Goal: Transaction & Acquisition: Book appointment/travel/reservation

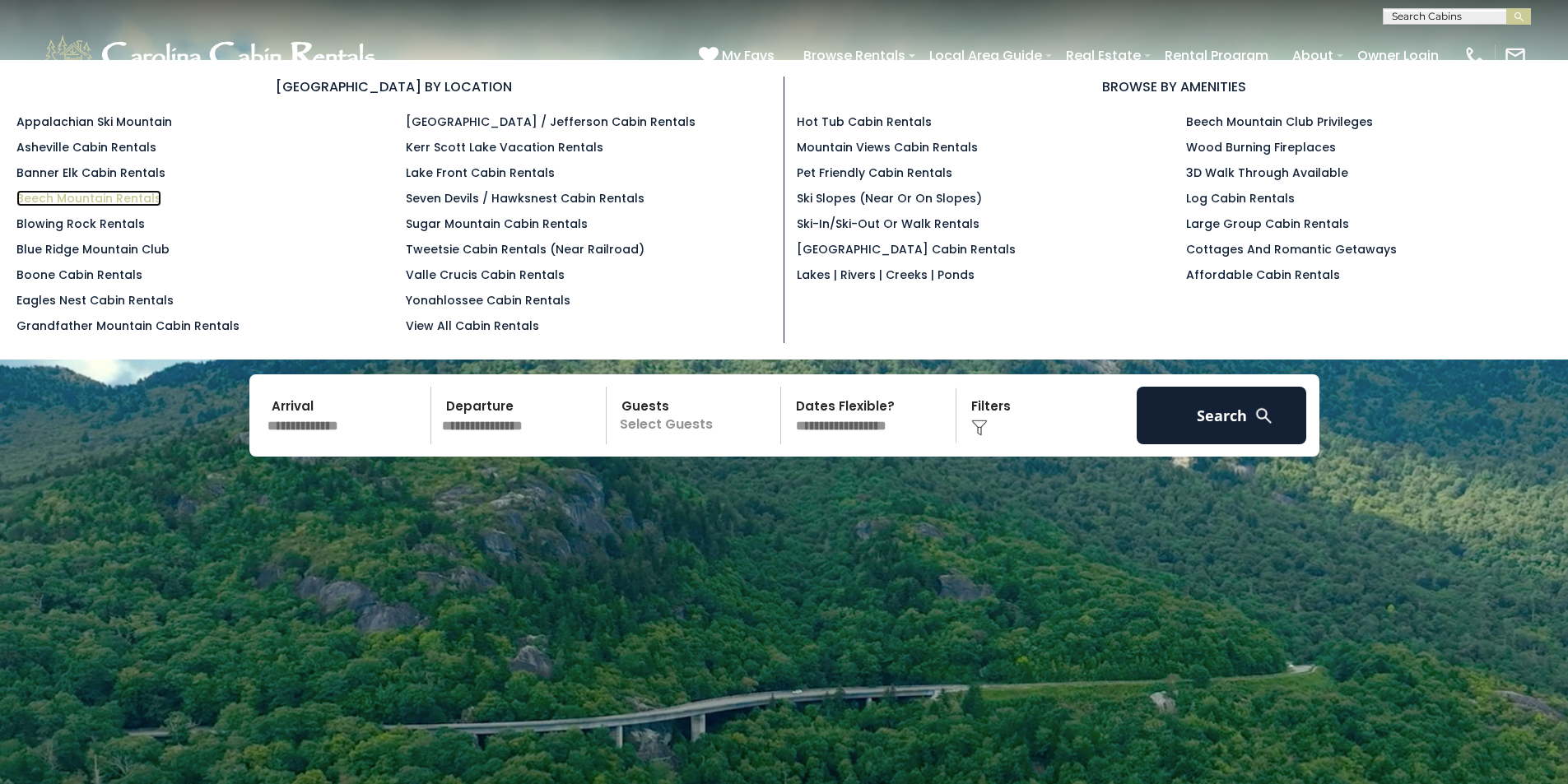
click at [119, 202] on link "Beech Mountain Rentals" at bounding box center [88, 198] width 145 height 16
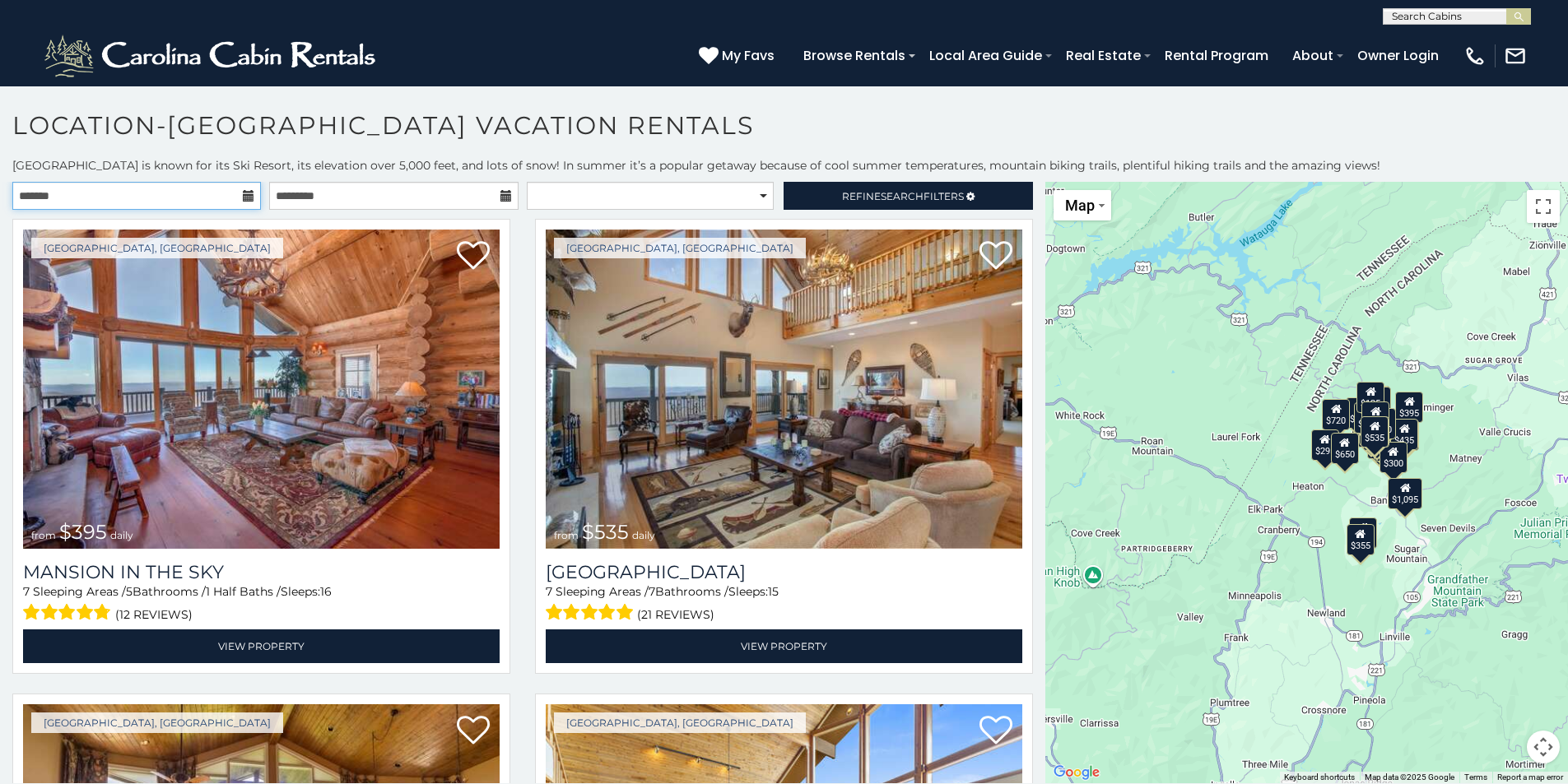
click at [216, 204] on input "text" at bounding box center [136, 196] width 248 height 28
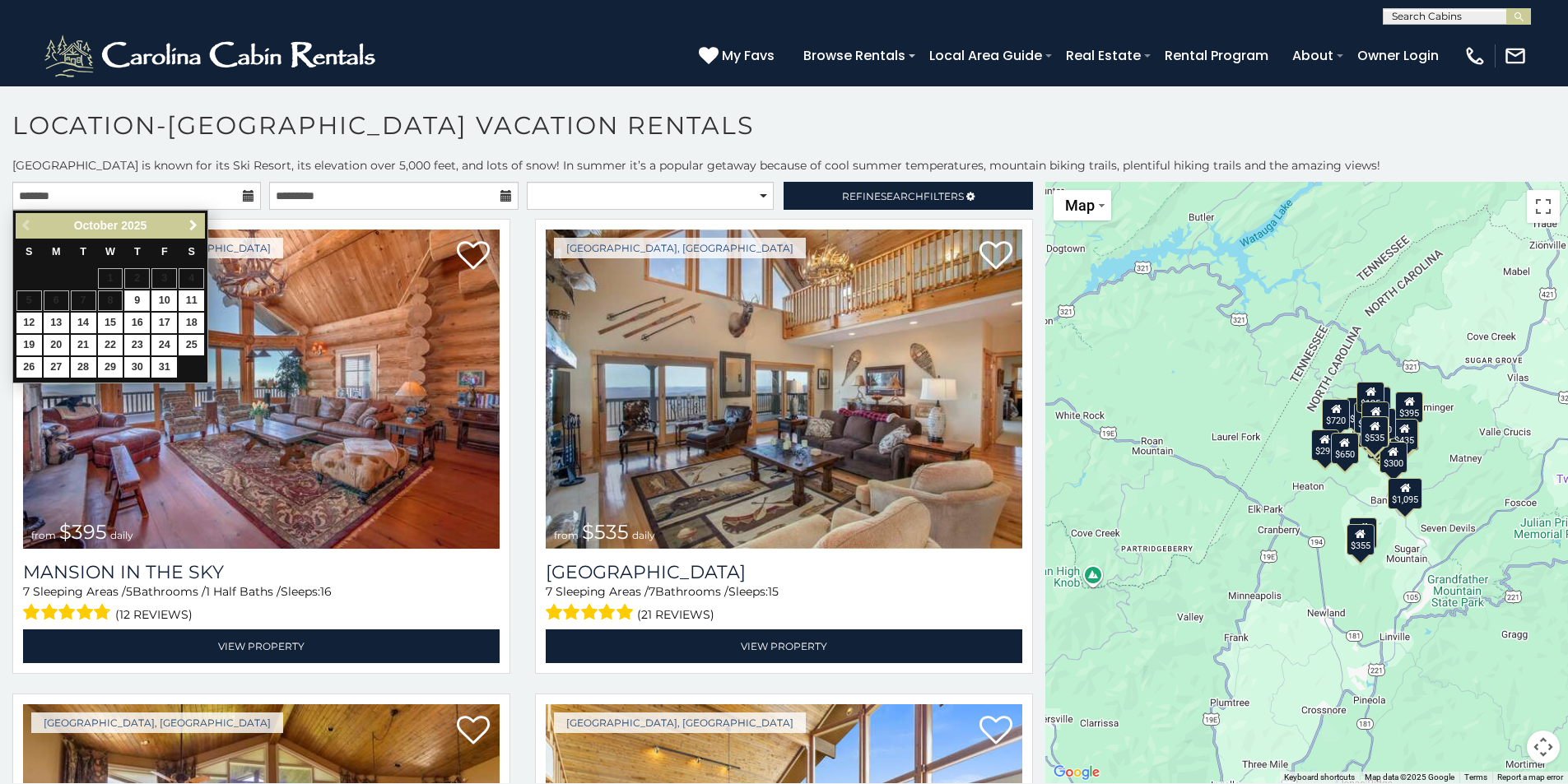
click at [195, 223] on span "Next" at bounding box center [193, 225] width 13 height 13
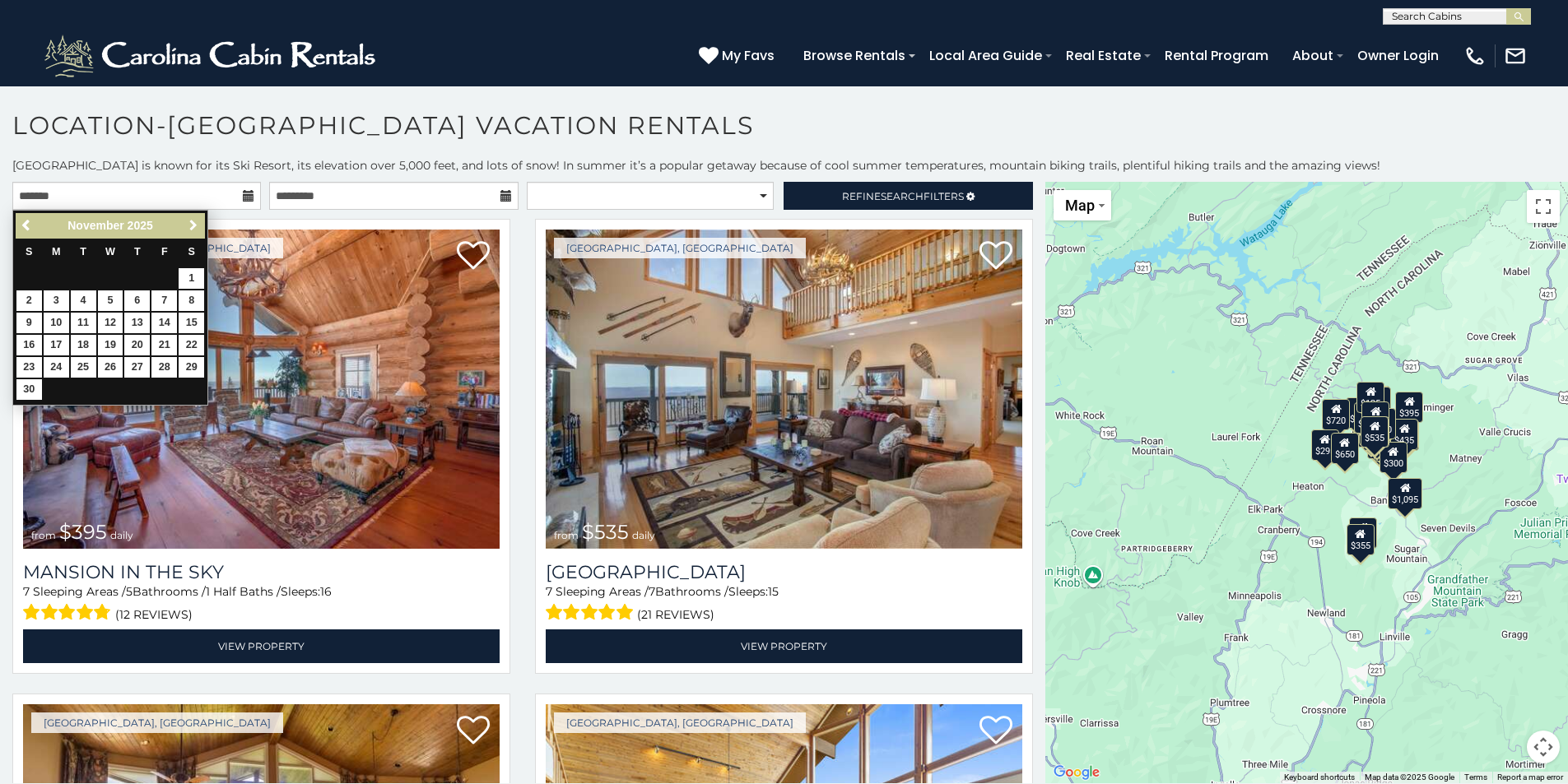
click at [195, 223] on span "Next" at bounding box center [193, 225] width 13 height 13
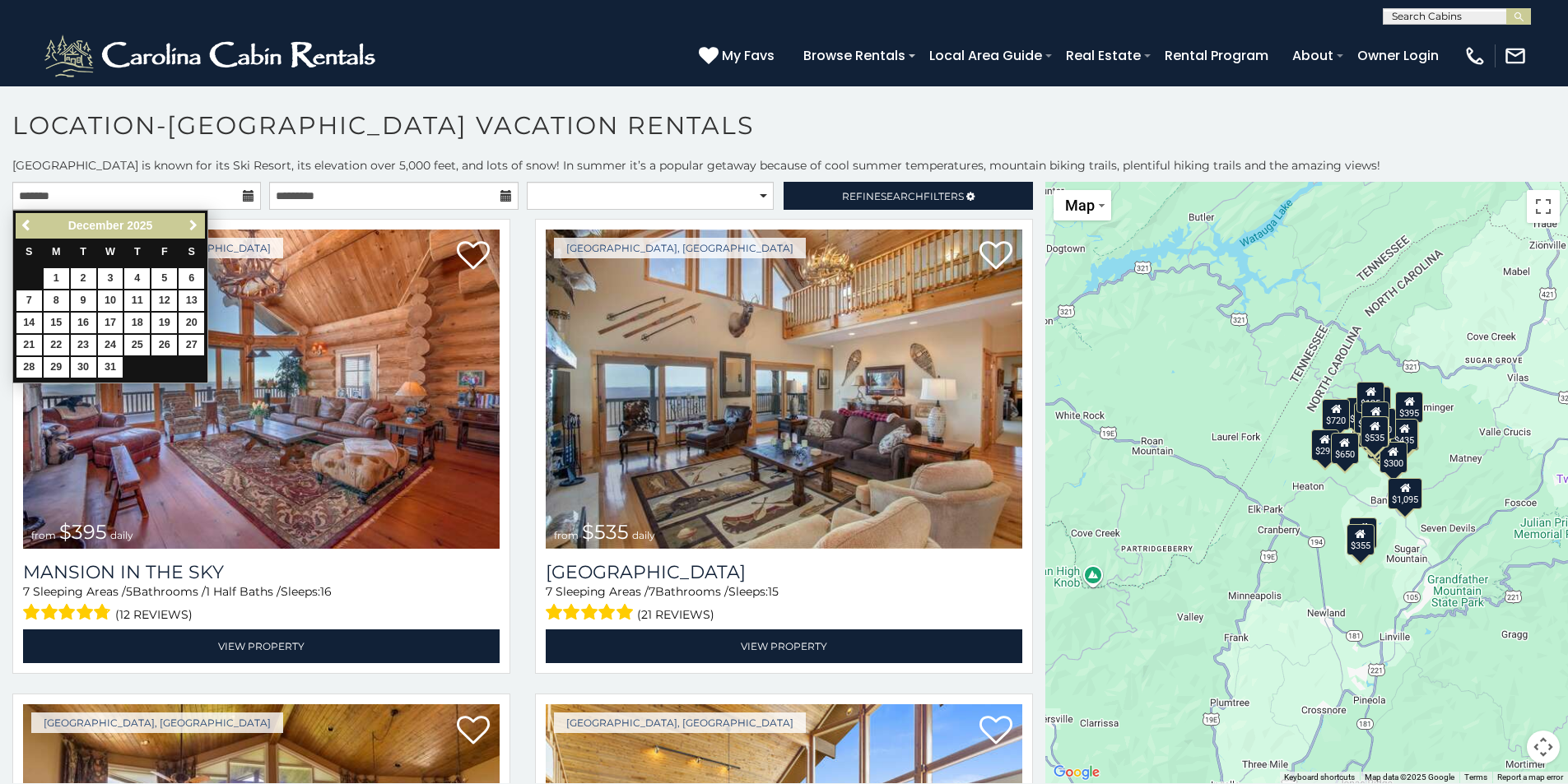
click at [195, 223] on span "Next" at bounding box center [193, 225] width 13 height 13
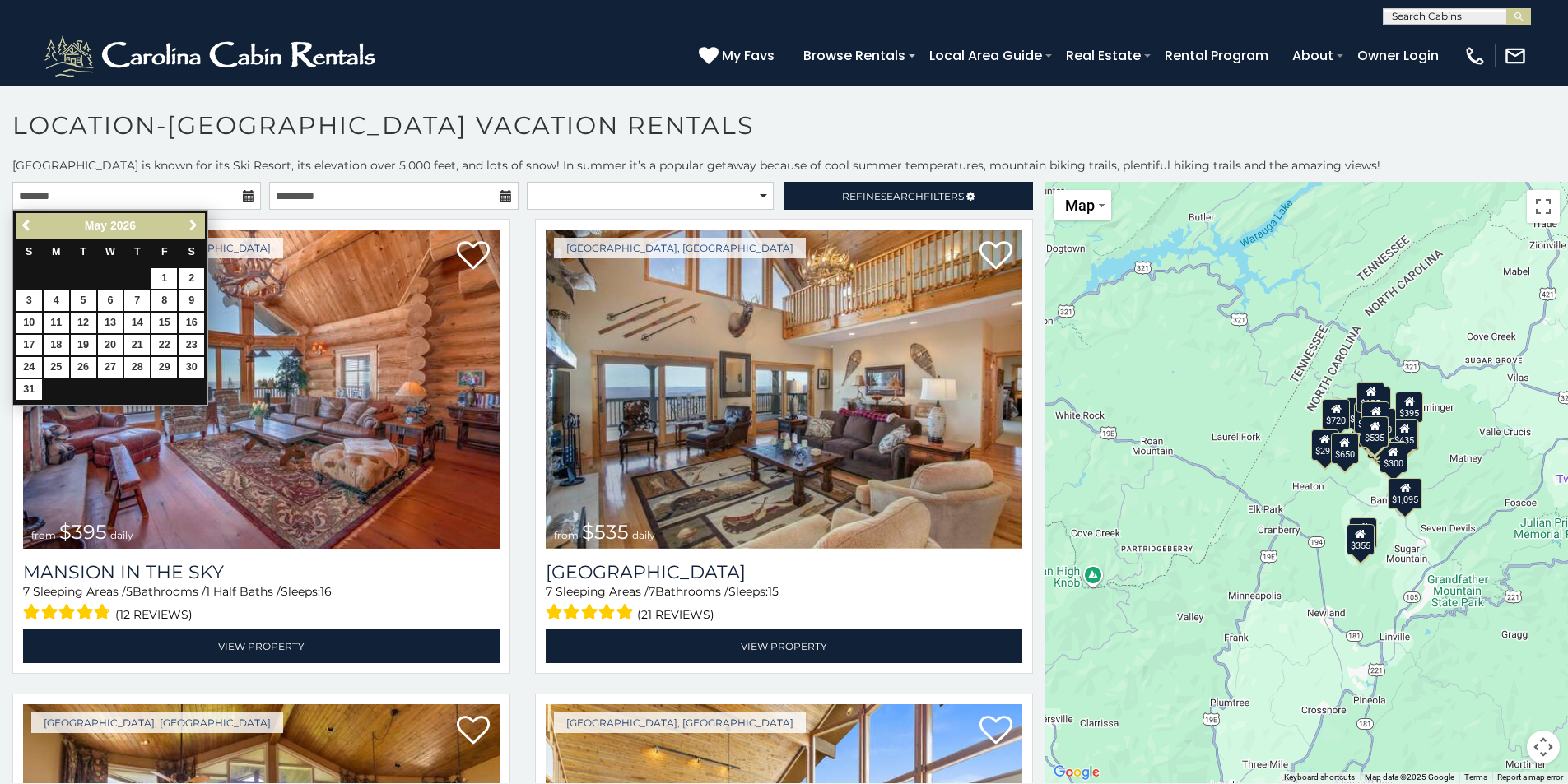
click at [195, 223] on span "Next" at bounding box center [193, 225] width 13 height 13
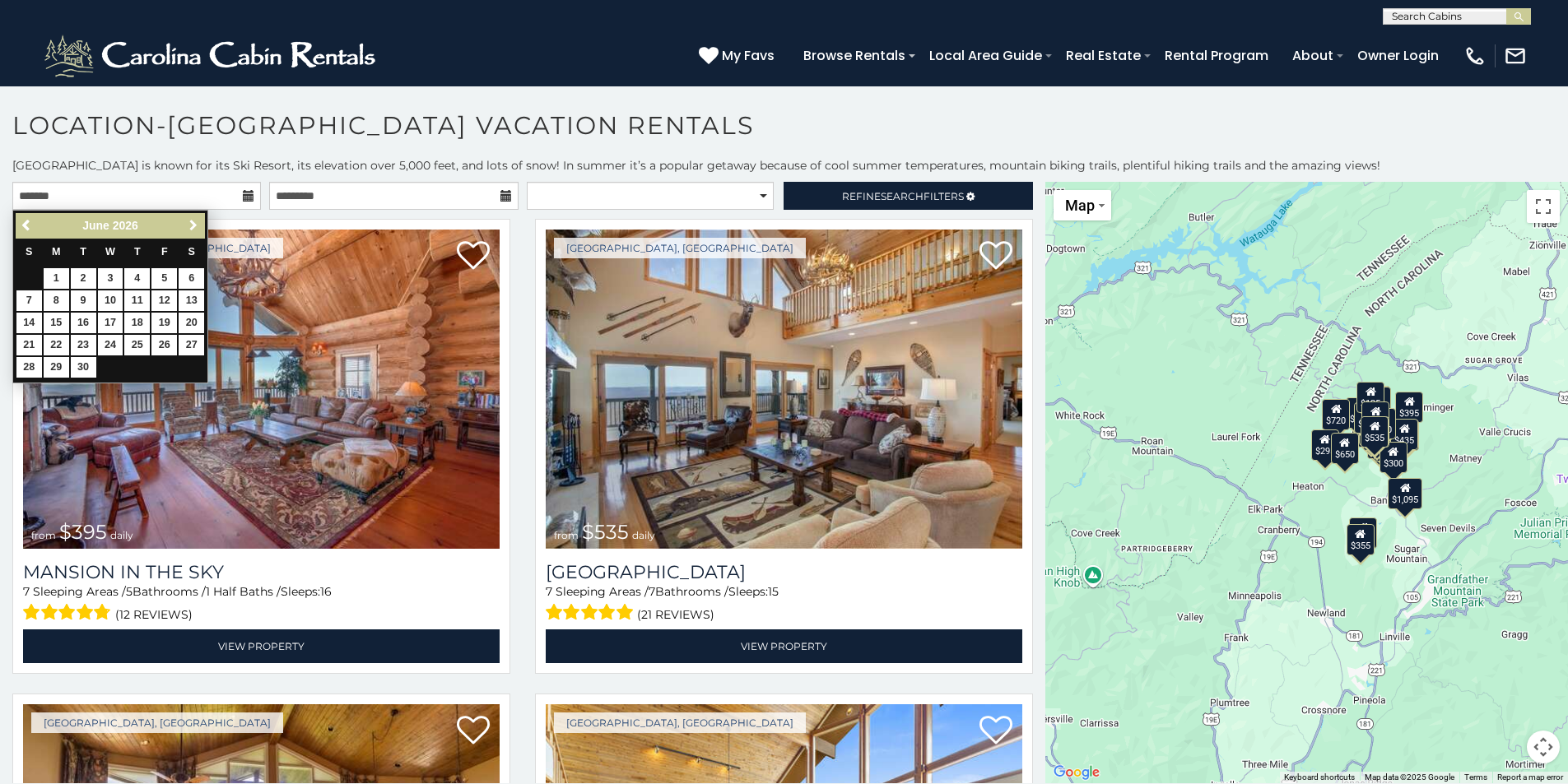
click at [195, 223] on span "Next" at bounding box center [193, 225] width 13 height 13
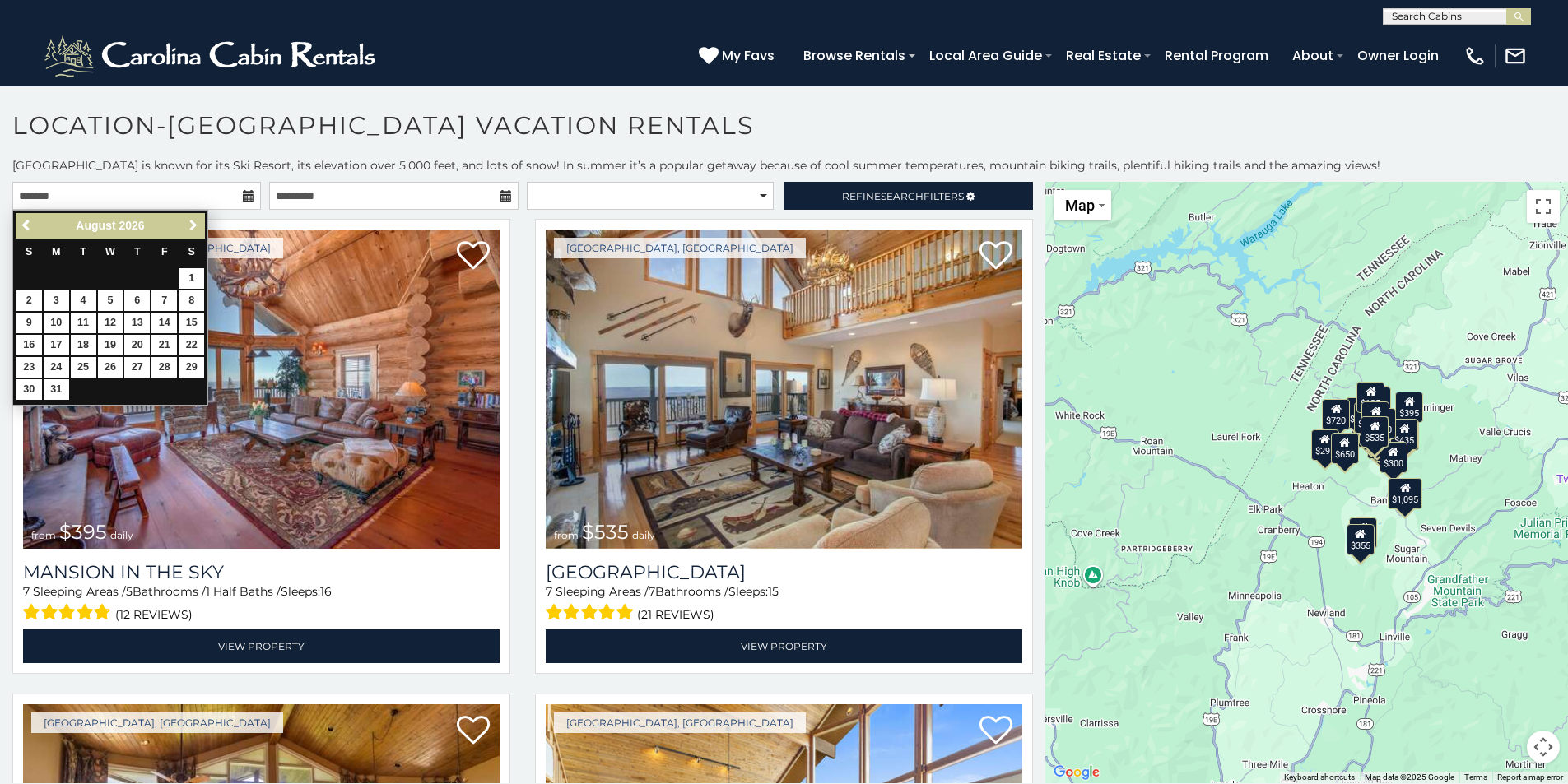
click at [195, 223] on span "Next" at bounding box center [193, 225] width 13 height 13
click at [29, 226] on span "Previous" at bounding box center [27, 225] width 13 height 13
click at [190, 281] on link "1" at bounding box center [190, 279] width 25 height 21
type input "**********"
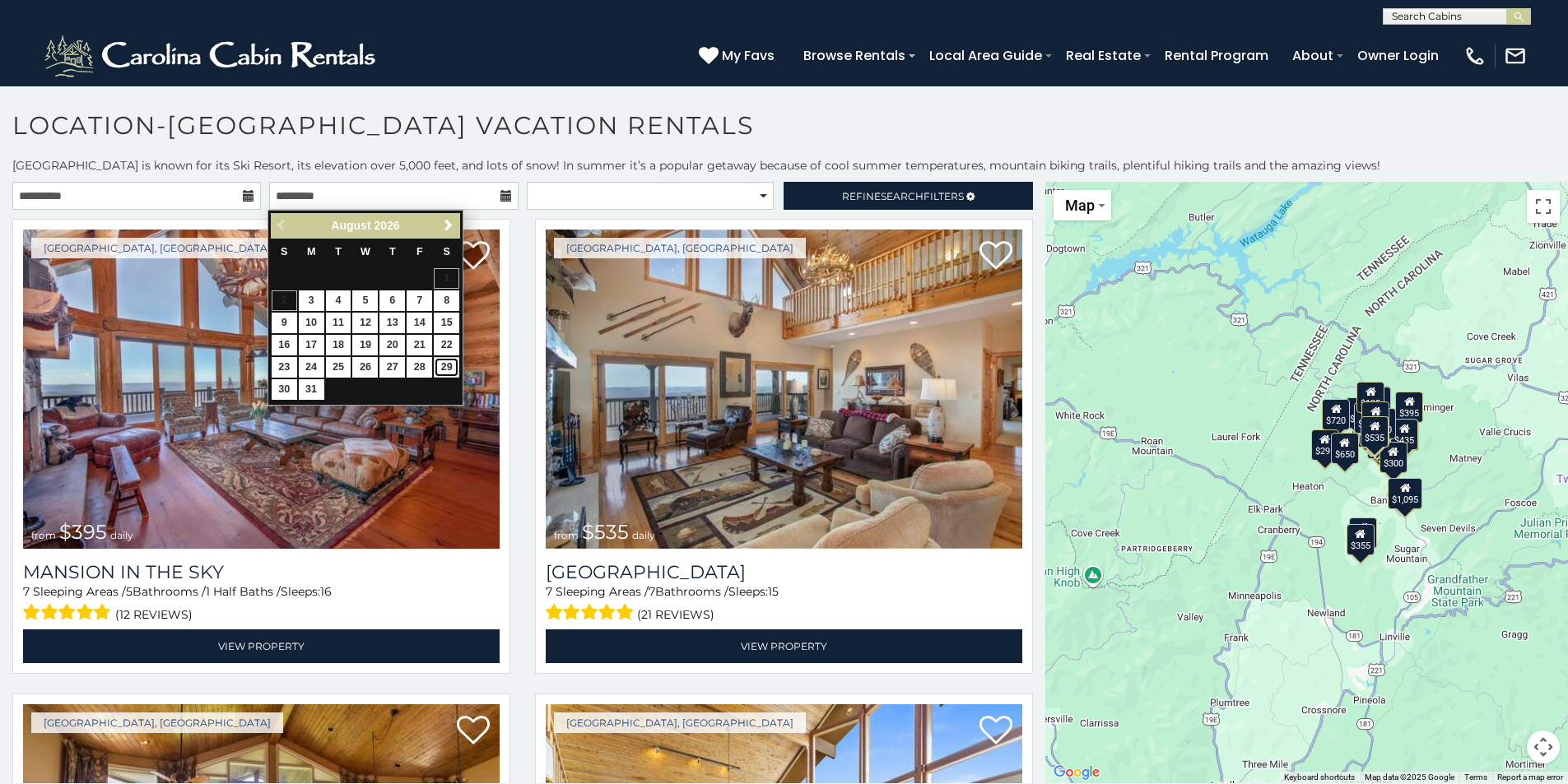
click at [448, 360] on link "29" at bounding box center [446, 368] width 25 height 21
type input "**********"
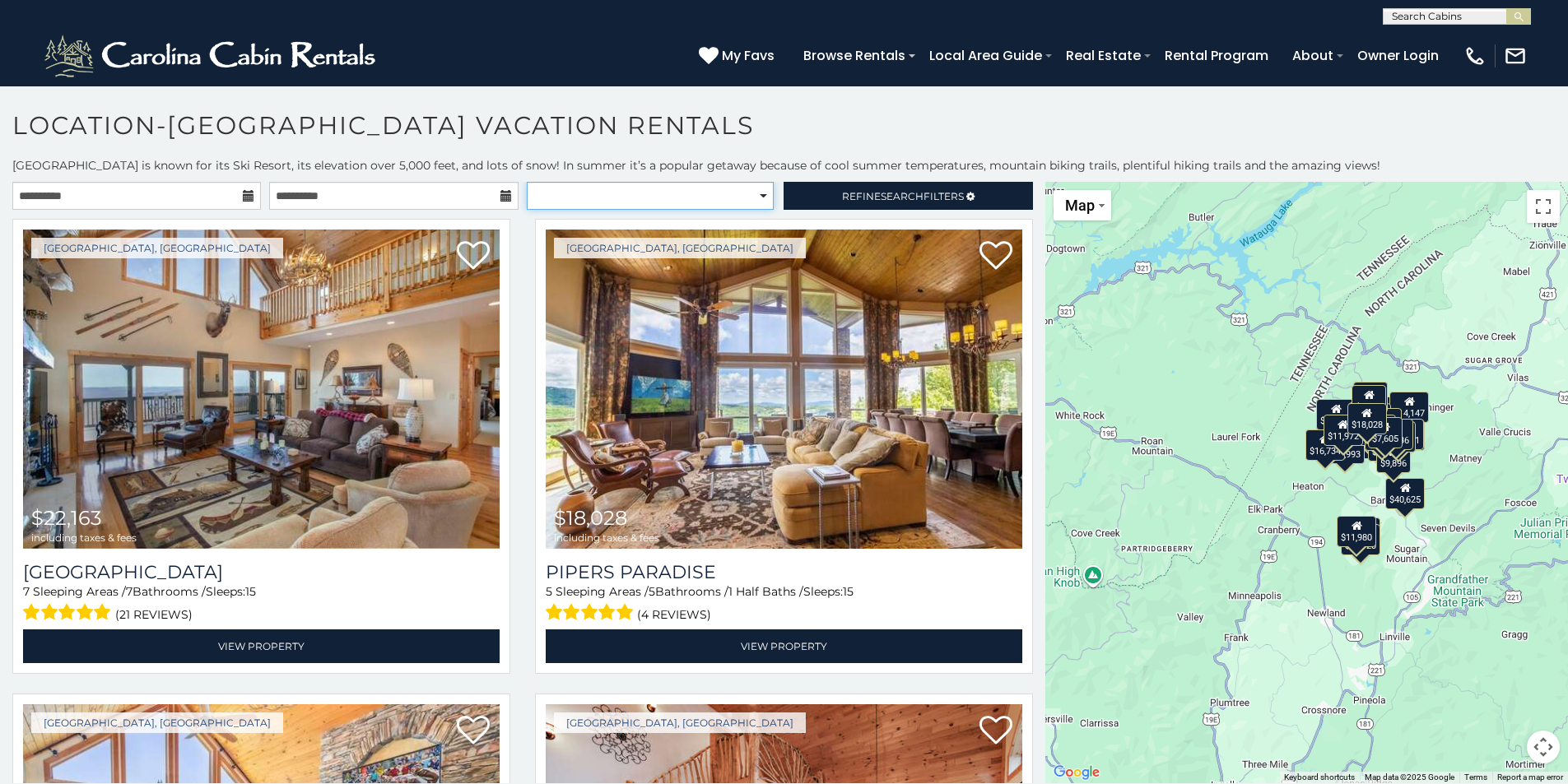
click at [761, 196] on select "**********" at bounding box center [650, 196] width 247 height 28
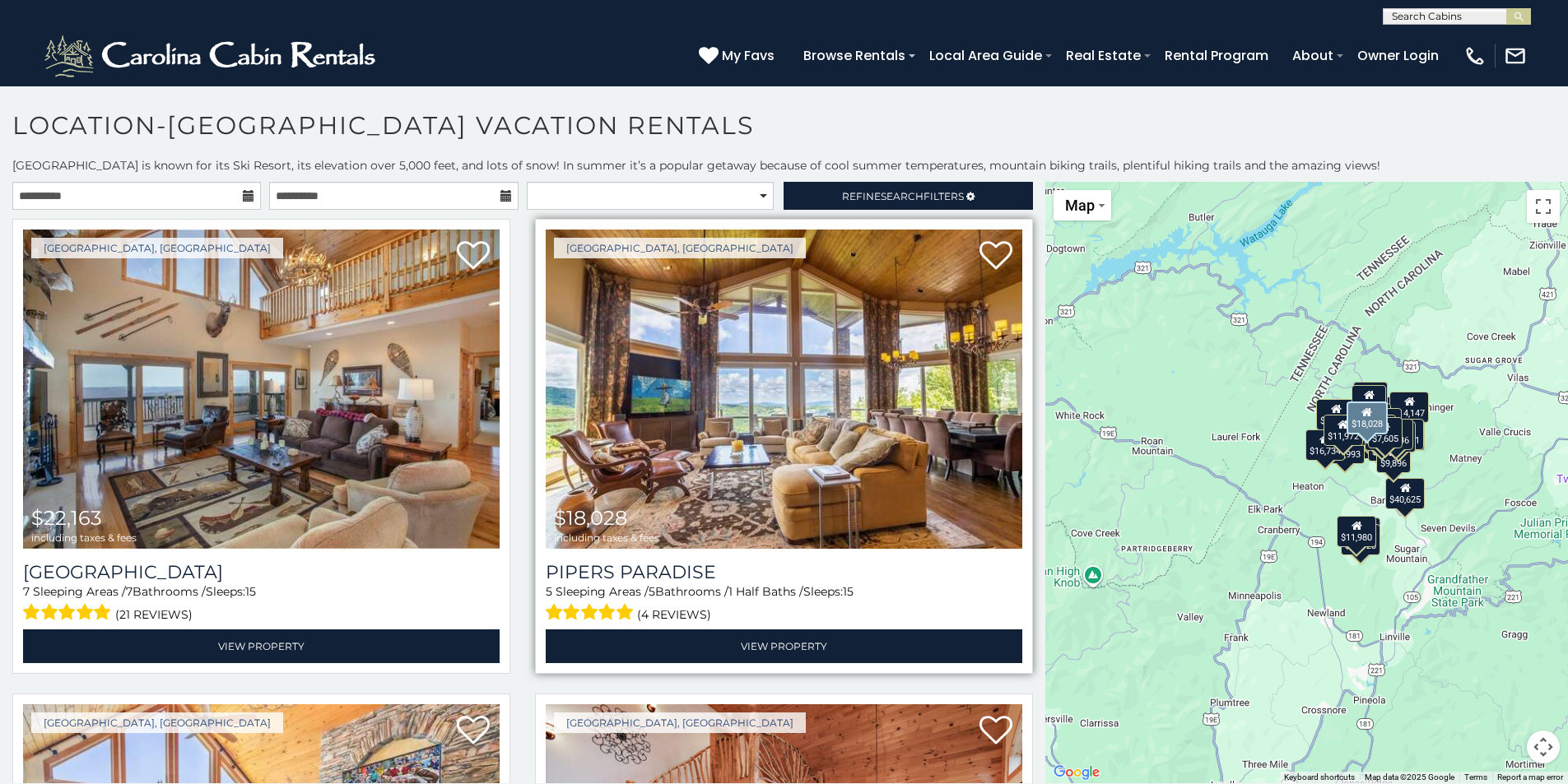
click at [812, 304] on img at bounding box center [784, 389] width 477 height 319
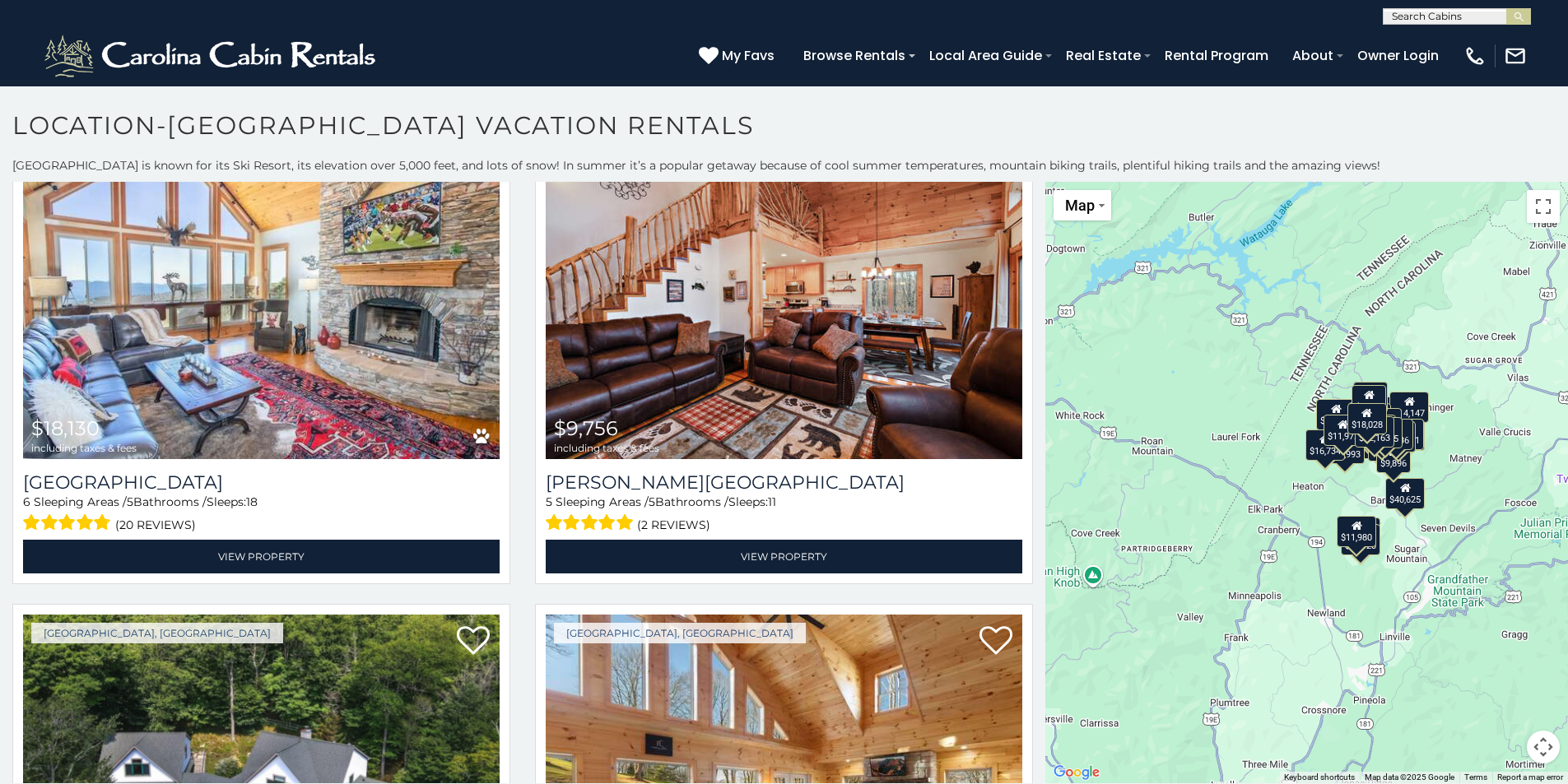
scroll to position [524, 0]
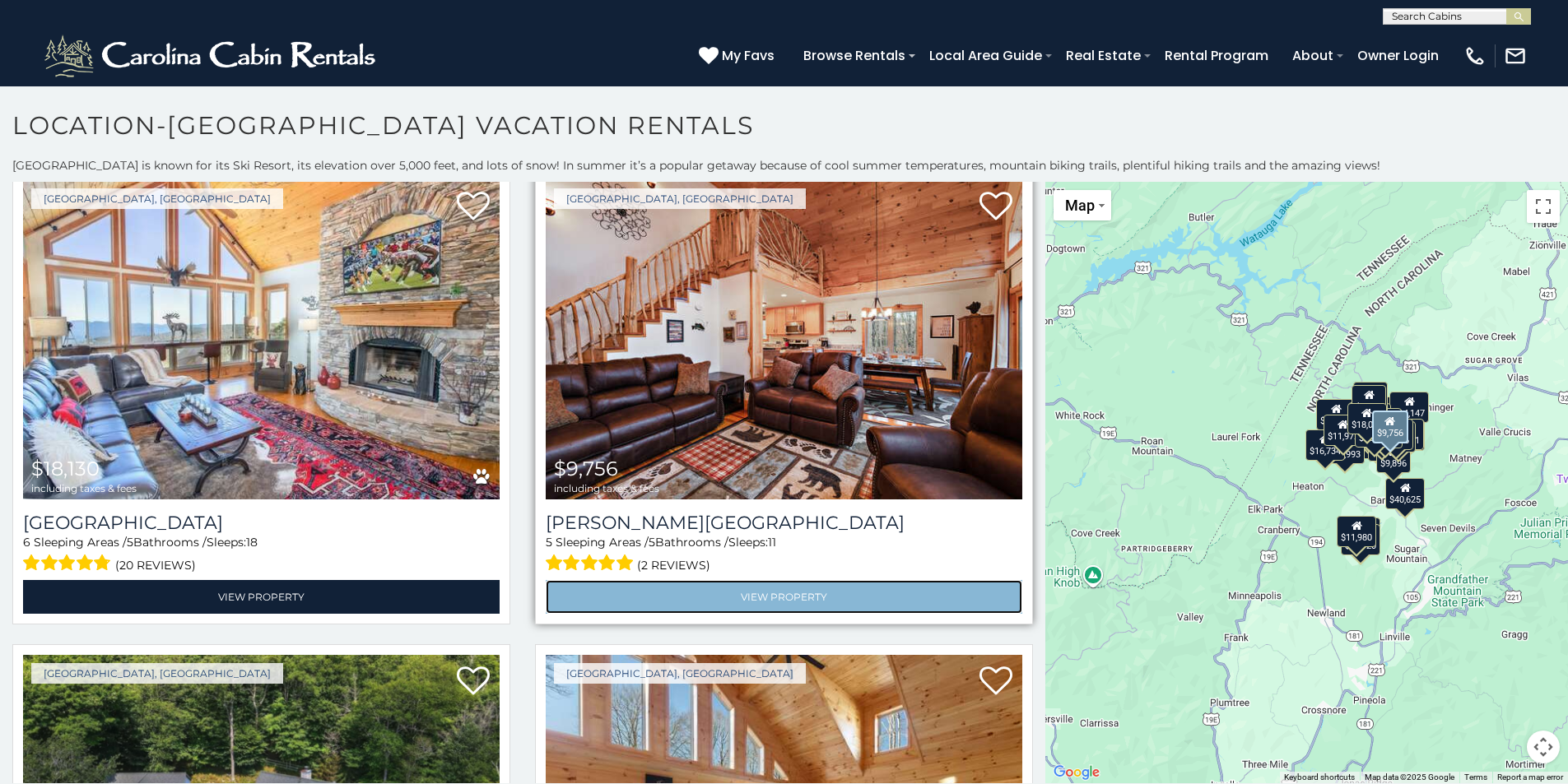
click at [776, 593] on link "View Property" at bounding box center [784, 596] width 477 height 34
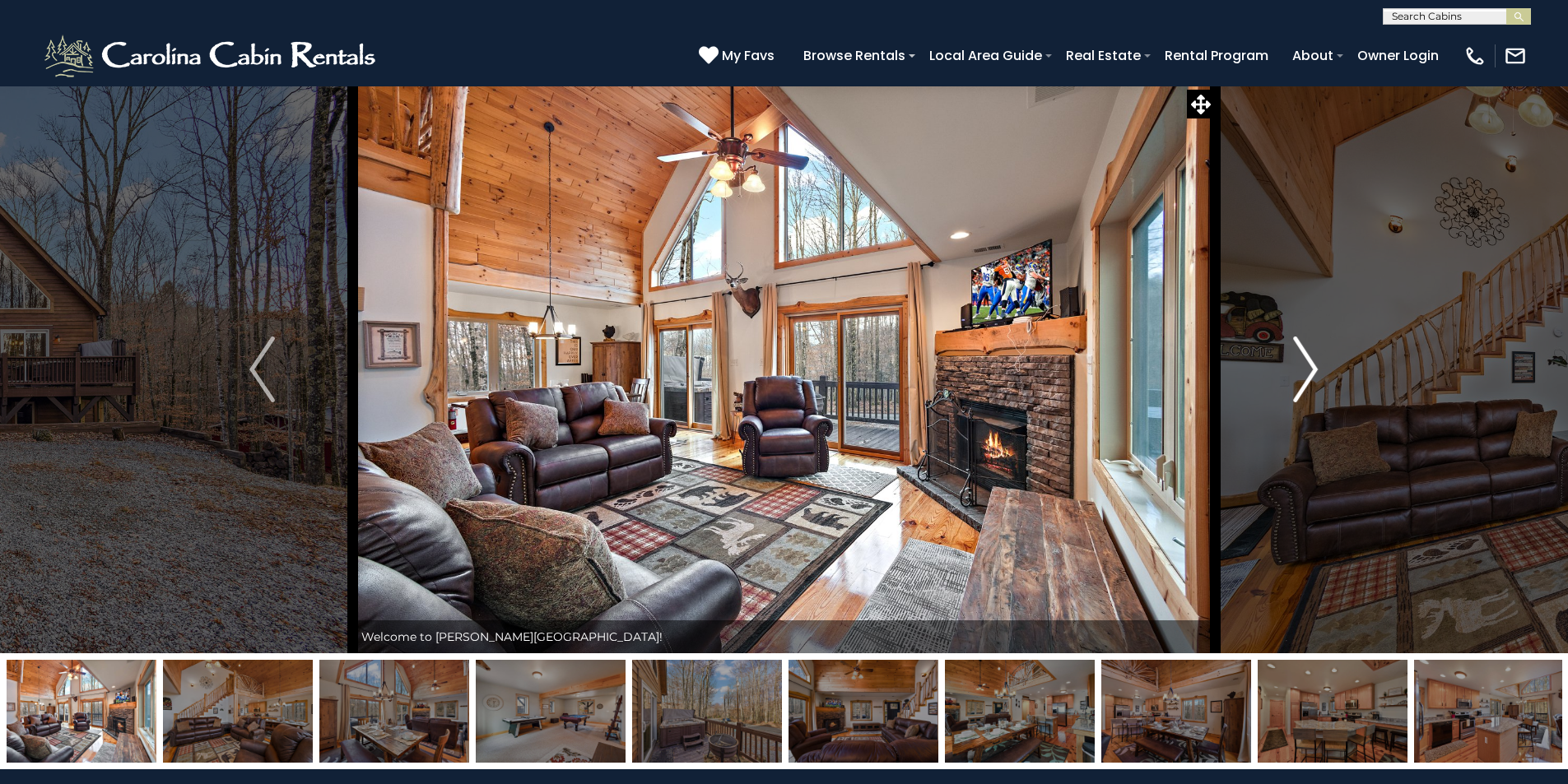
click at [1305, 366] on img "Next" at bounding box center [1306, 370] width 25 height 66
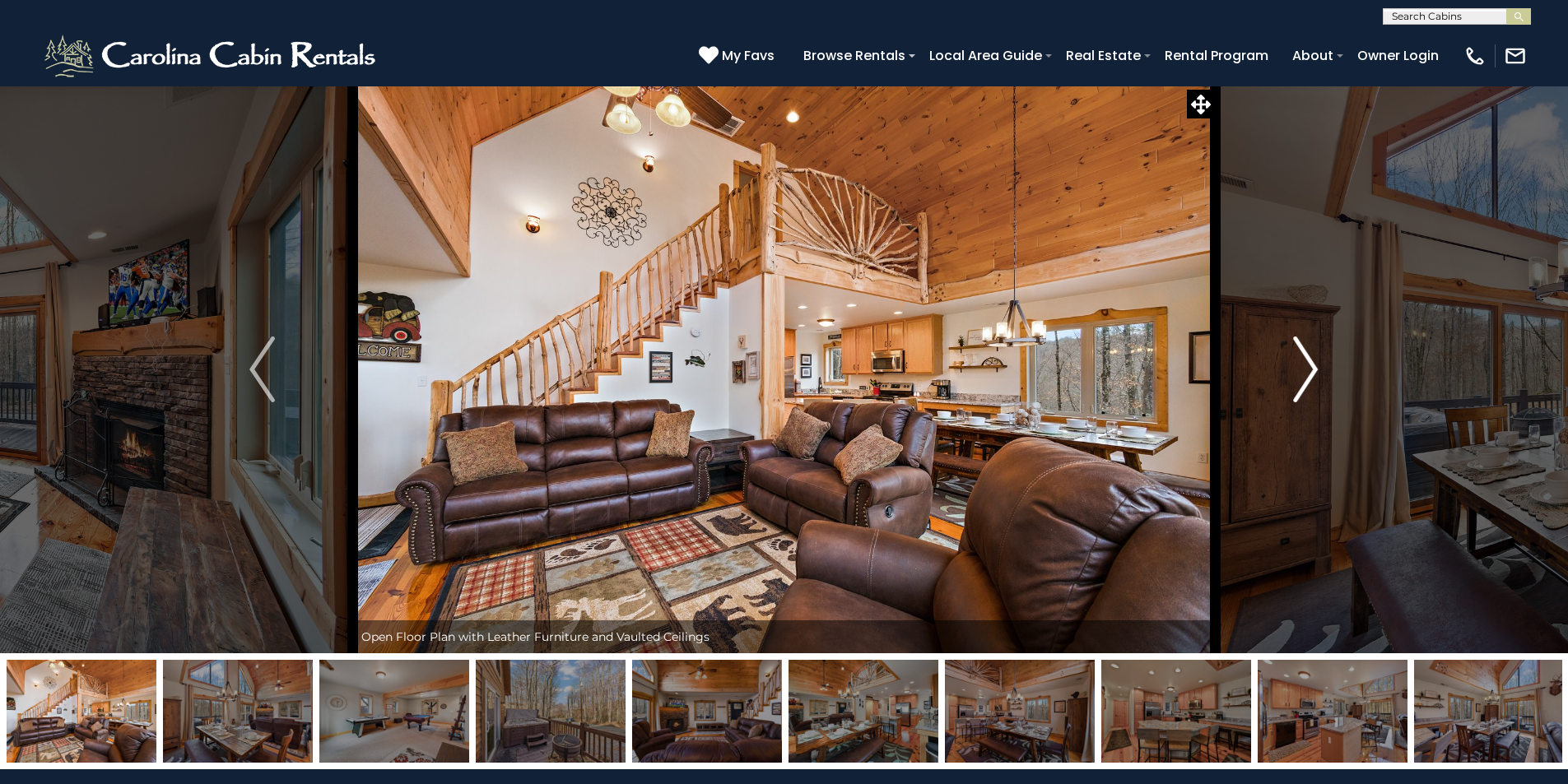
click at [1305, 366] on img "Next" at bounding box center [1306, 370] width 25 height 66
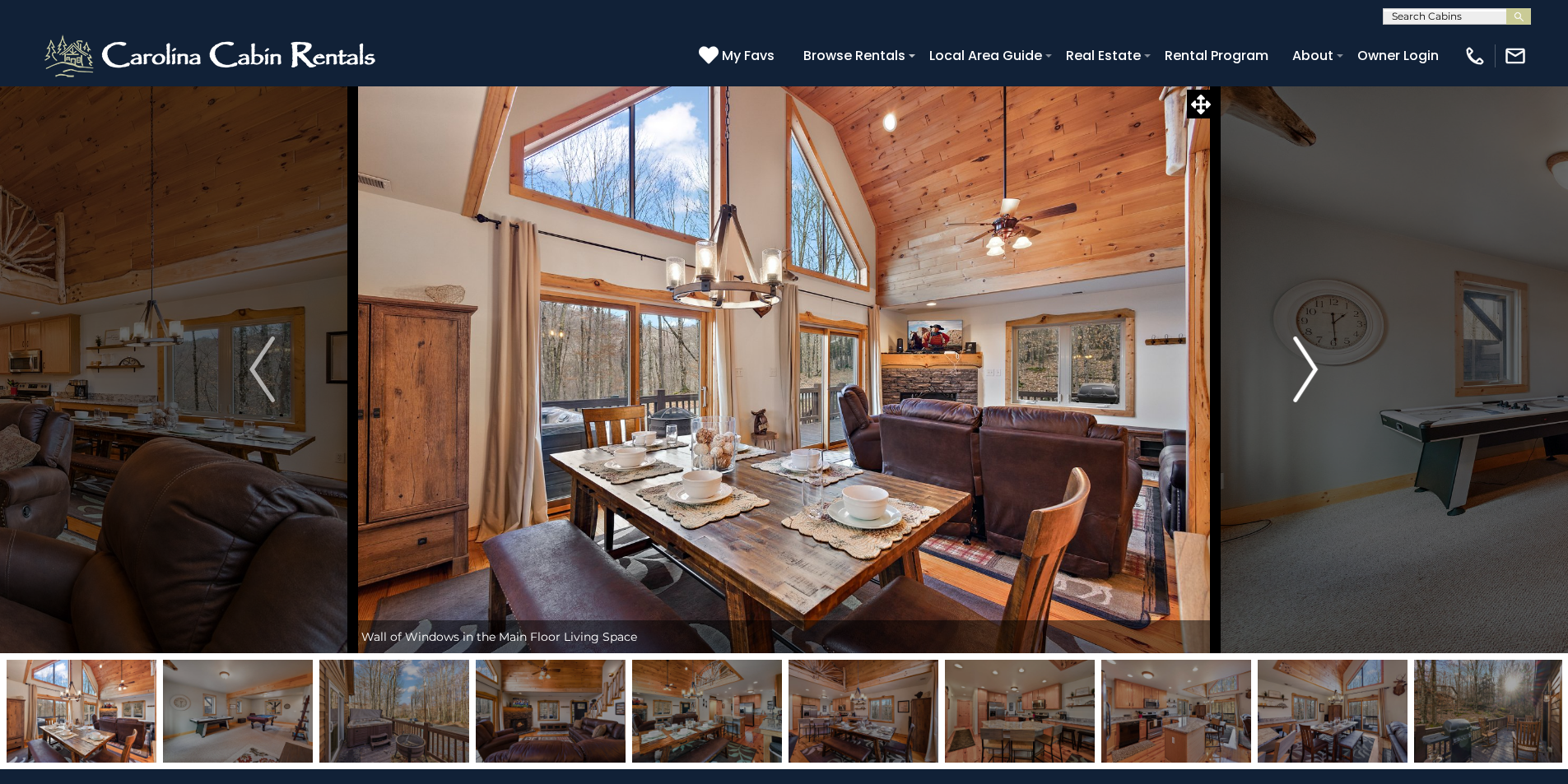
click at [1305, 366] on img "Next" at bounding box center [1306, 370] width 25 height 66
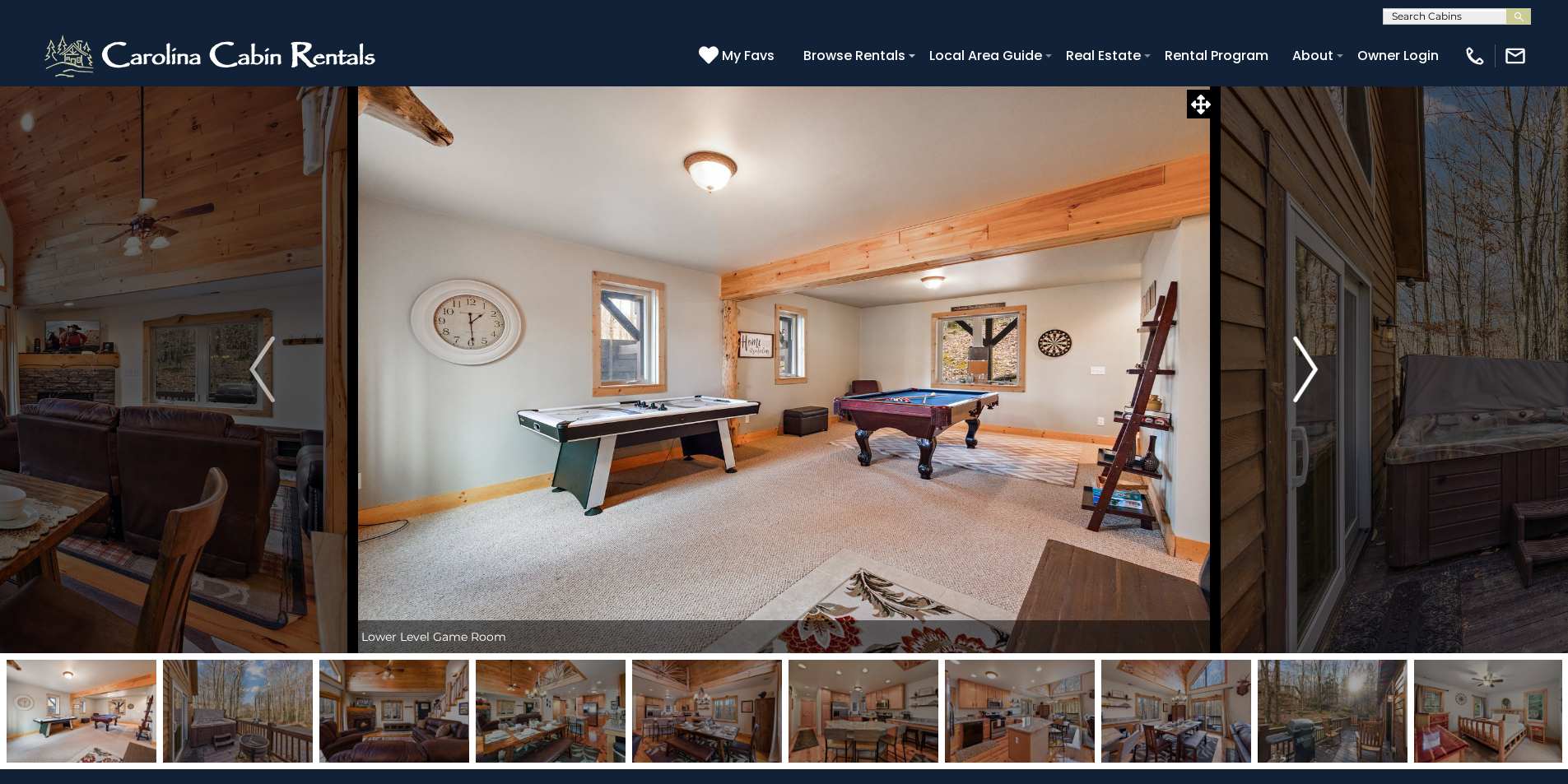
click at [1305, 366] on img "Next" at bounding box center [1306, 370] width 25 height 66
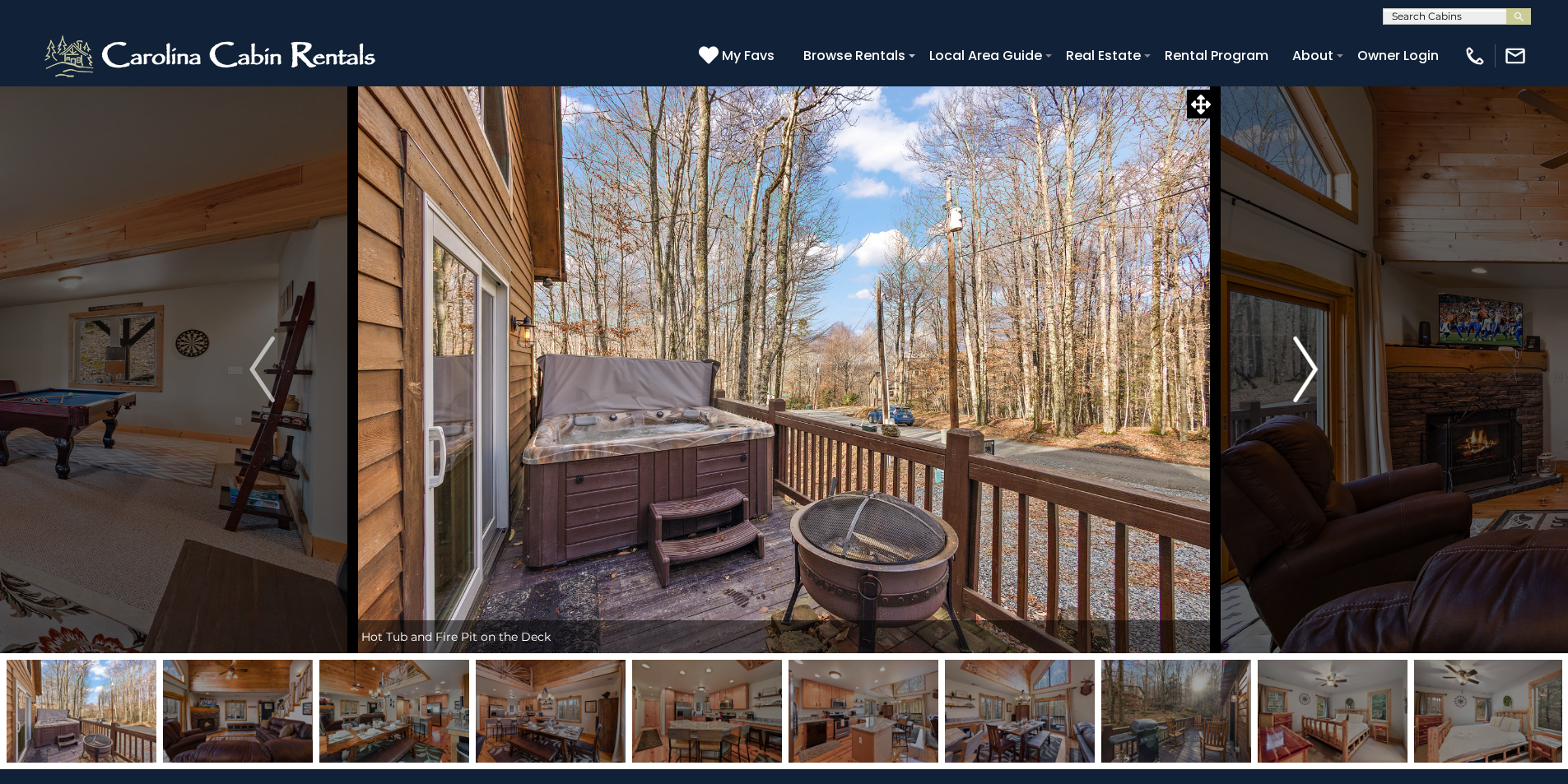
click at [1305, 366] on img "Next" at bounding box center [1306, 370] width 25 height 66
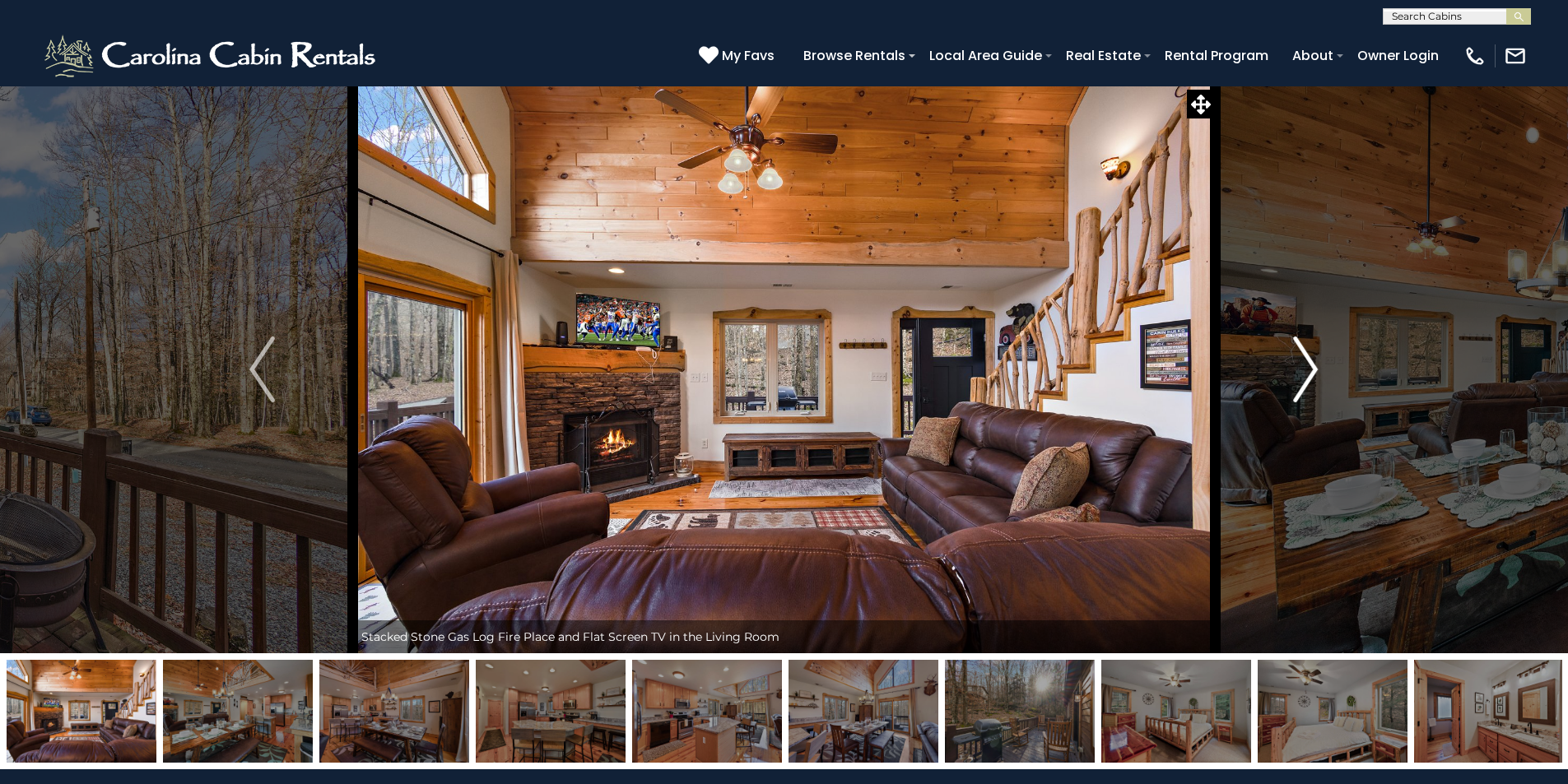
click at [1305, 366] on img "Next" at bounding box center [1306, 370] width 25 height 66
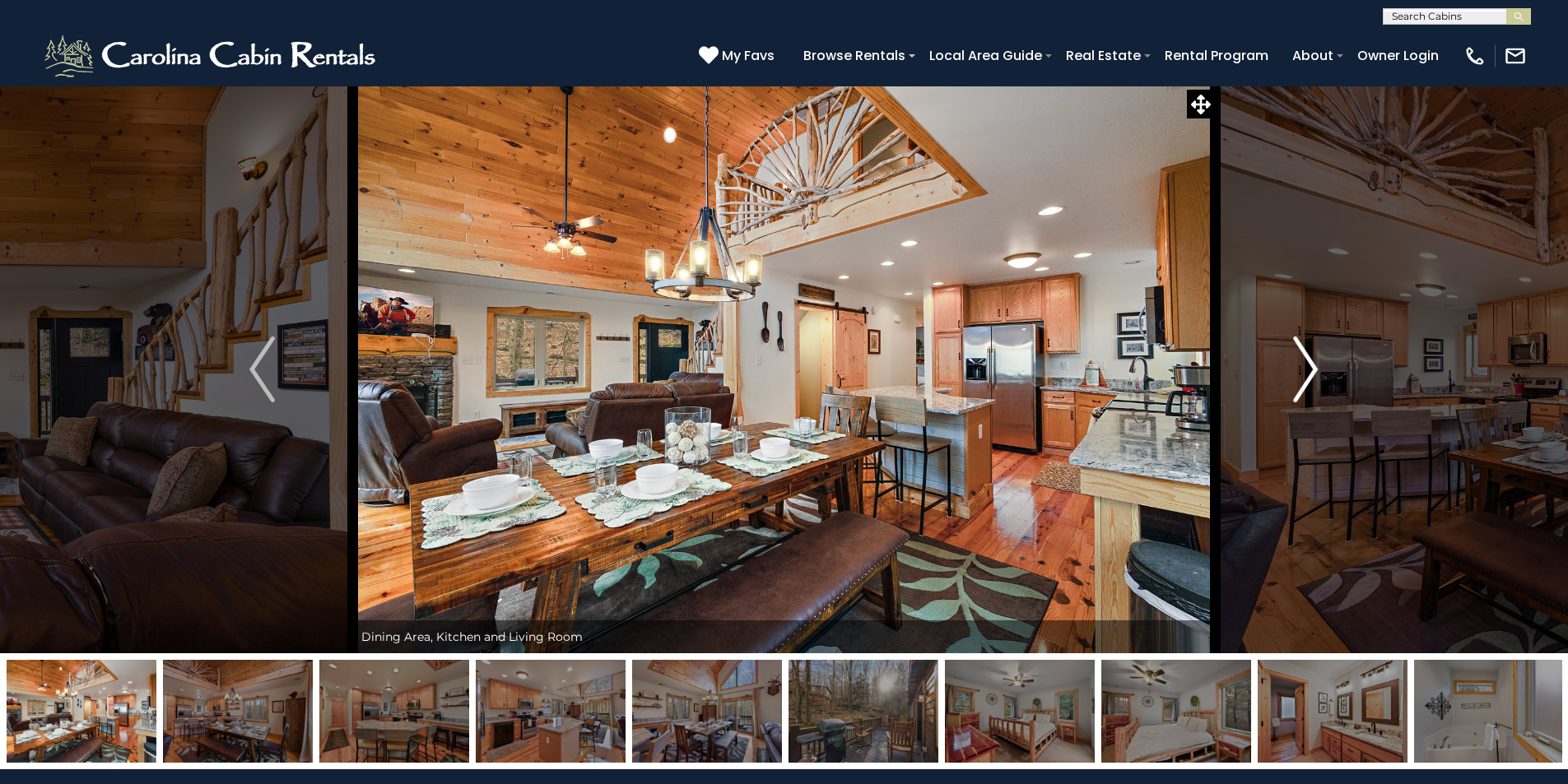
click at [1305, 366] on img "Next" at bounding box center [1306, 370] width 25 height 66
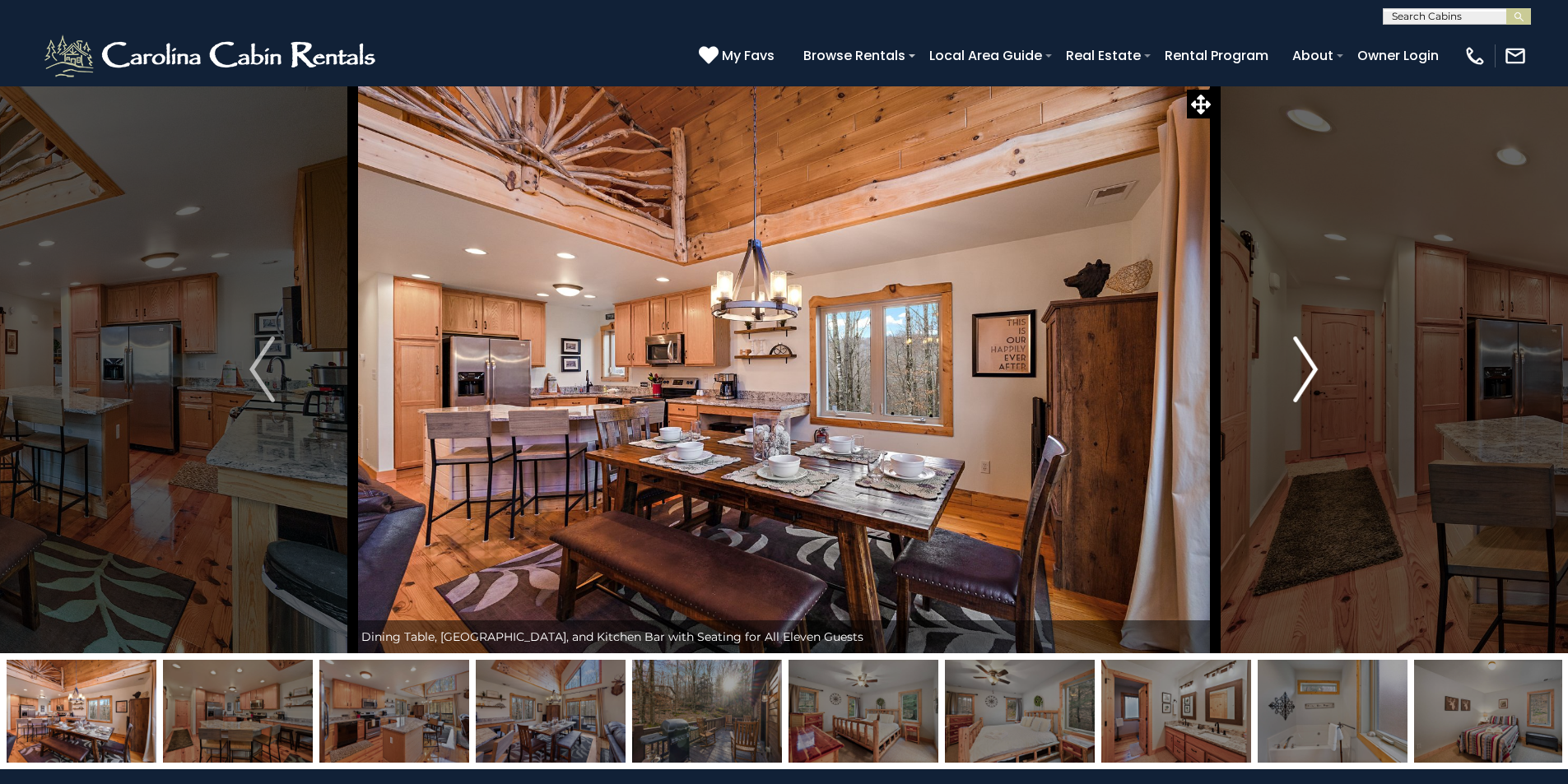
click at [1305, 366] on img "Next" at bounding box center [1306, 370] width 25 height 66
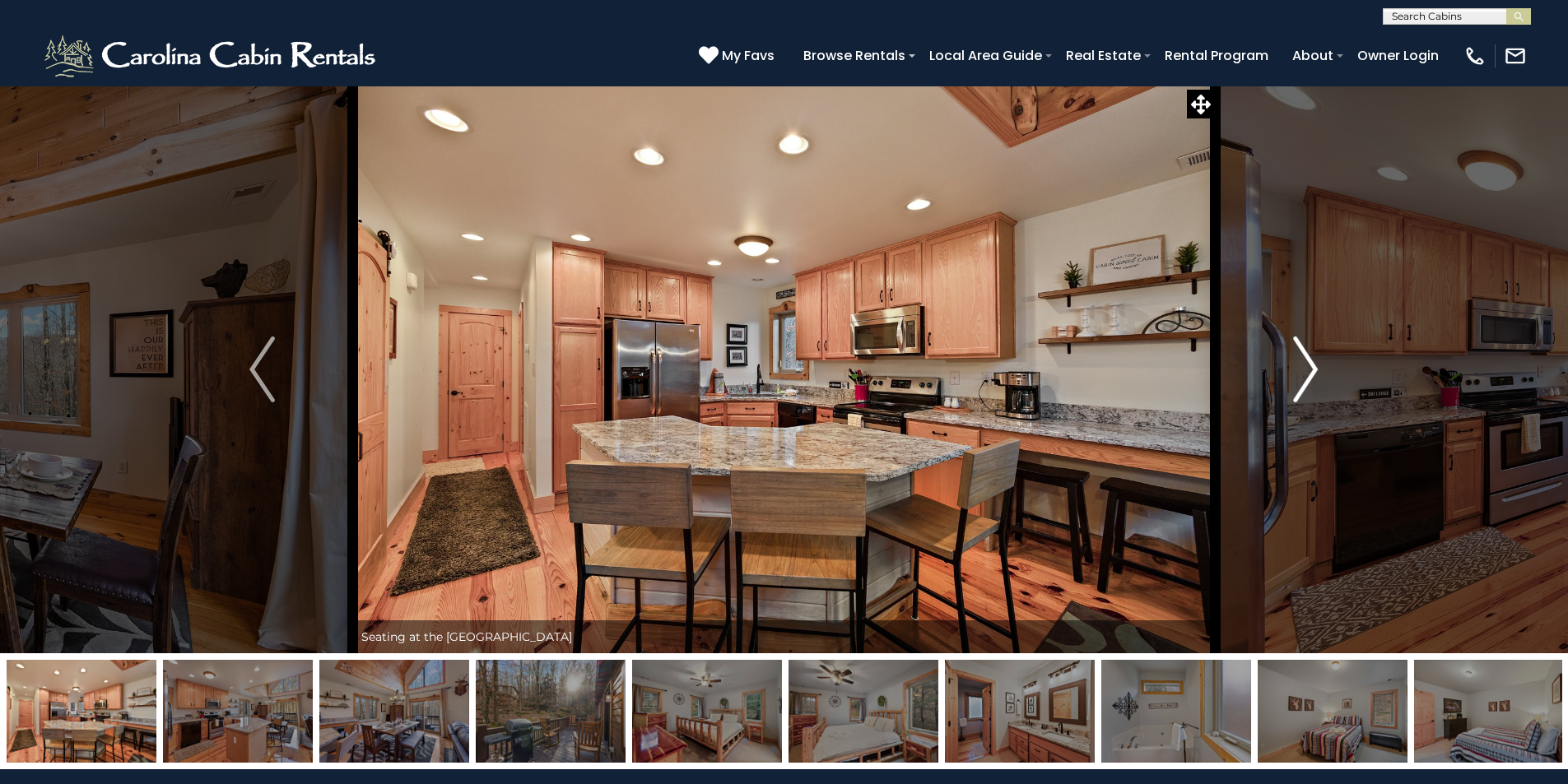
click at [1305, 366] on img "Next" at bounding box center [1306, 370] width 25 height 66
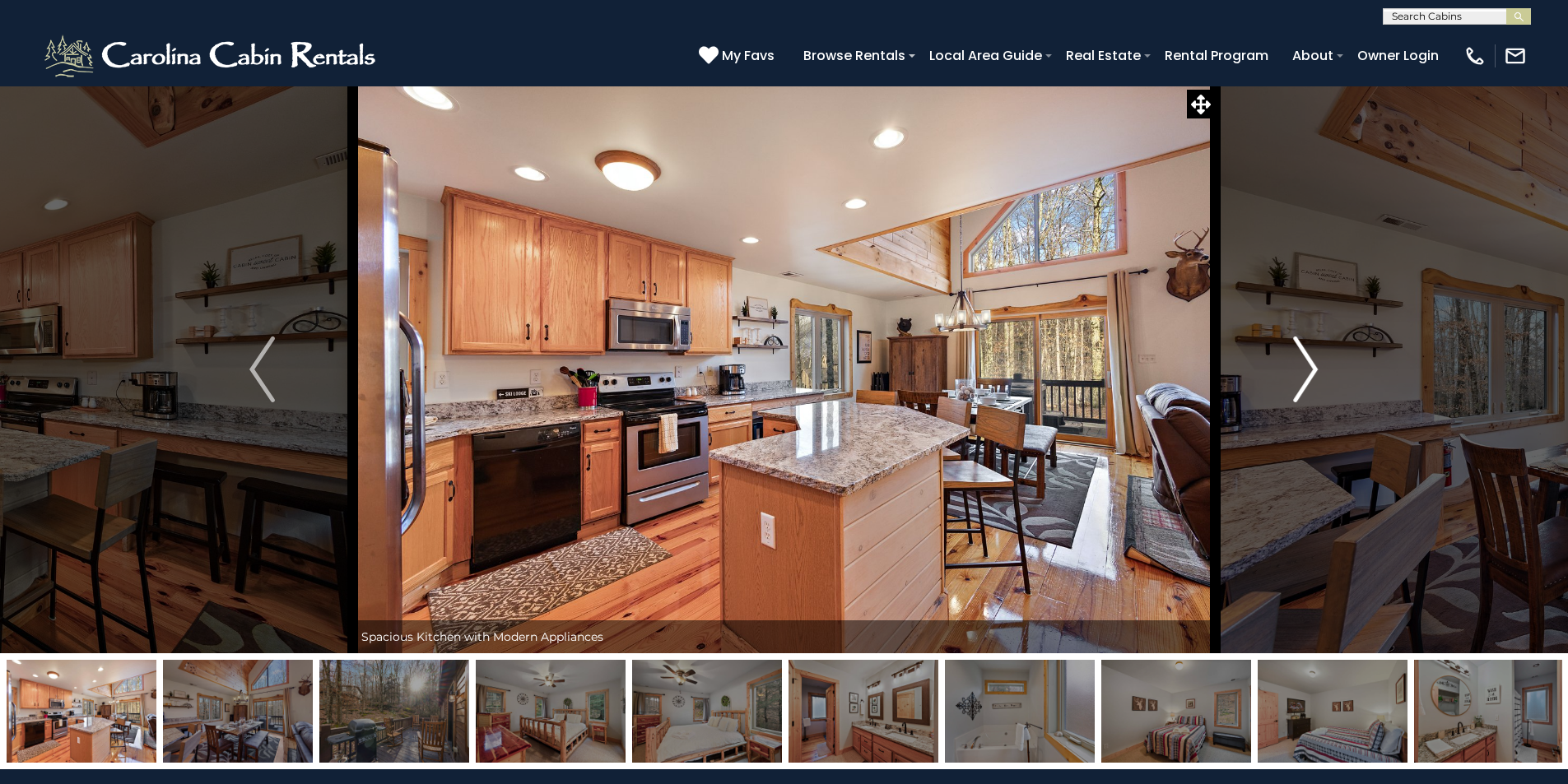
click at [1309, 374] on img "Next" at bounding box center [1306, 370] width 25 height 66
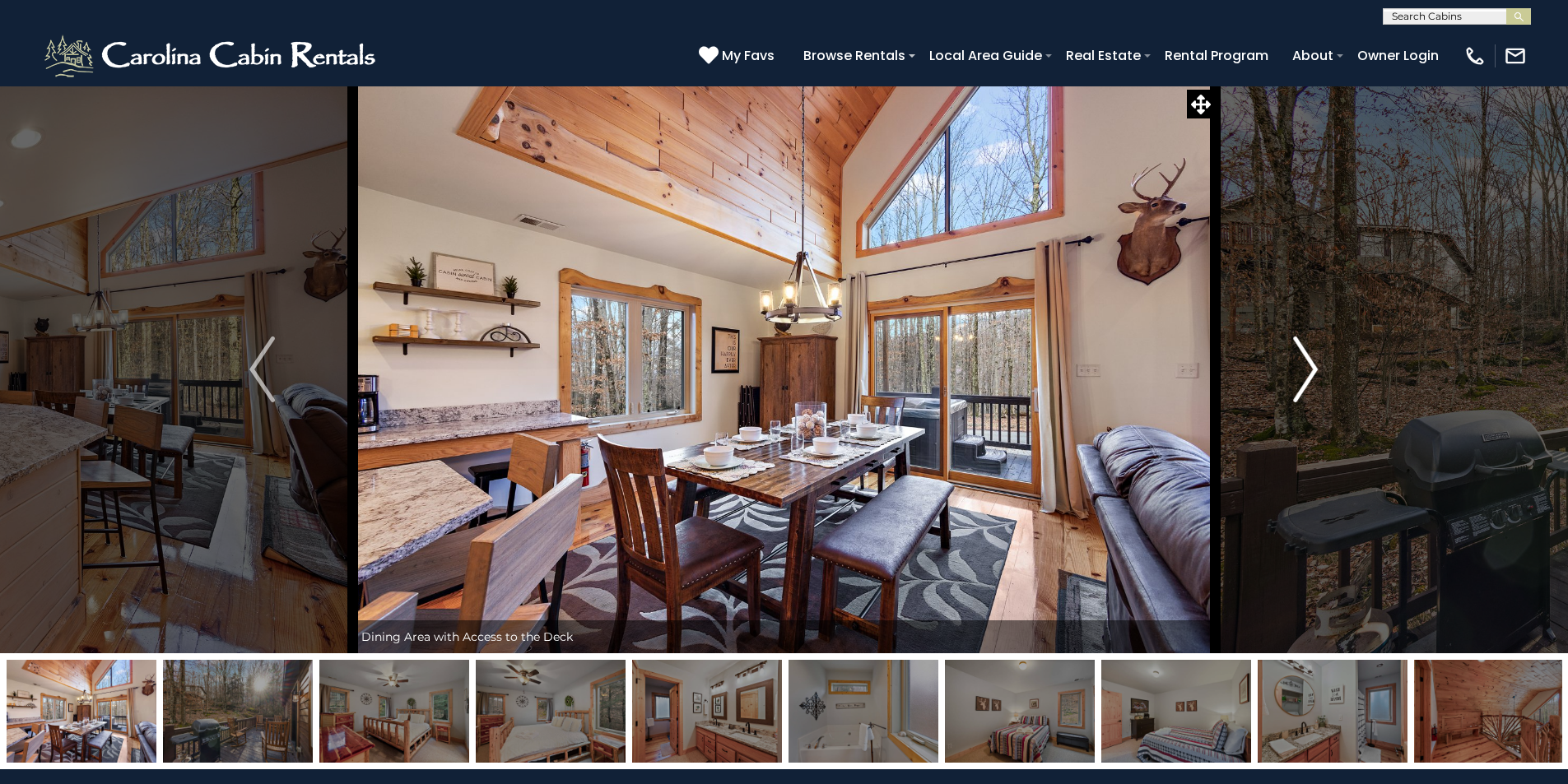
click at [1309, 374] on img "Next" at bounding box center [1306, 370] width 25 height 66
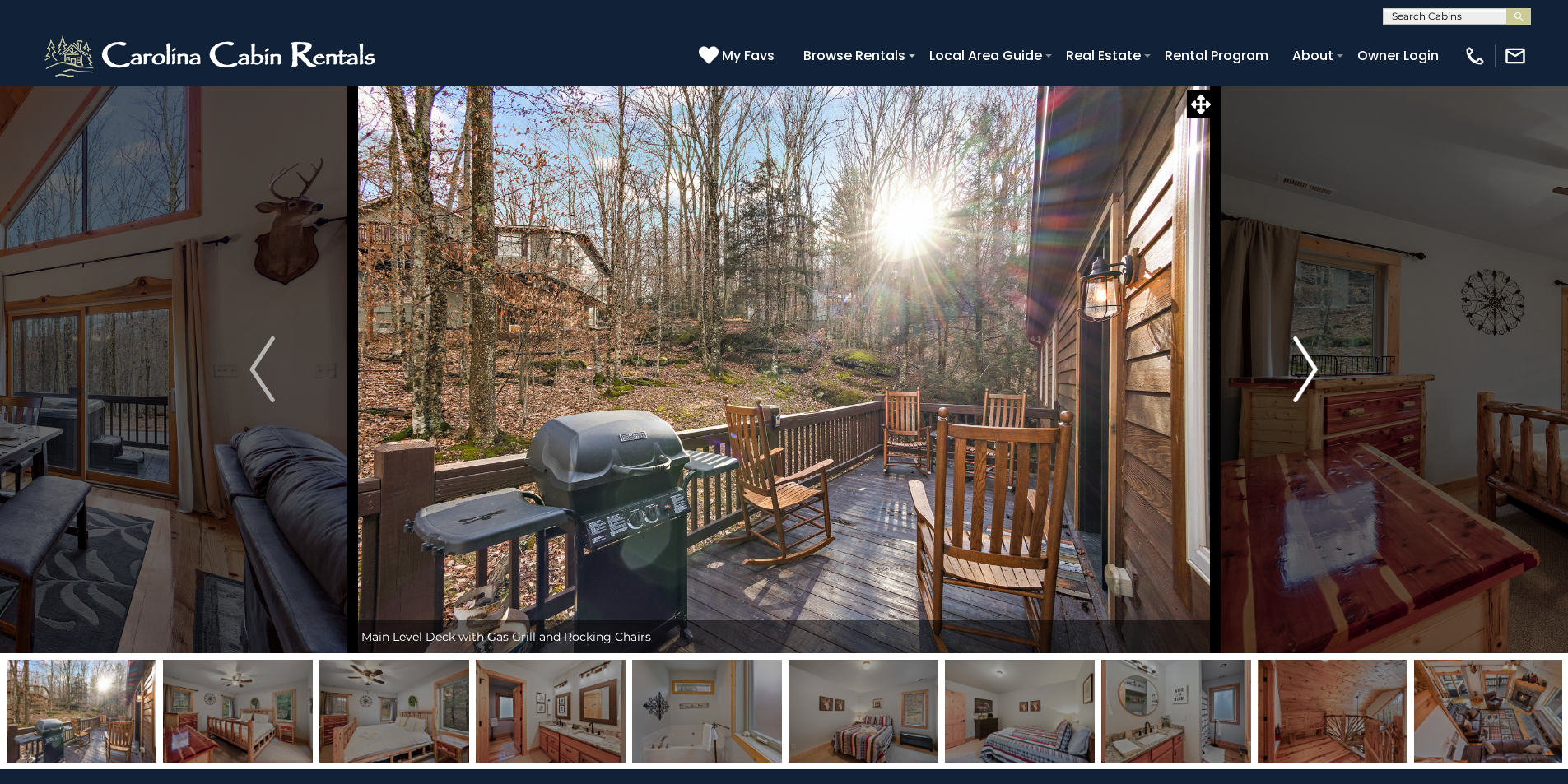
click at [1309, 374] on img "Next" at bounding box center [1306, 370] width 25 height 66
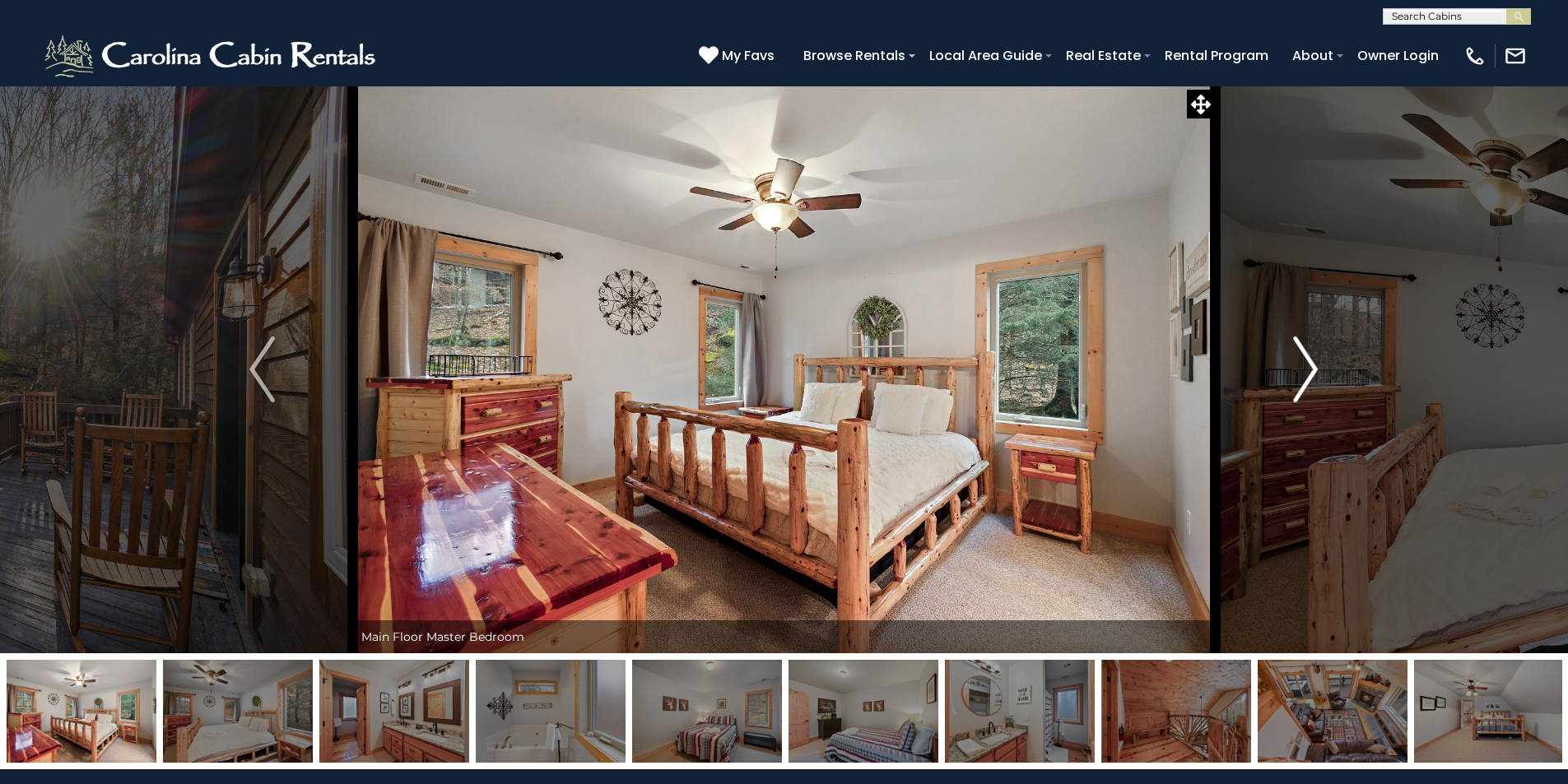
click at [1309, 374] on img "Next" at bounding box center [1306, 370] width 25 height 66
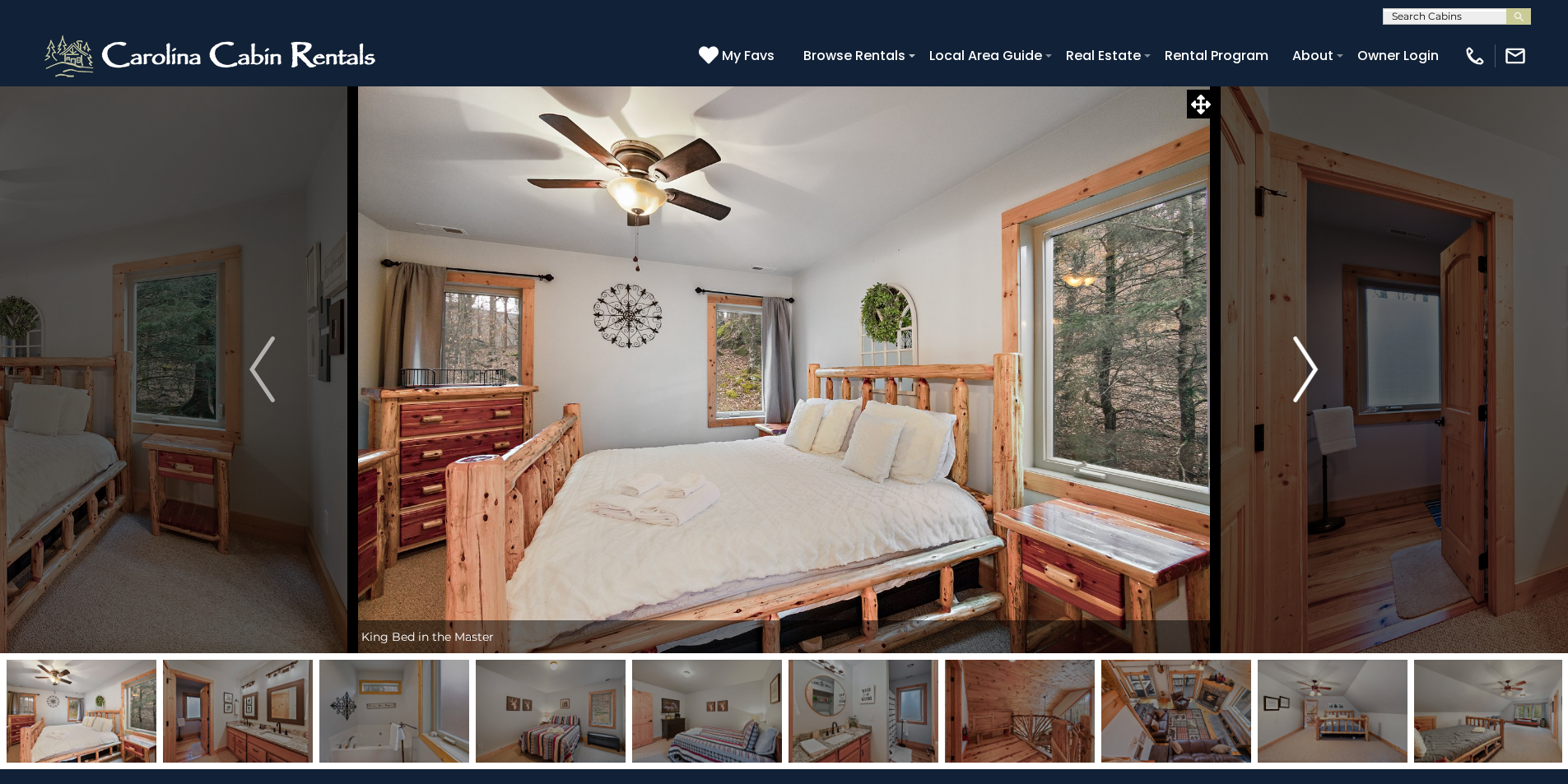
click at [1312, 373] on img "Next" at bounding box center [1306, 370] width 25 height 66
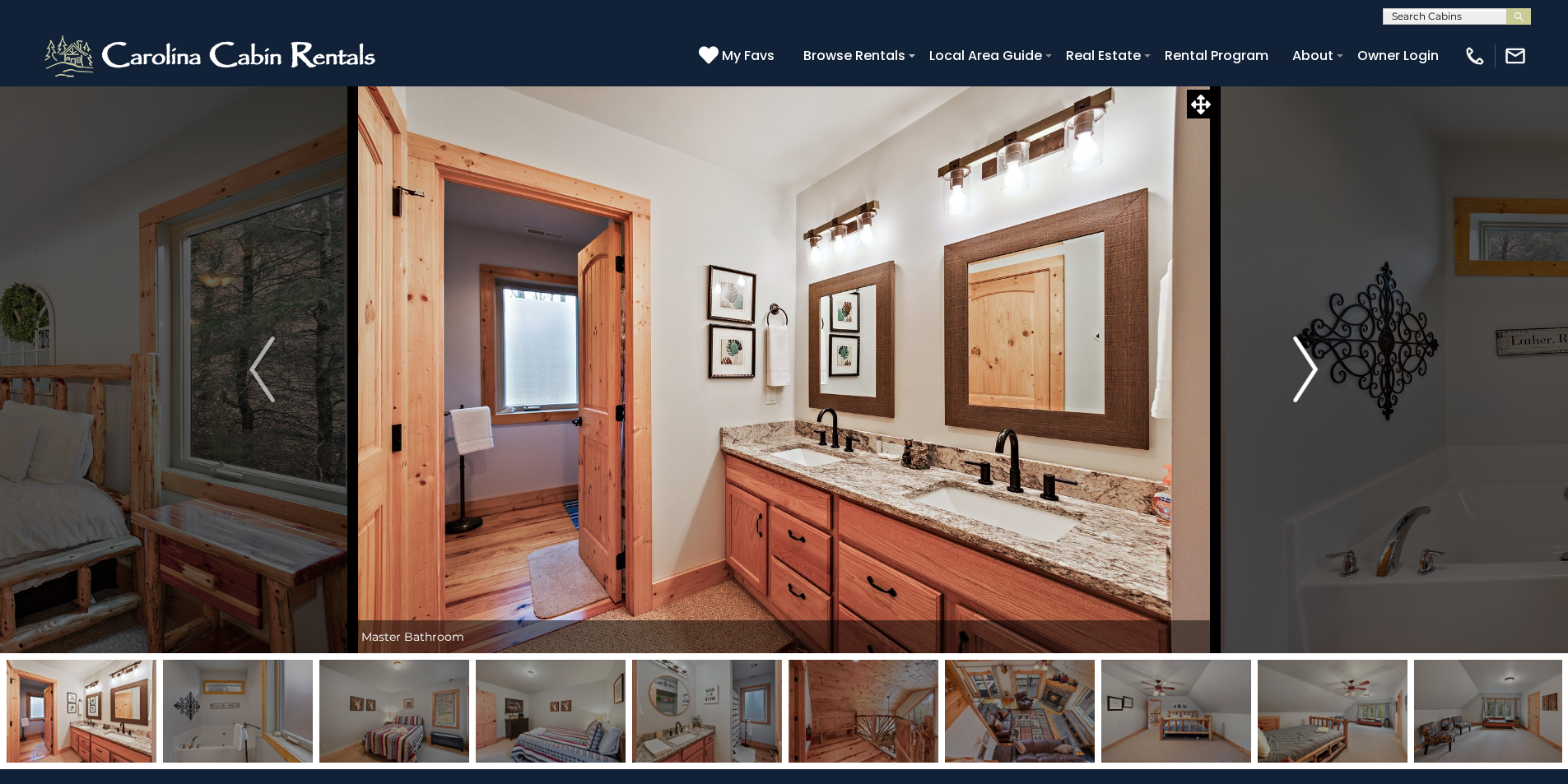
click at [1312, 373] on img "Next" at bounding box center [1306, 370] width 25 height 66
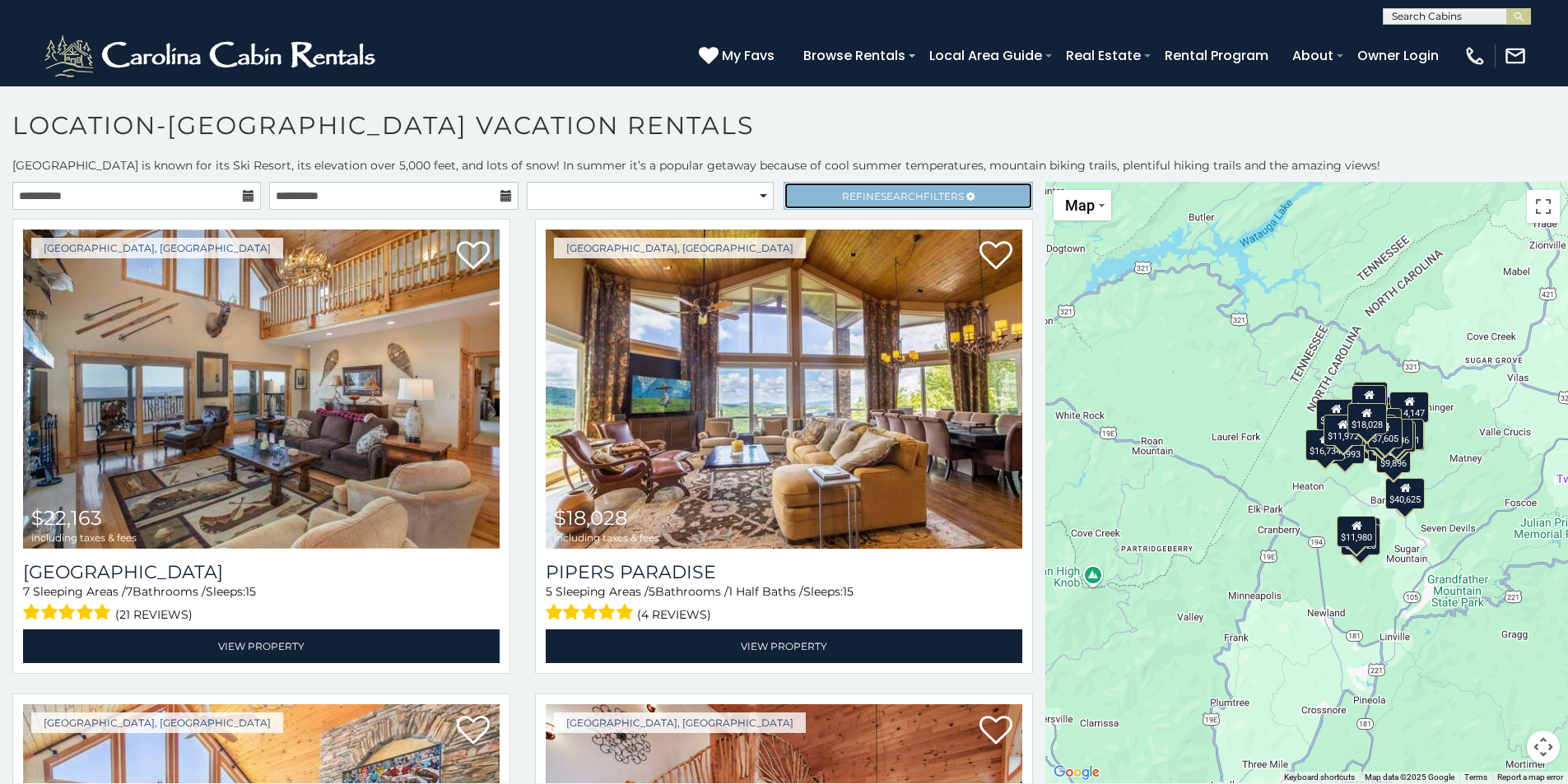
click at [881, 192] on span "Search" at bounding box center [901, 196] width 42 height 12
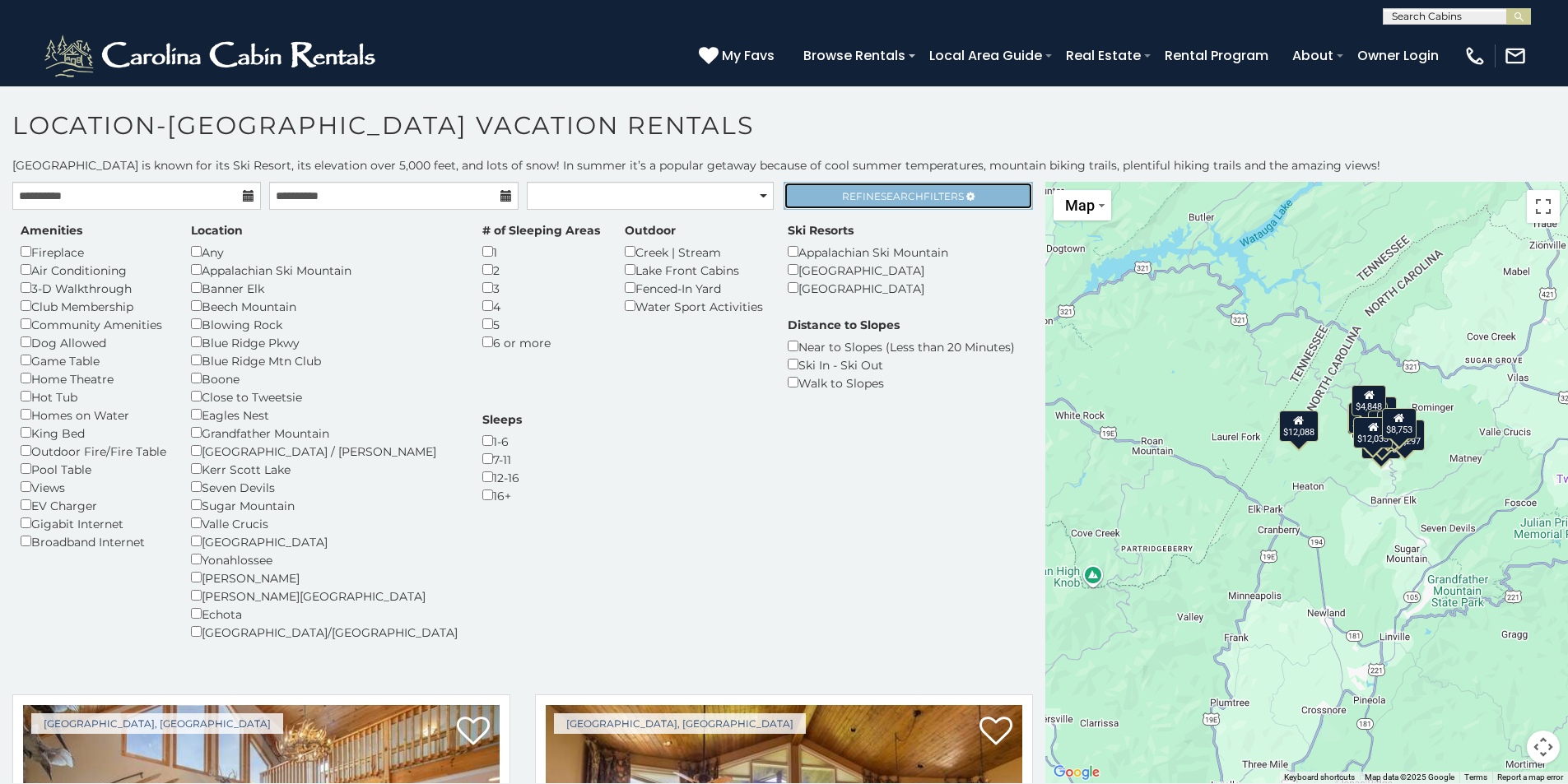
click at [869, 205] on link "Refine Search Filters" at bounding box center [907, 196] width 248 height 28
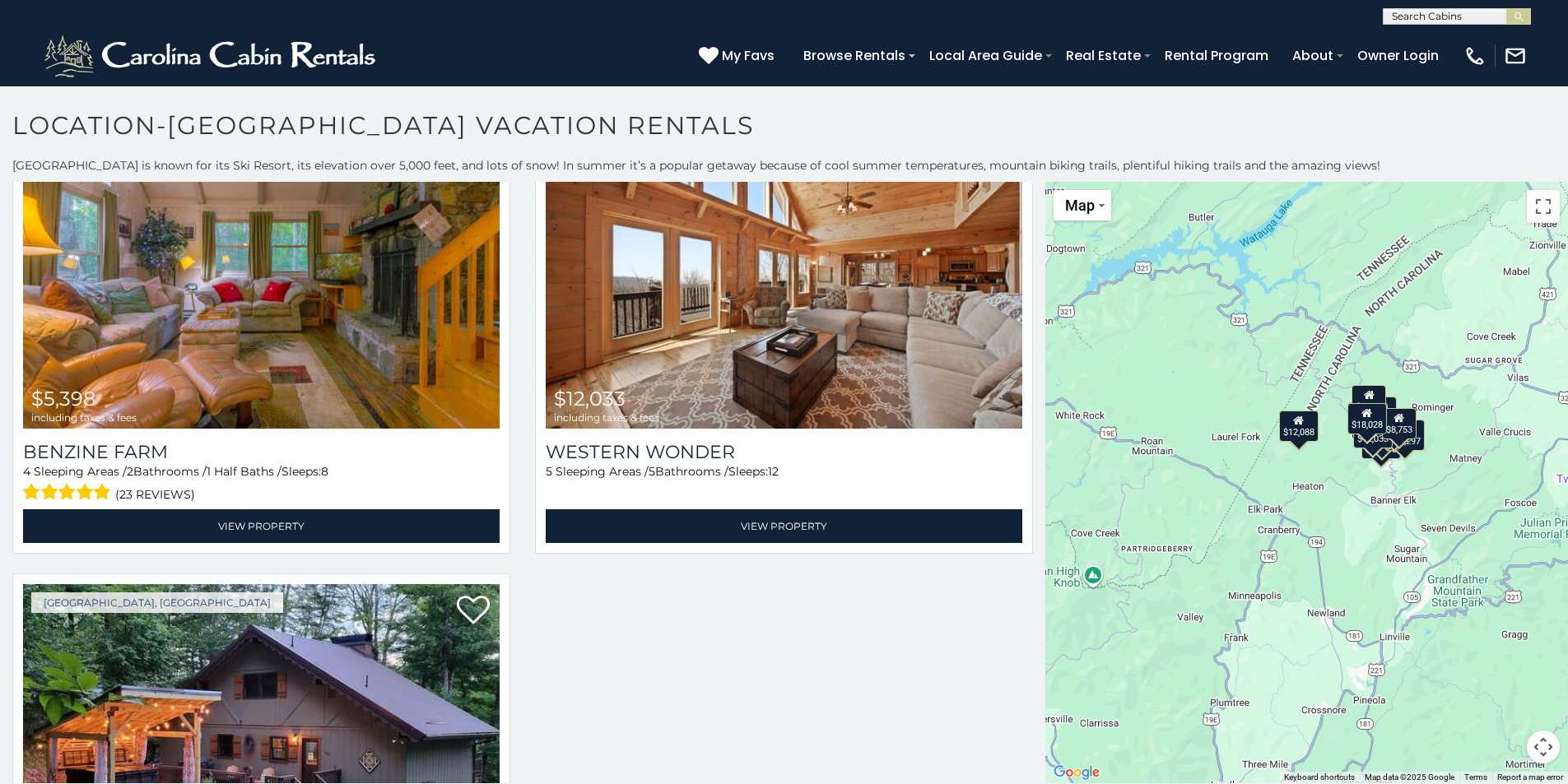
scroll to position [2740, 0]
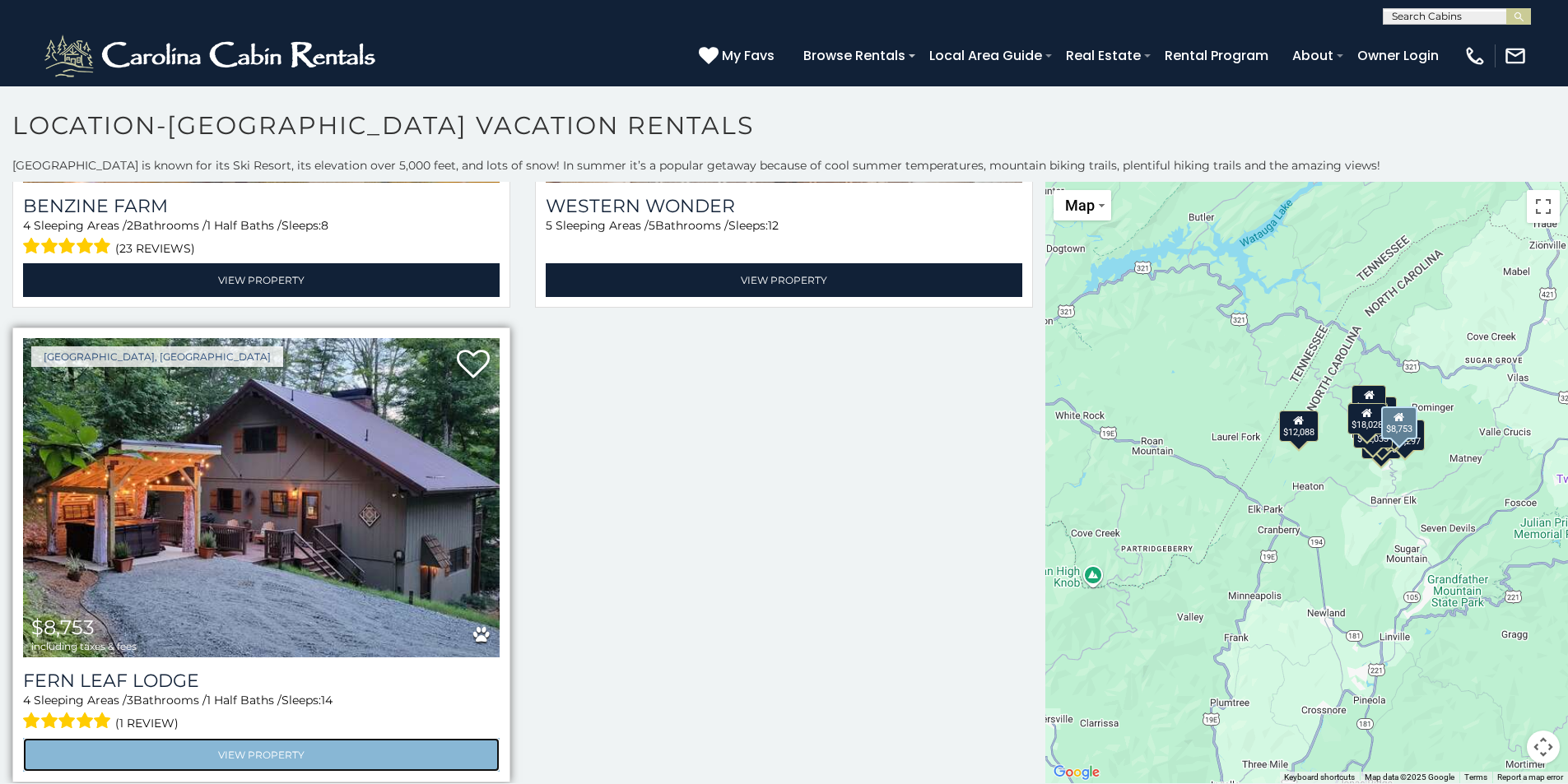
click at [213, 748] on link "View Property" at bounding box center [261, 755] width 477 height 34
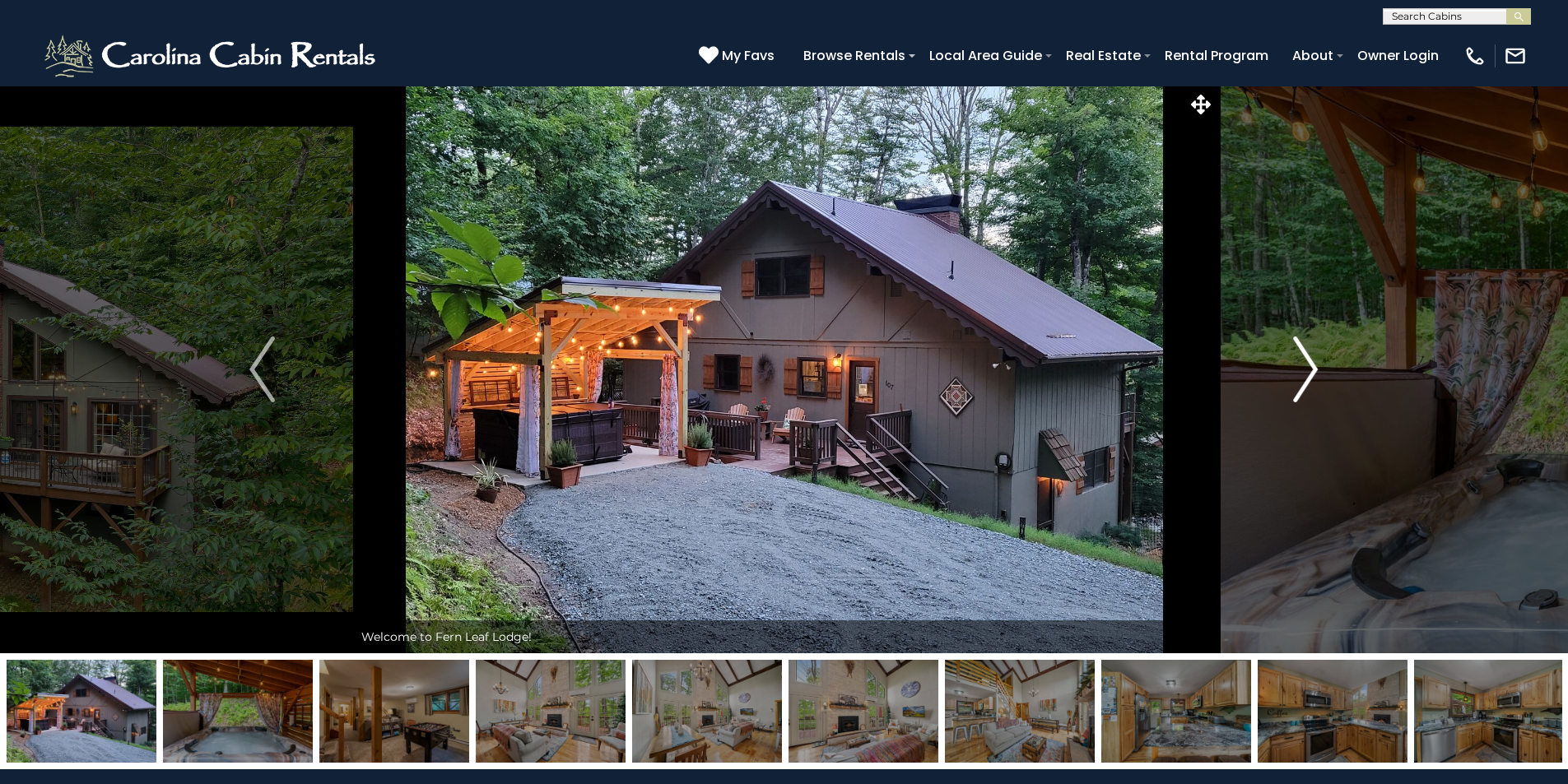
click at [1310, 369] on img "Next" at bounding box center [1306, 370] width 25 height 66
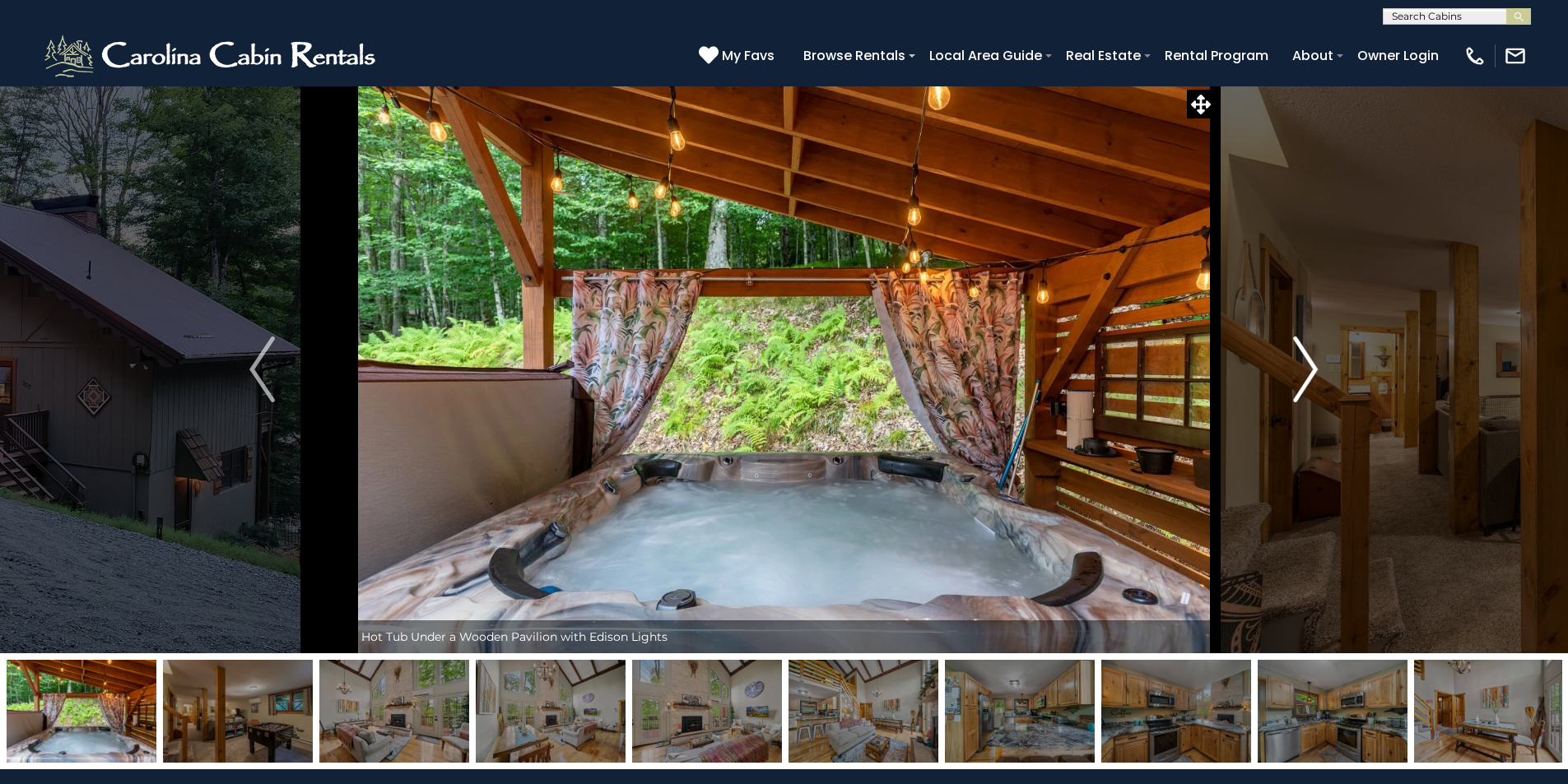
click at [1310, 369] on img "Next" at bounding box center [1306, 370] width 25 height 66
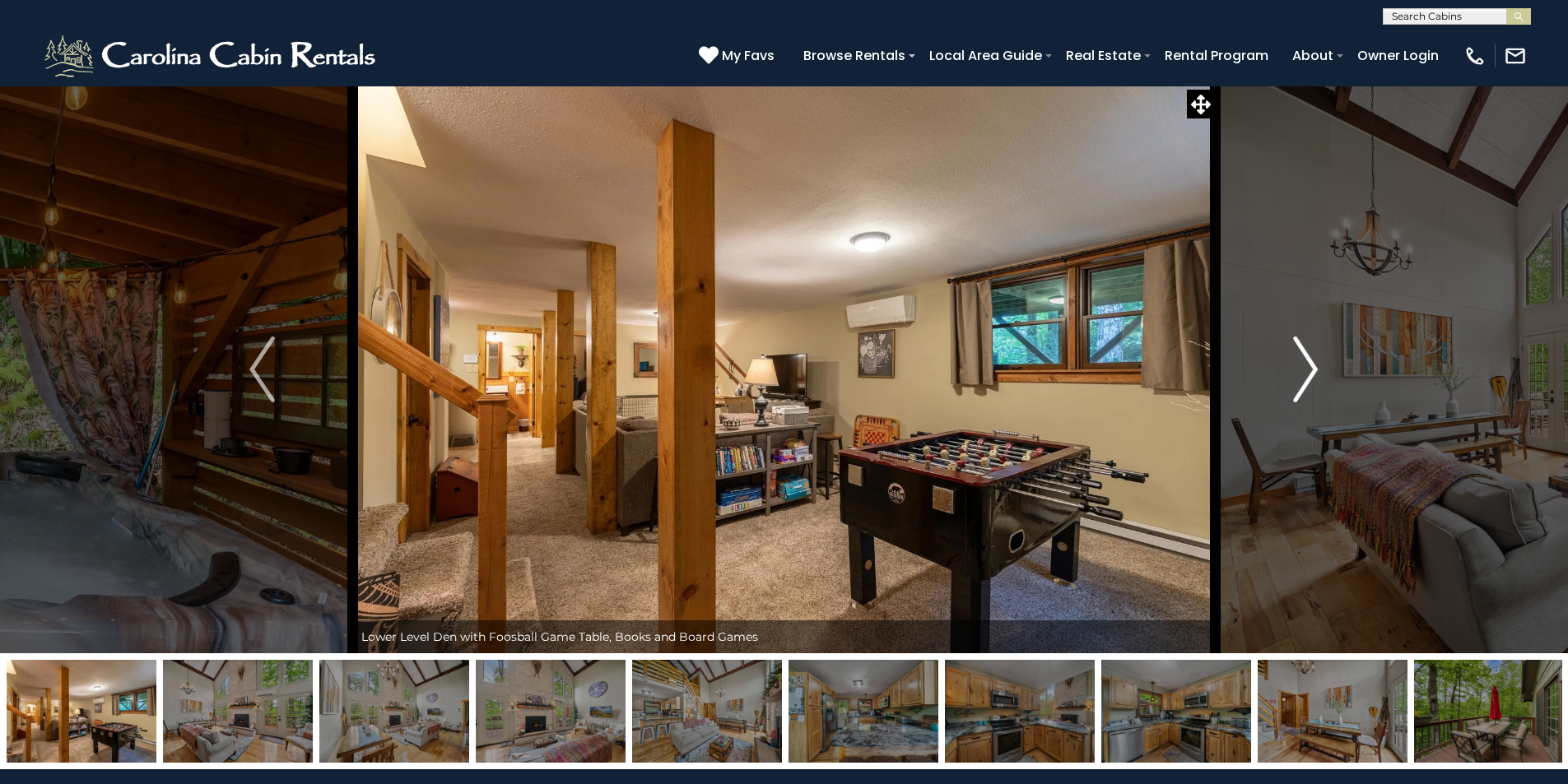
click at [1310, 369] on img "Next" at bounding box center [1306, 370] width 25 height 66
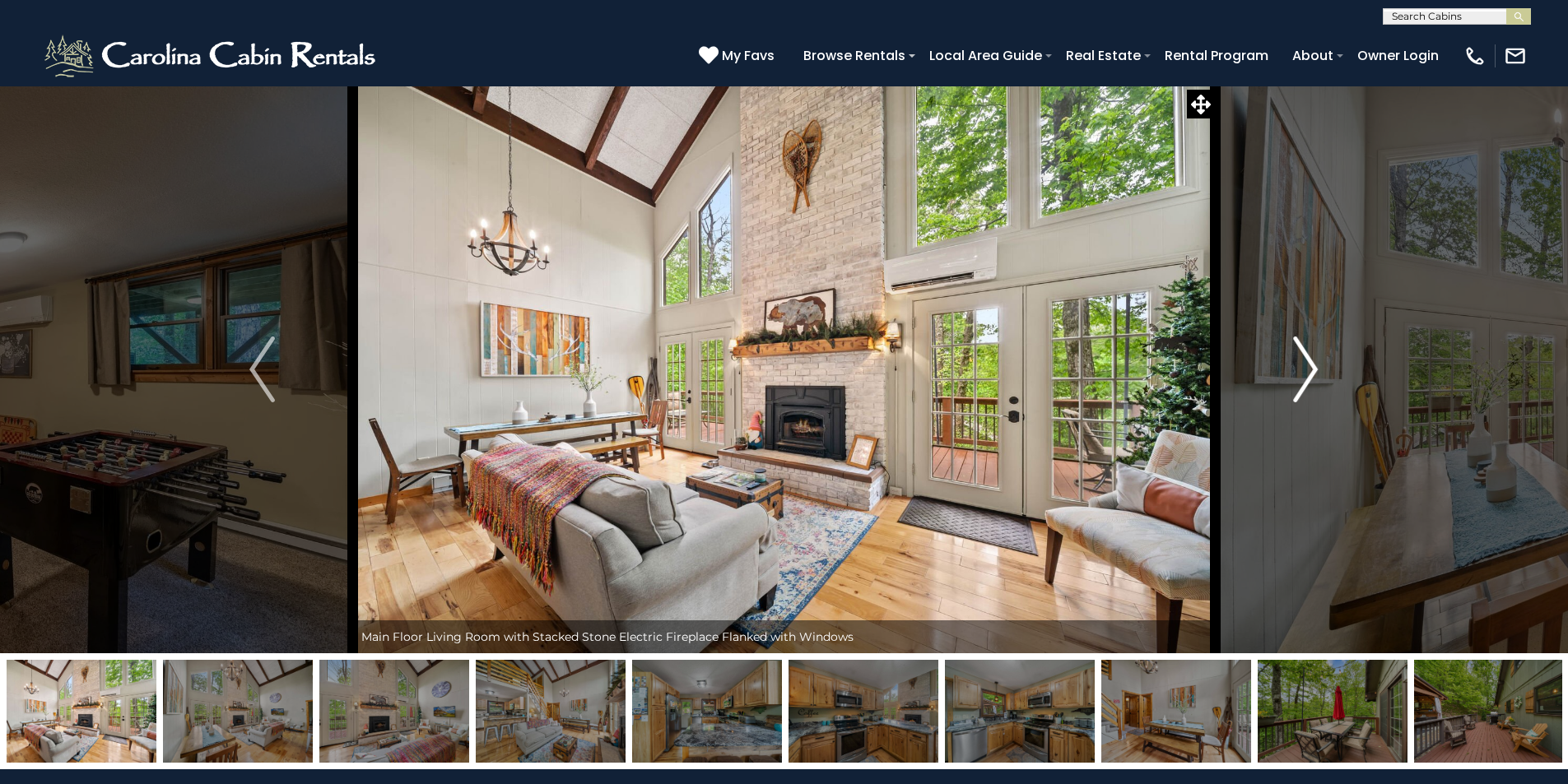
click at [1310, 369] on img "Next" at bounding box center [1306, 370] width 25 height 66
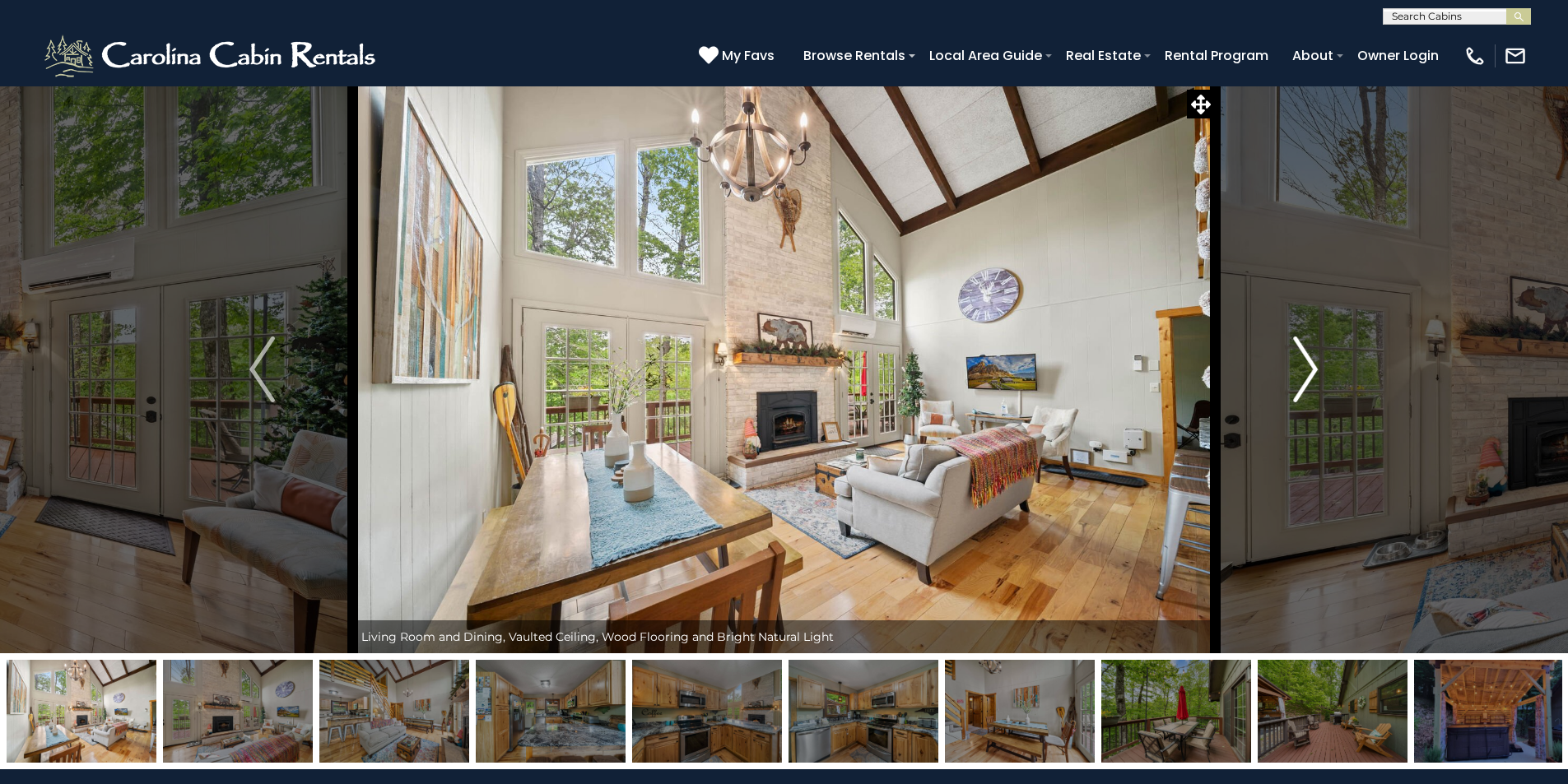
click at [1310, 369] on img "Next" at bounding box center [1306, 370] width 25 height 66
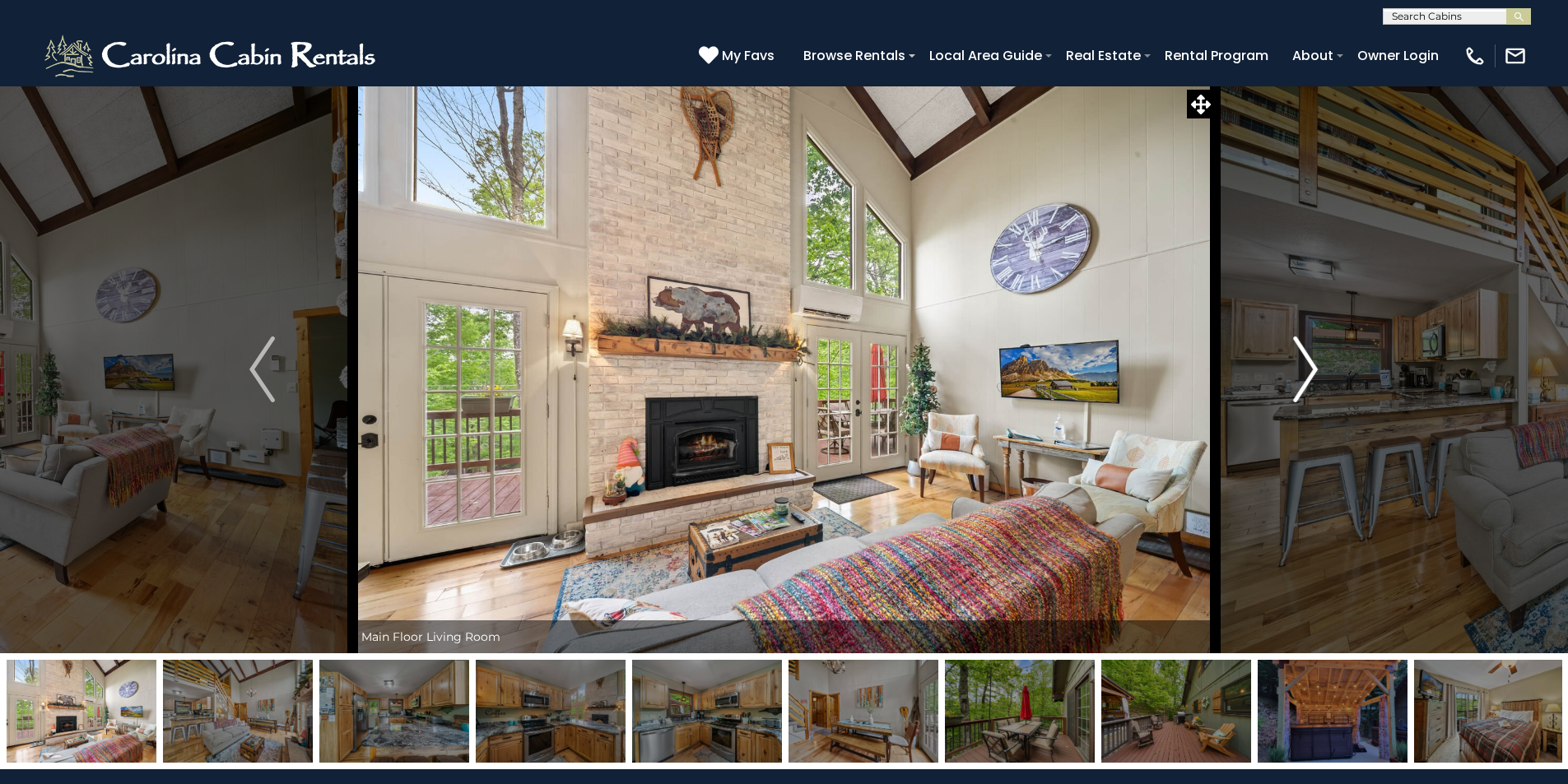
click at [1310, 369] on img "Next" at bounding box center [1306, 370] width 25 height 66
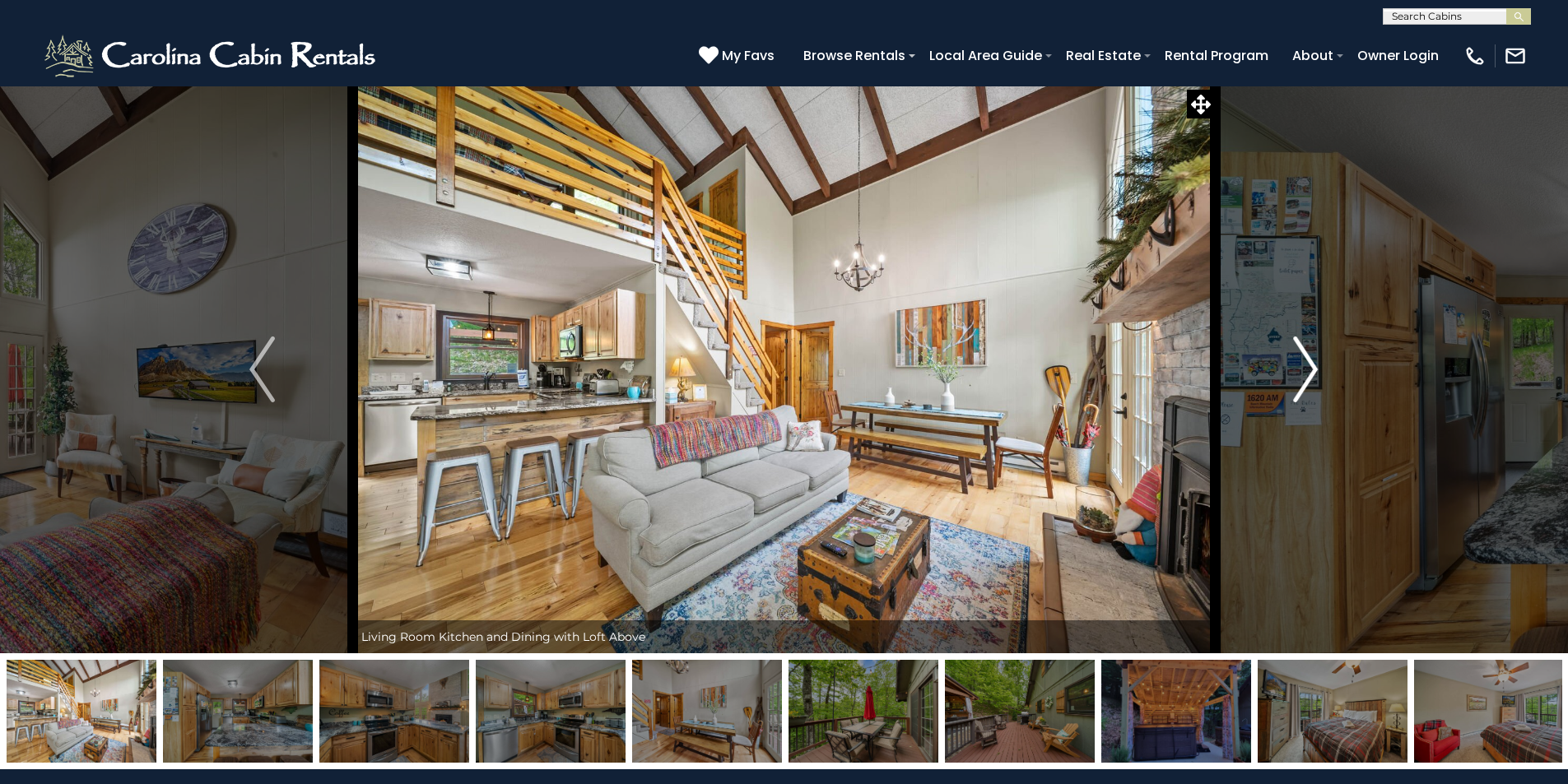
click at [1310, 369] on img "Next" at bounding box center [1306, 370] width 25 height 66
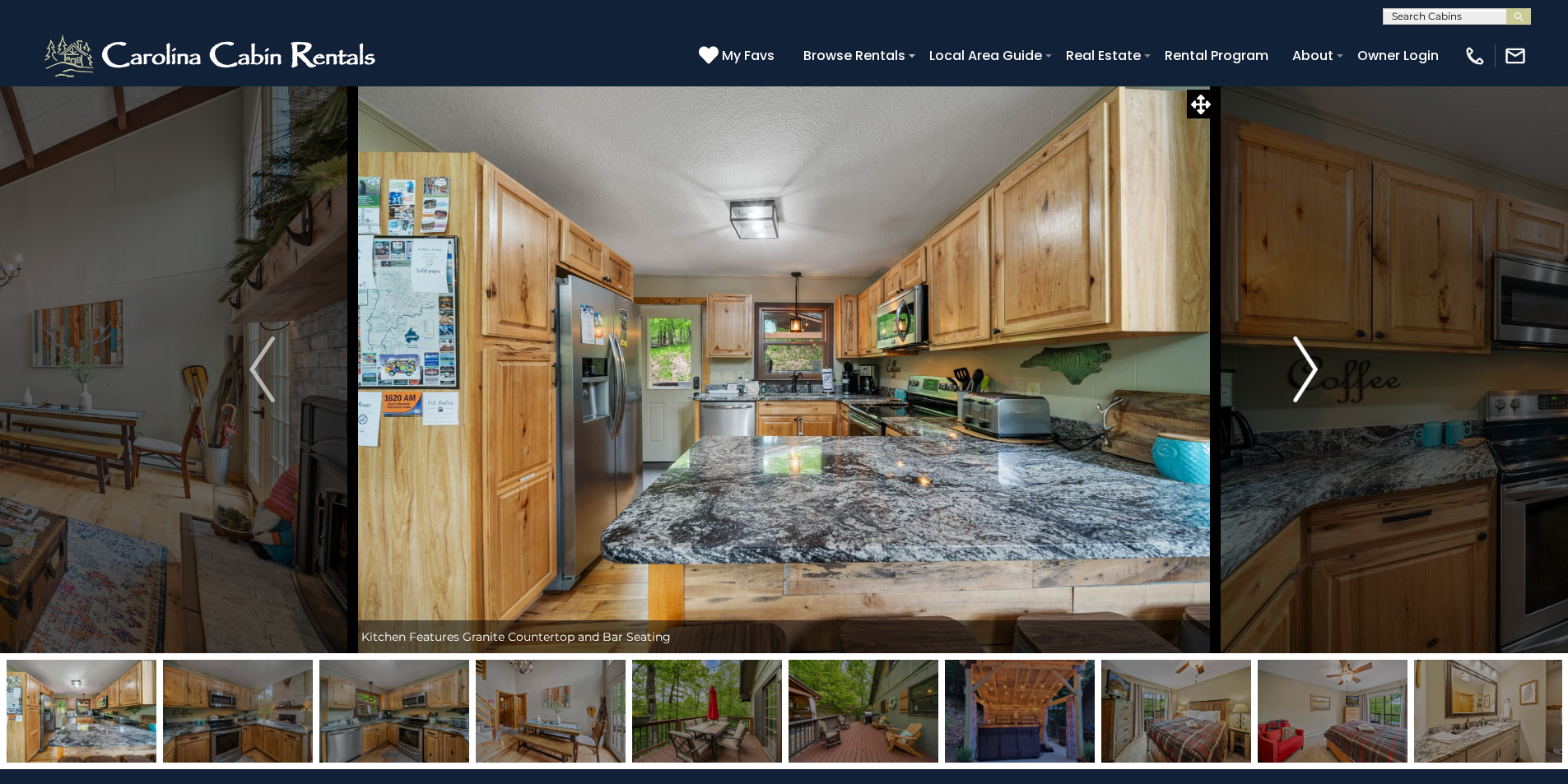
click at [1310, 369] on img "Next" at bounding box center [1306, 370] width 25 height 66
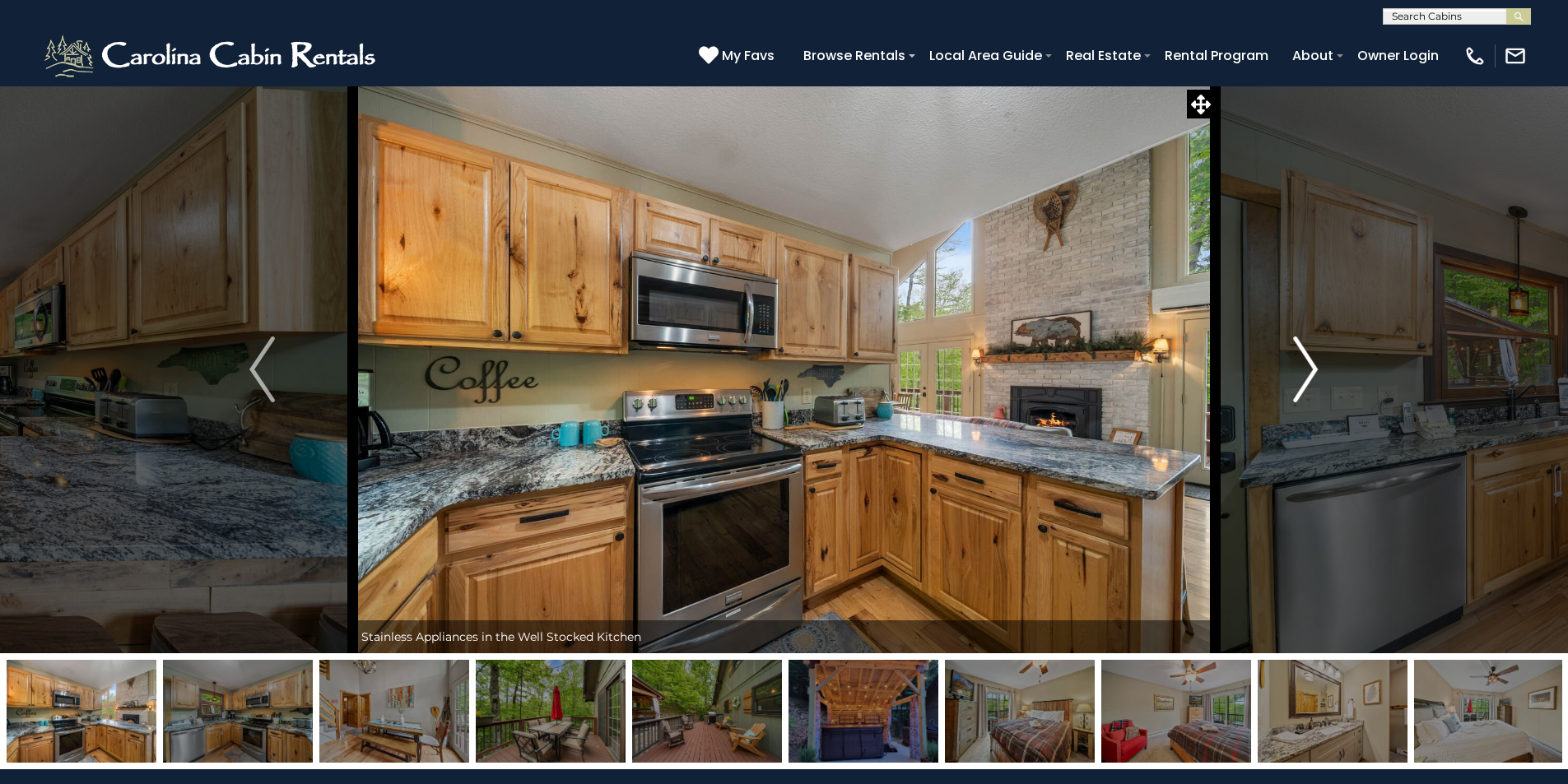
click at [1310, 369] on img "Next" at bounding box center [1306, 370] width 25 height 66
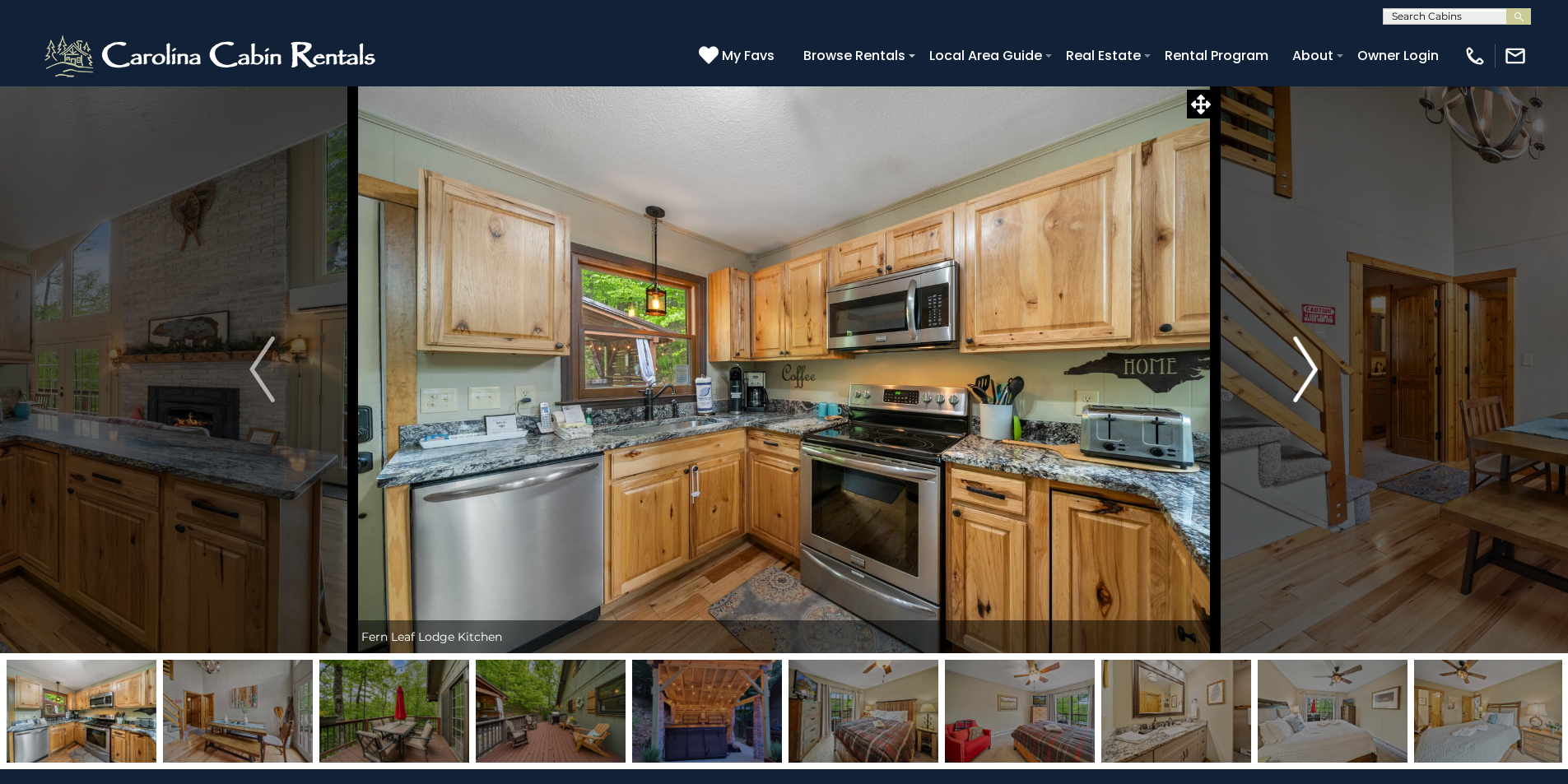
click at [1310, 369] on img "Next" at bounding box center [1306, 370] width 25 height 66
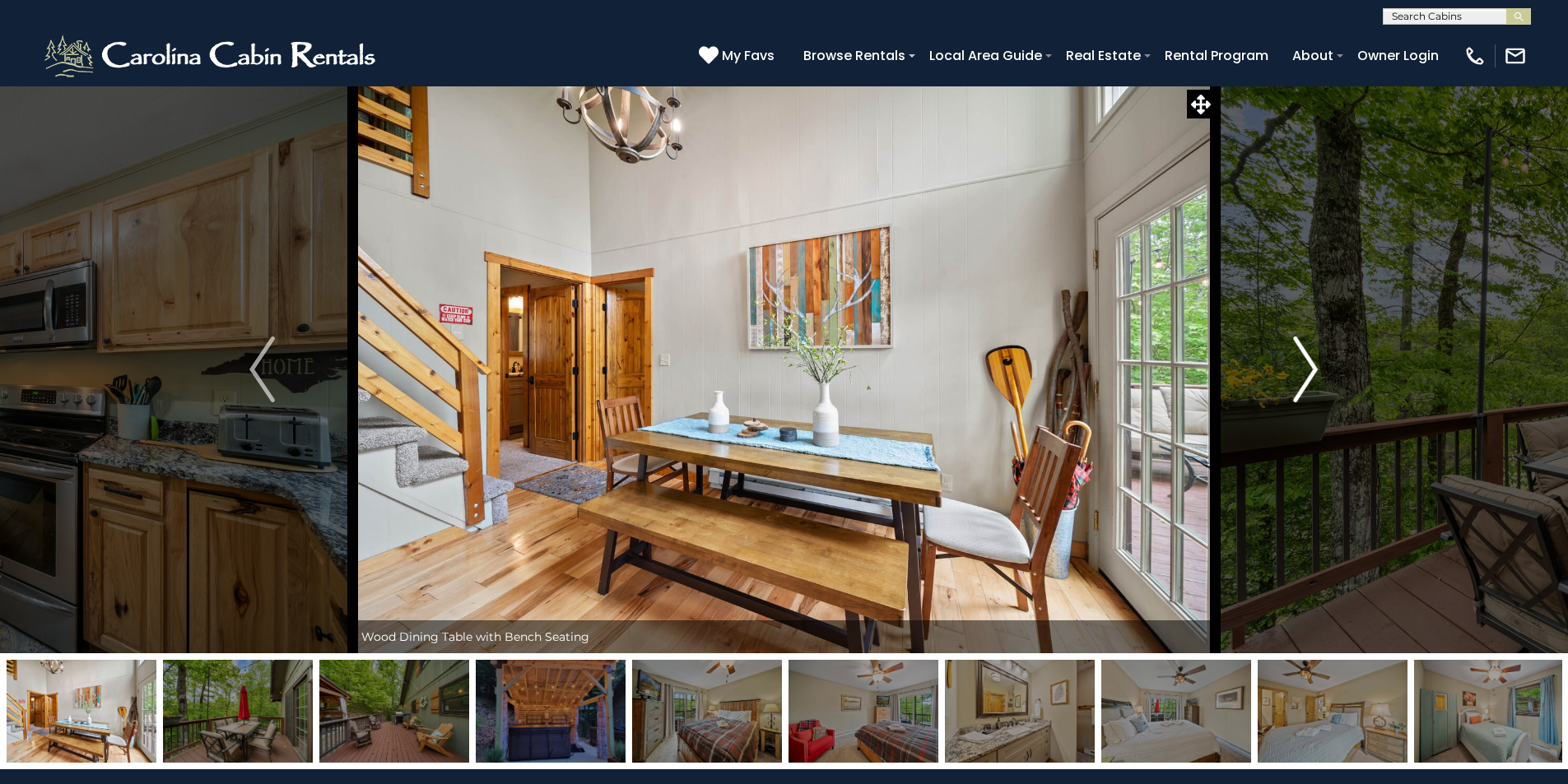
click at [1310, 369] on img "Next" at bounding box center [1306, 370] width 25 height 66
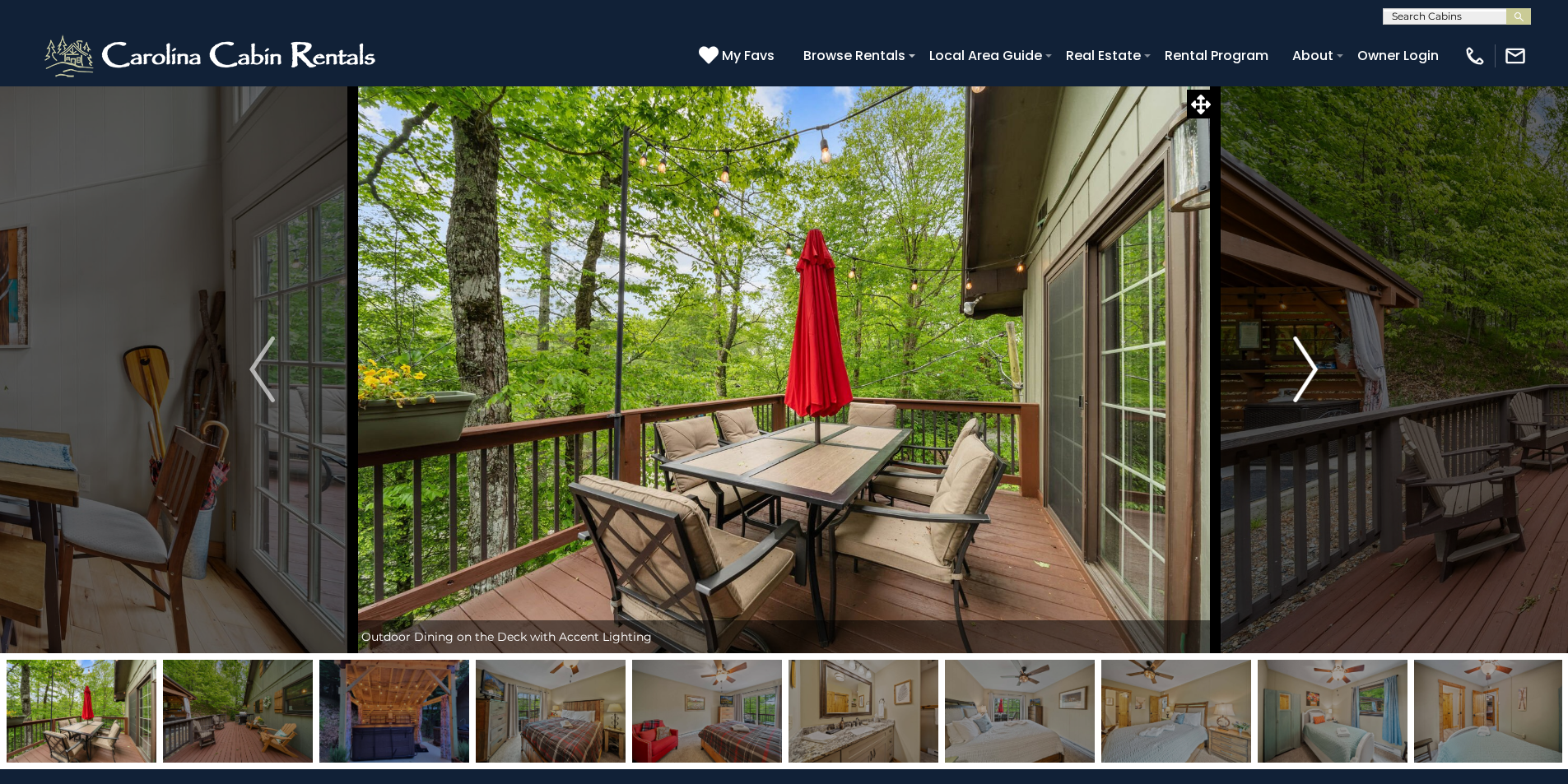
click at [1310, 369] on img "Next" at bounding box center [1306, 370] width 25 height 66
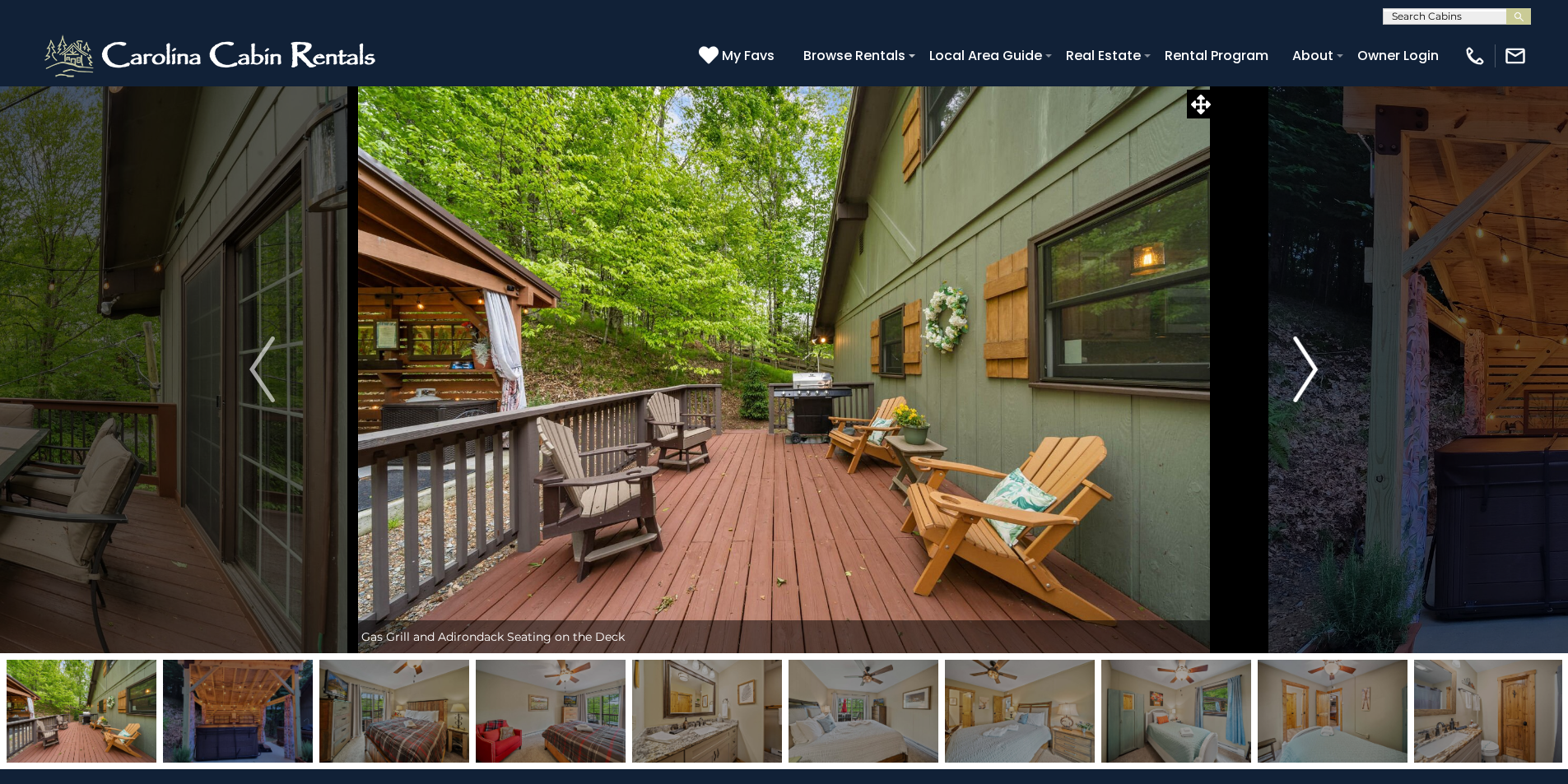
click at [1310, 369] on img "Next" at bounding box center [1306, 370] width 25 height 66
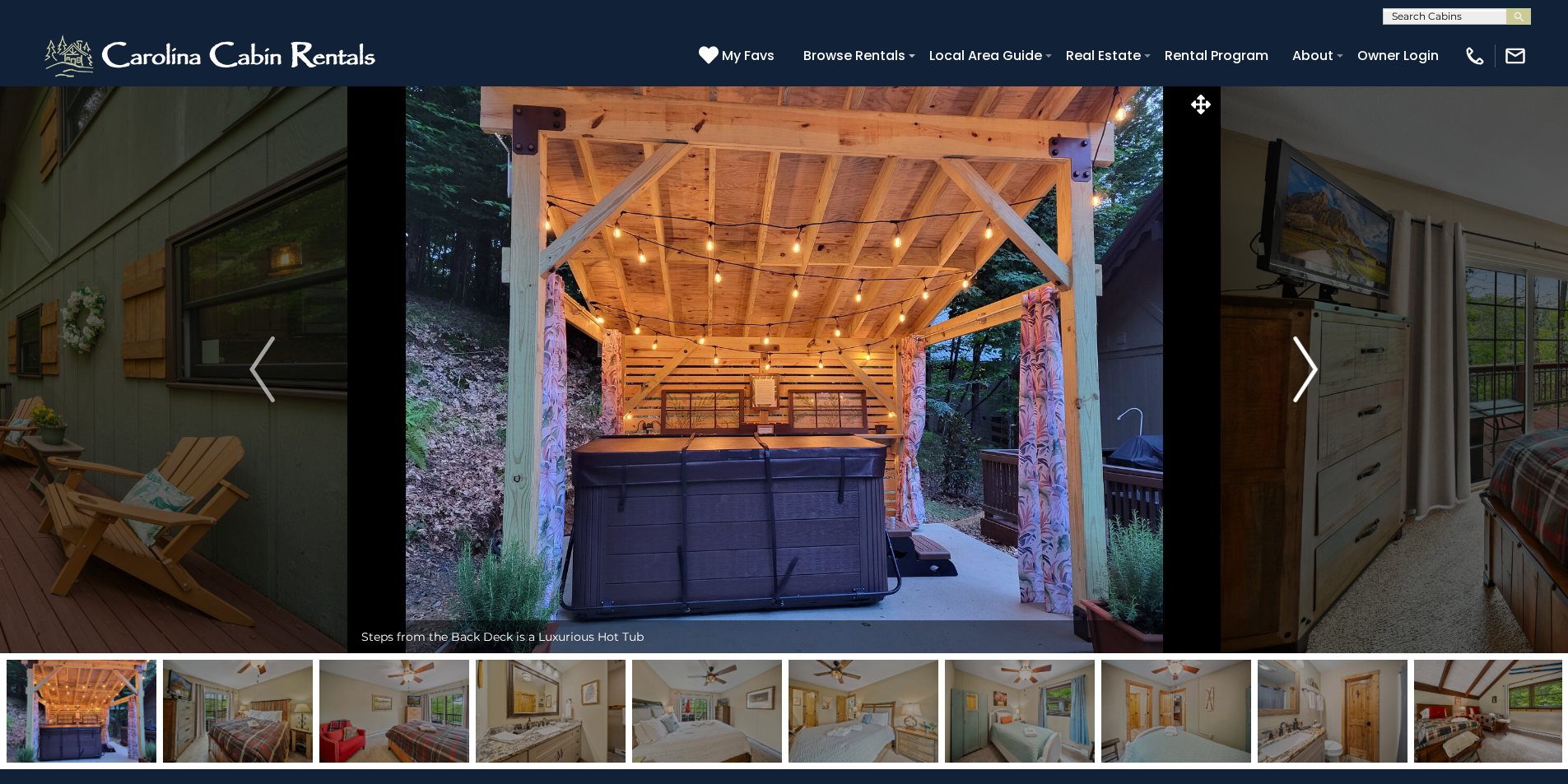
click at [1310, 369] on img "Next" at bounding box center [1306, 370] width 25 height 66
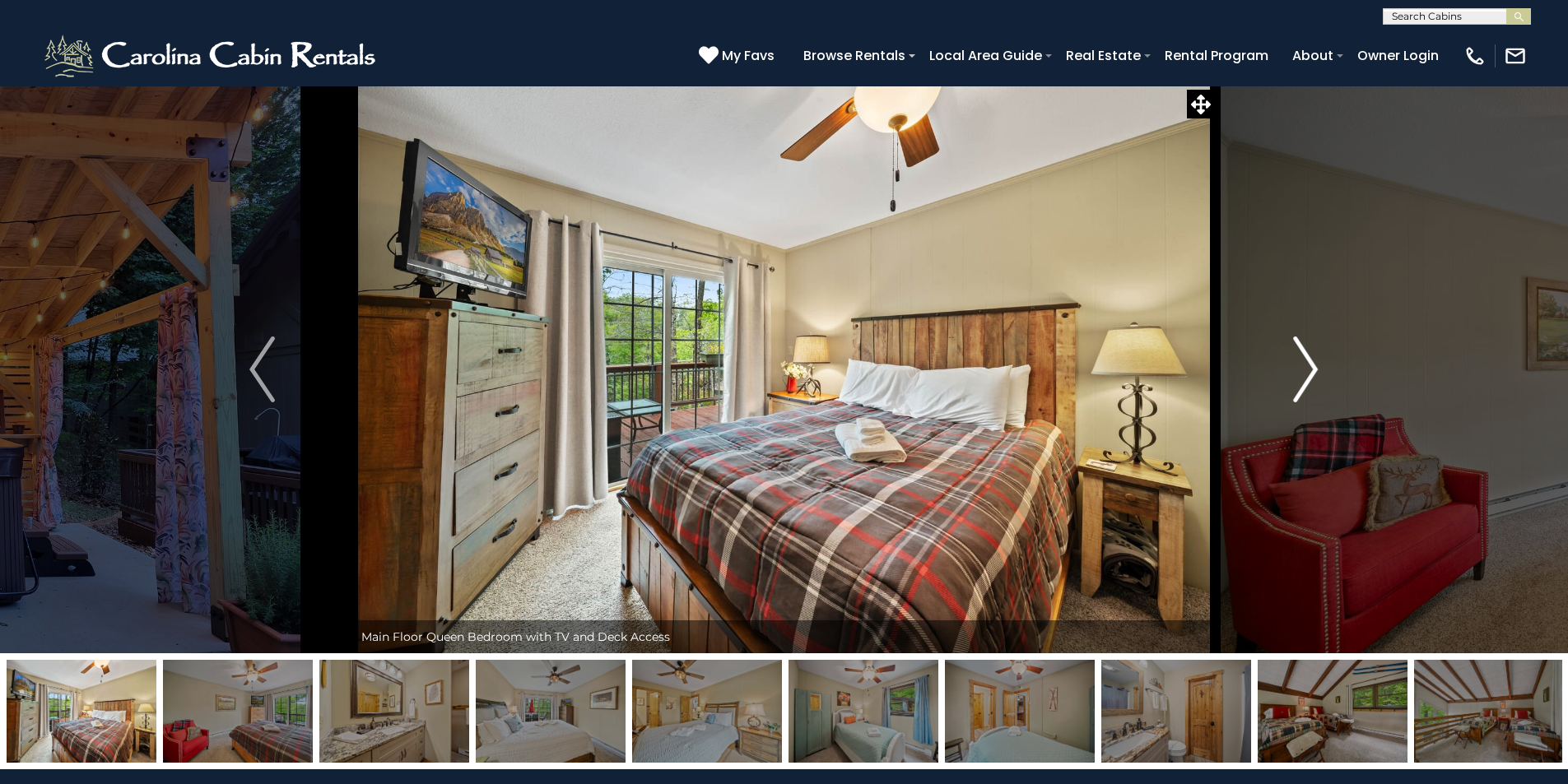
click at [1310, 369] on img "Next" at bounding box center [1306, 370] width 25 height 66
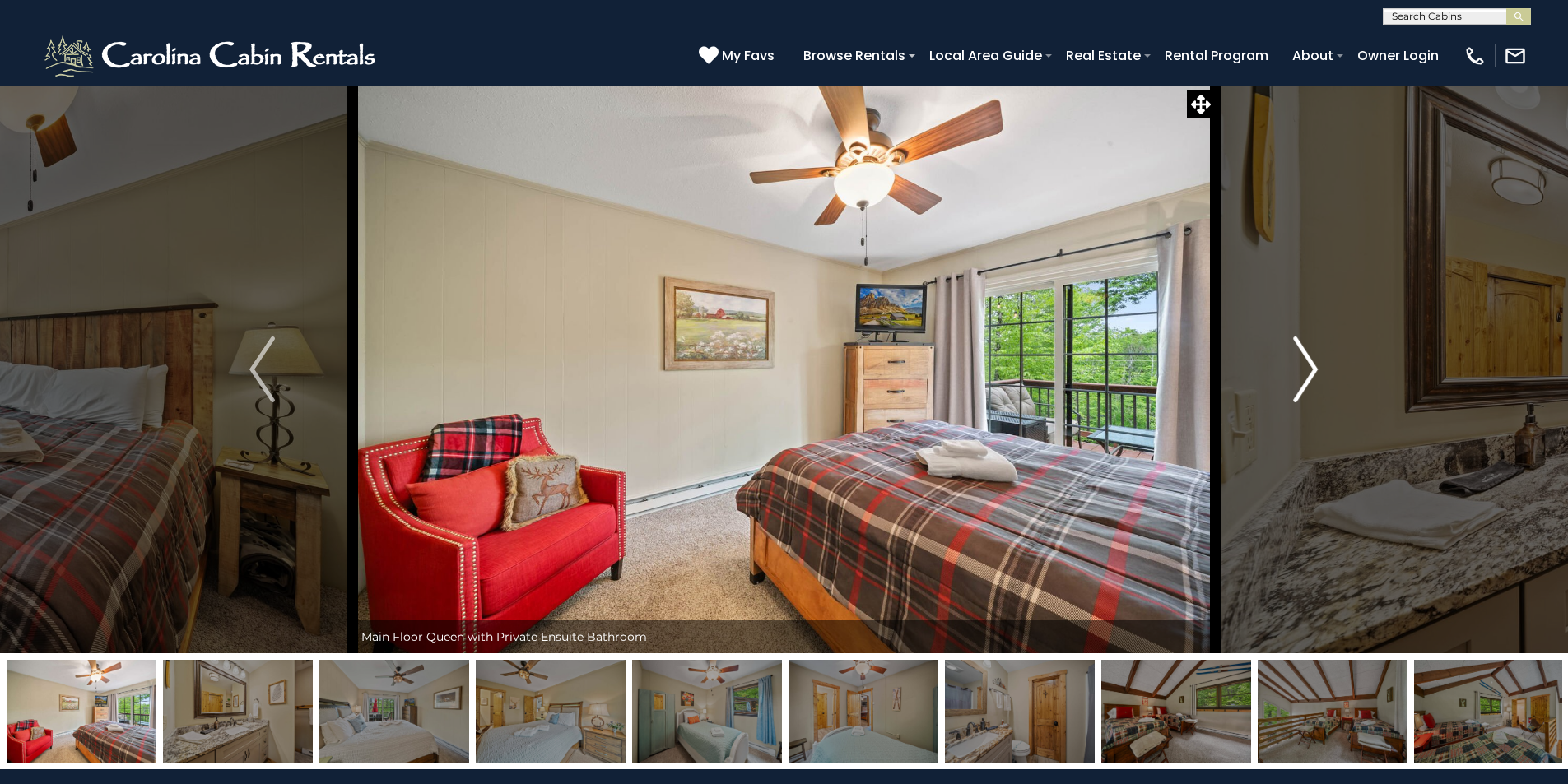
click at [1310, 369] on img "Next" at bounding box center [1306, 370] width 25 height 66
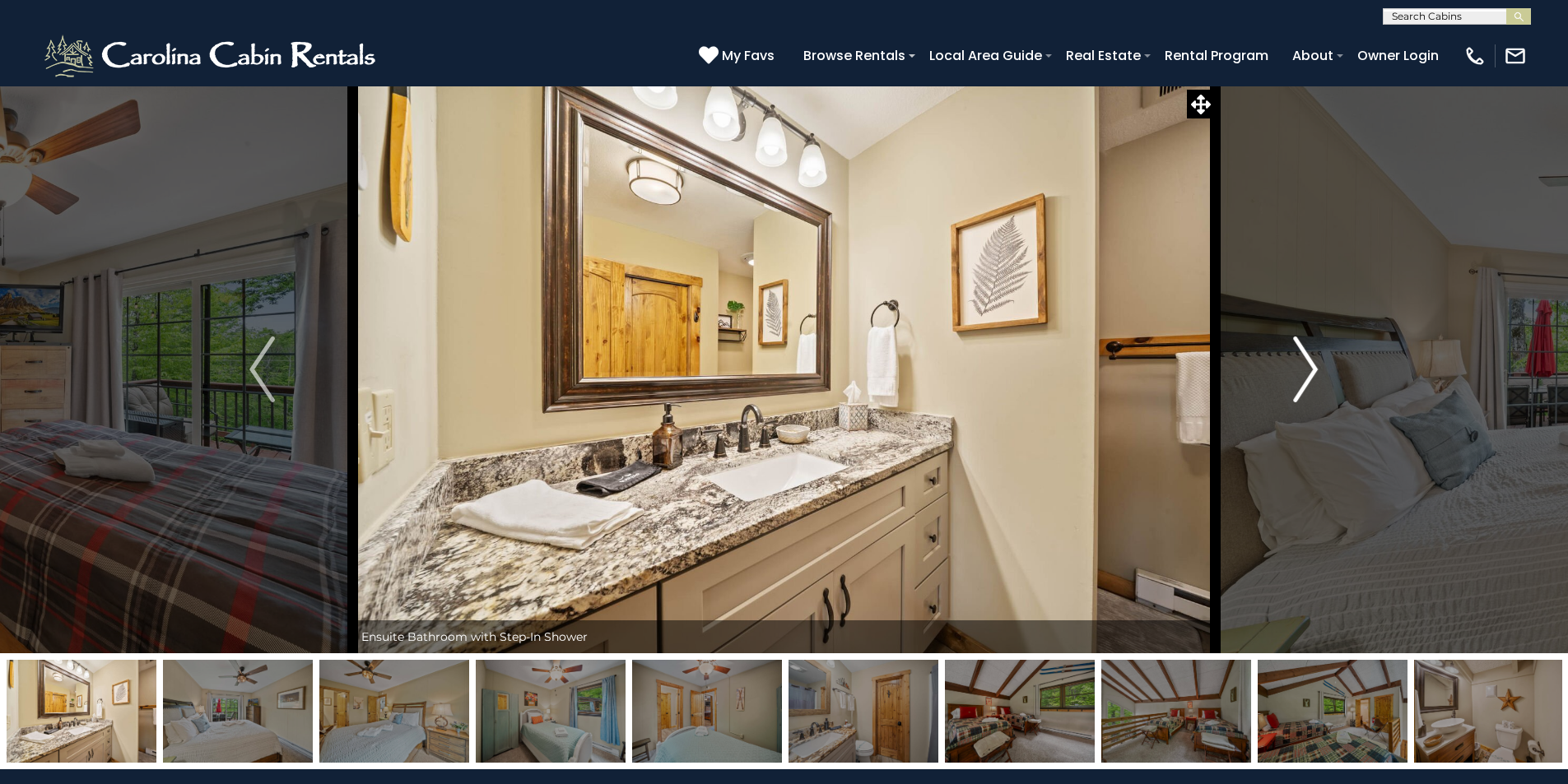
click at [1310, 369] on img "Next" at bounding box center [1306, 370] width 25 height 66
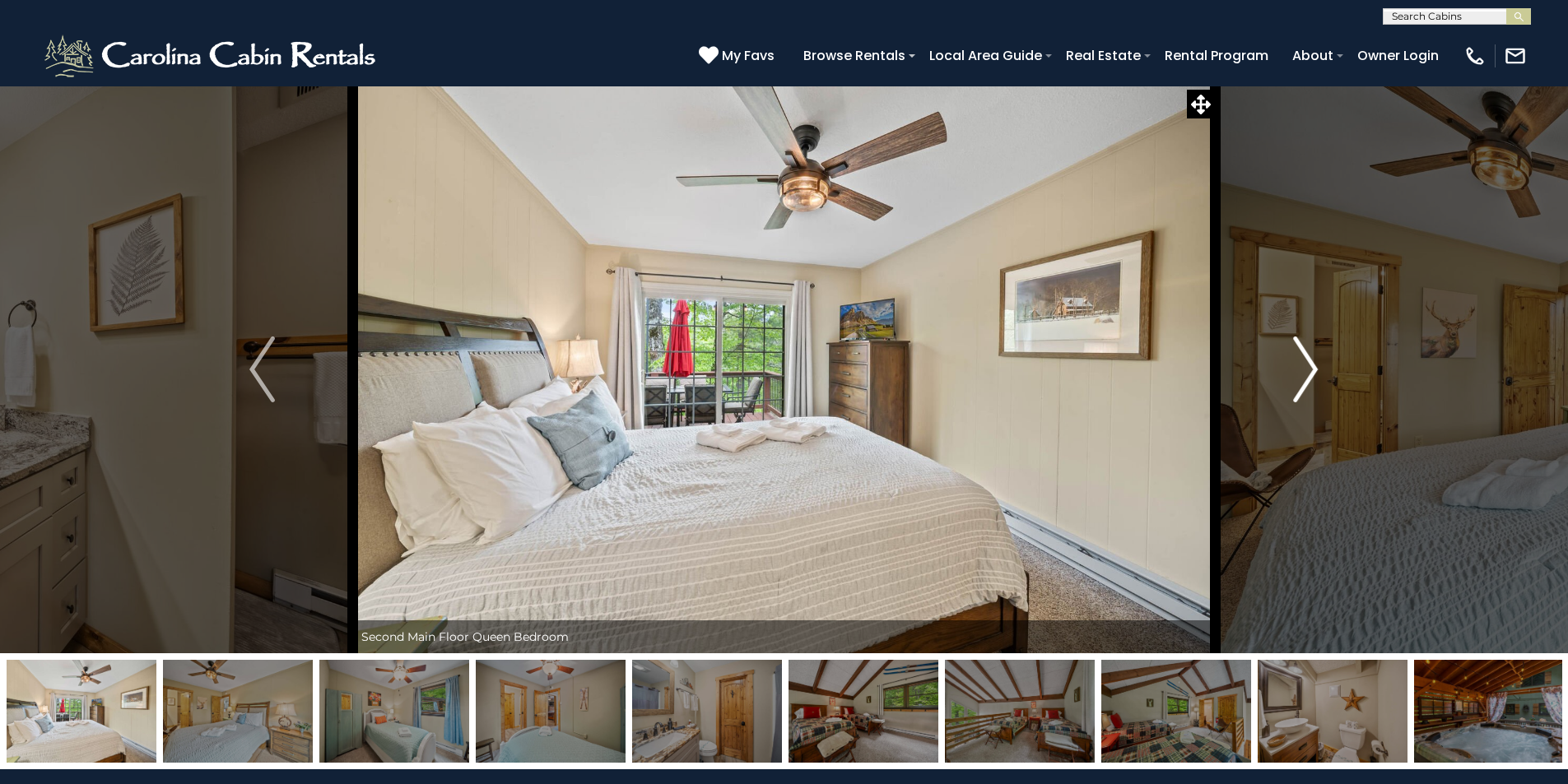
click at [1310, 369] on img "Next" at bounding box center [1306, 370] width 25 height 66
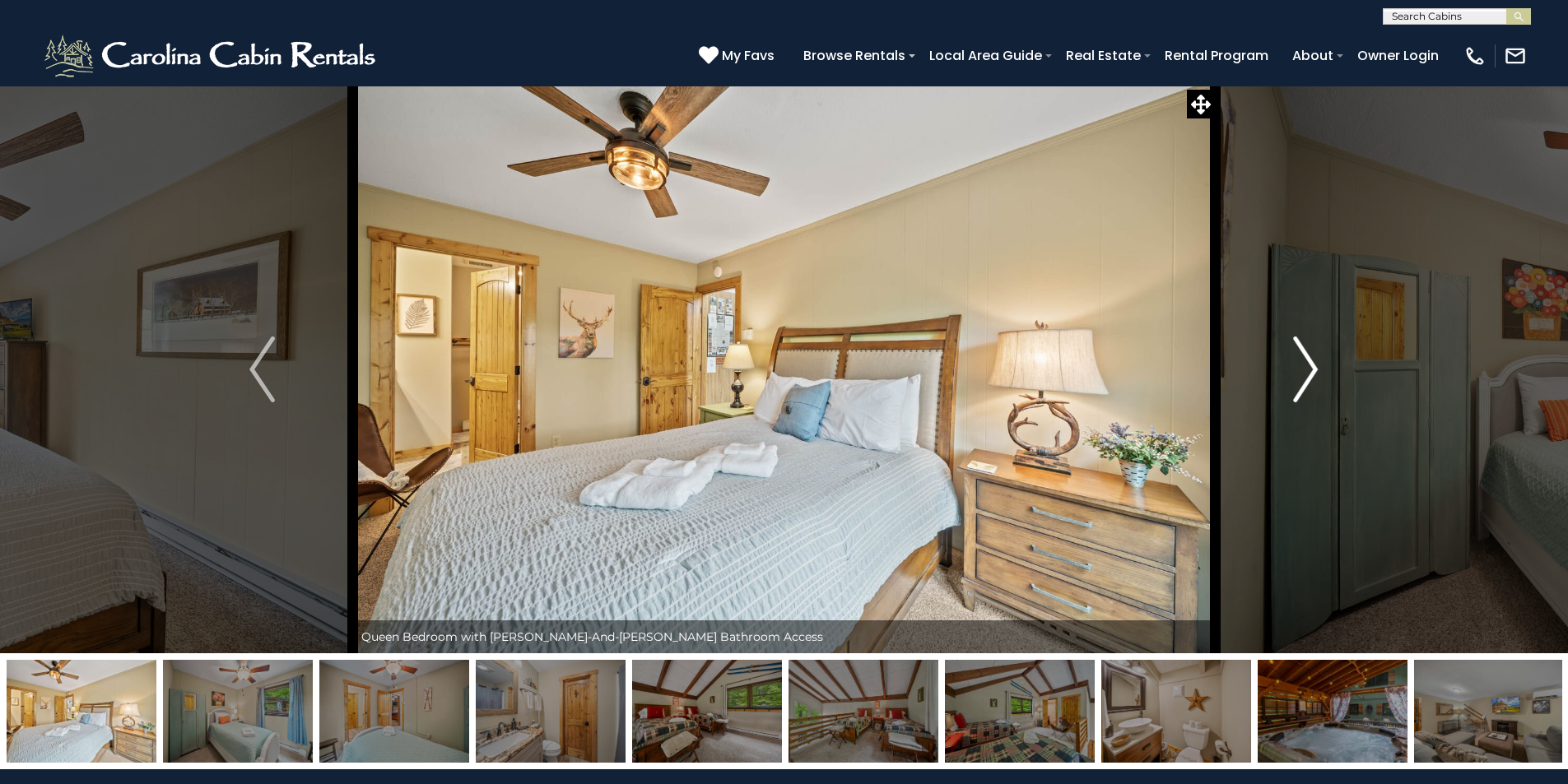
click at [1310, 369] on img "Next" at bounding box center [1306, 370] width 25 height 66
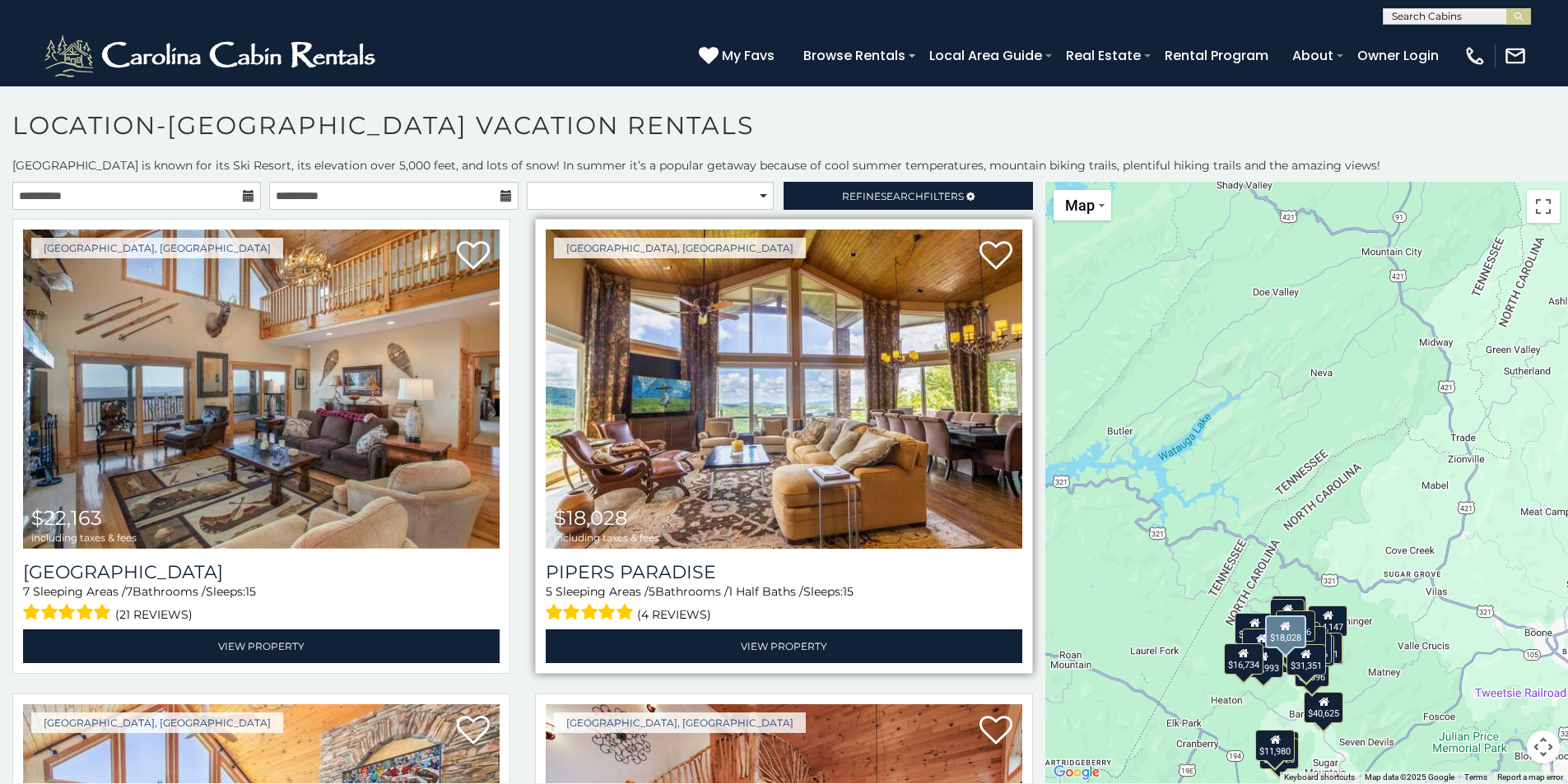
drag, startPoint x: 1045, startPoint y: 234, endPoint x: 969, endPoint y: 439, distance: 218.6
click at [966, 182] on main "**********" at bounding box center [784, 182] width 1568 height 0
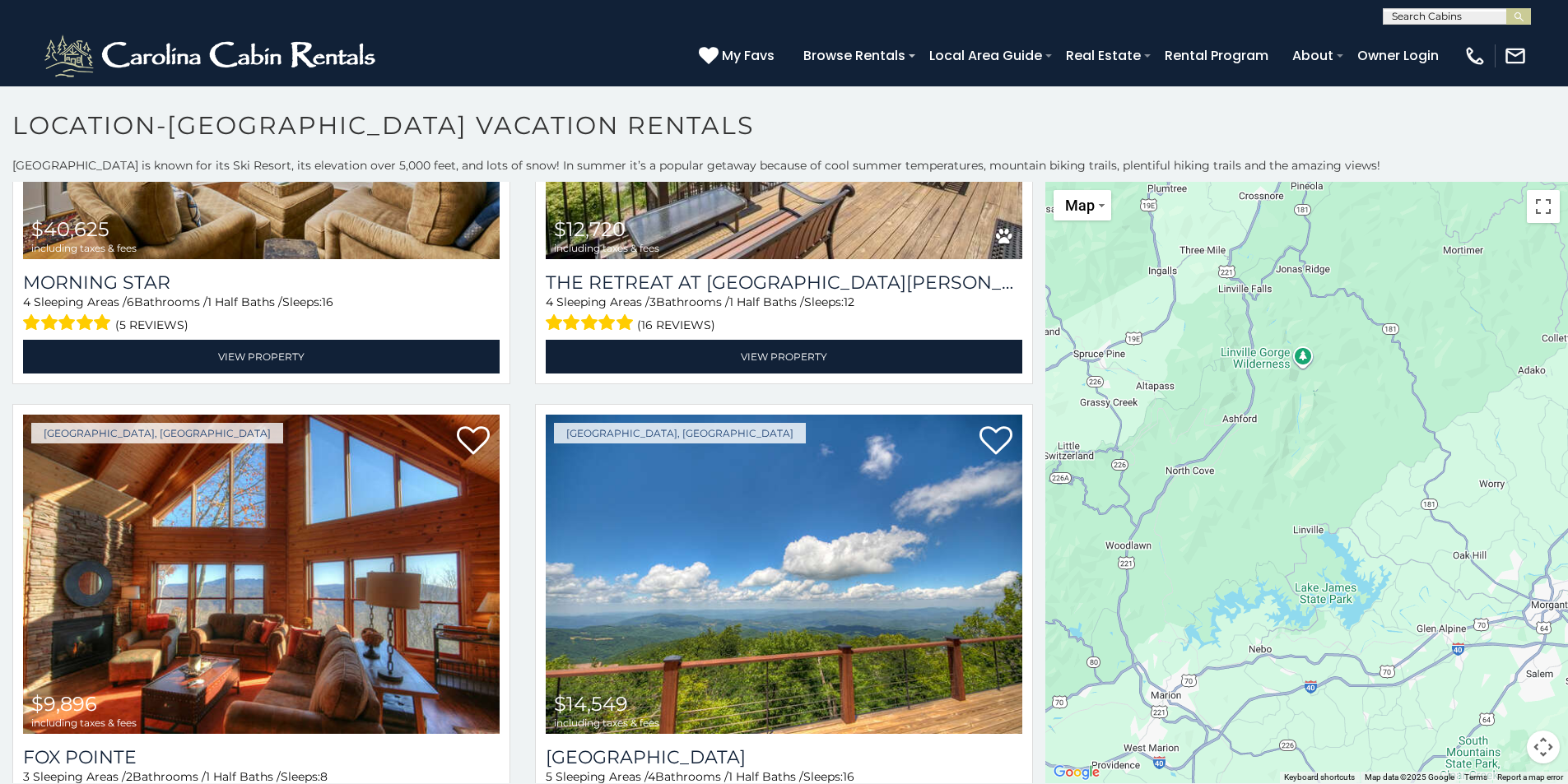
scroll to position [4583, 0]
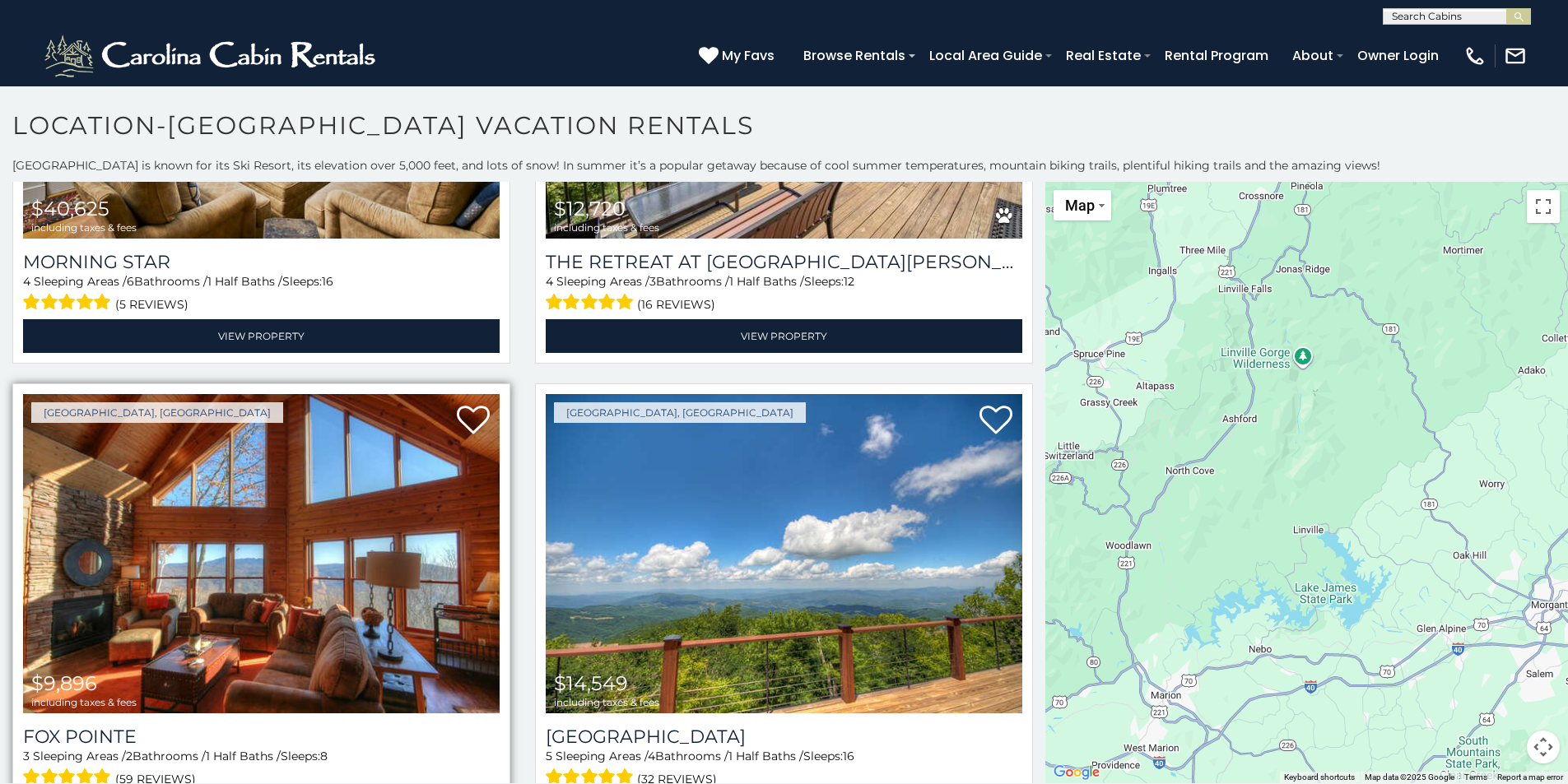
click at [169, 713] on div "Fox Pointe 3 Sleeping Areas / 2 Bathrooms / 1 Half Baths / Sleeps: 8 (59 review…" at bounding box center [261, 770] width 477 height 114
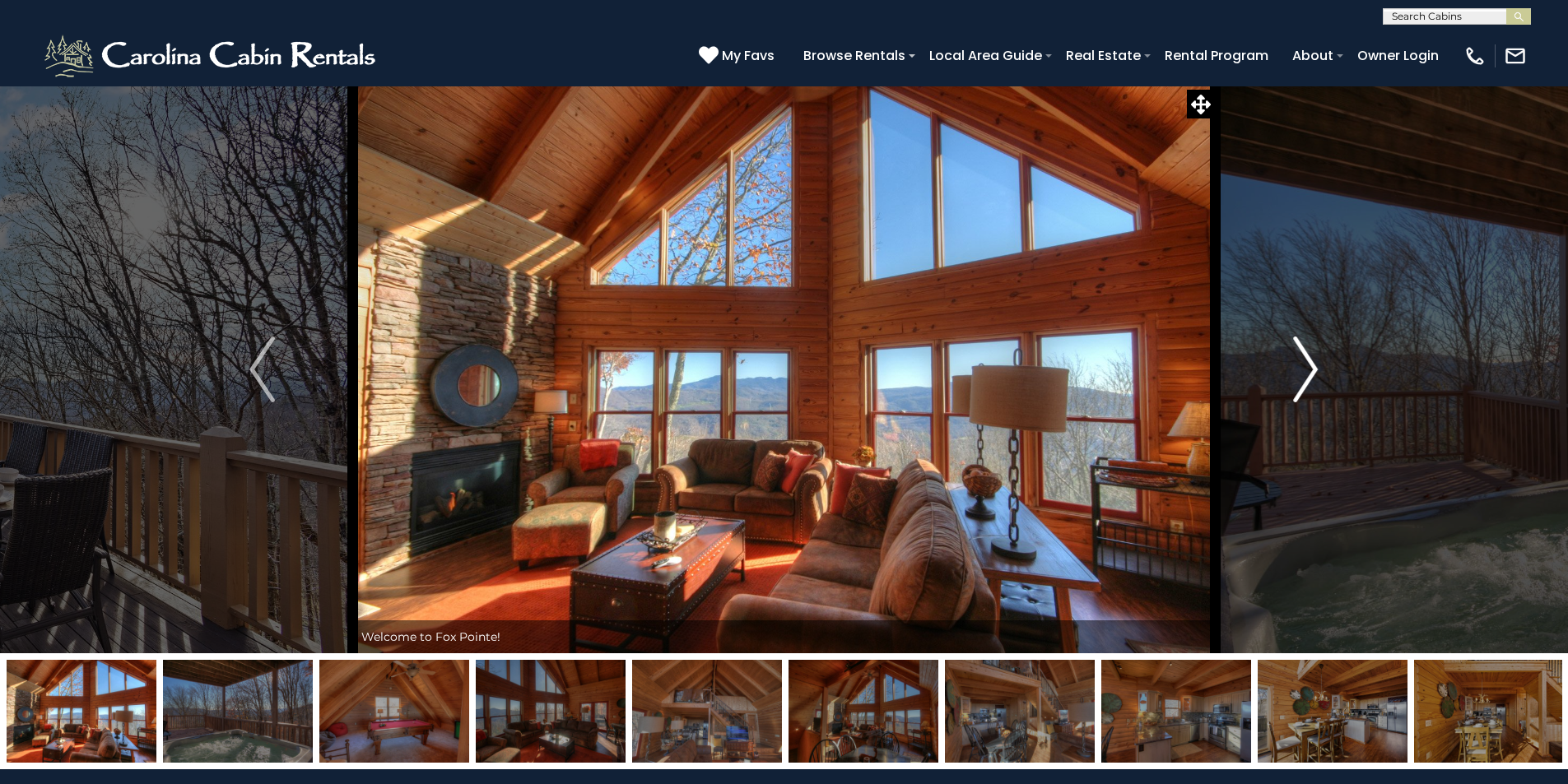
click at [1302, 378] on img "Next" at bounding box center [1306, 370] width 25 height 66
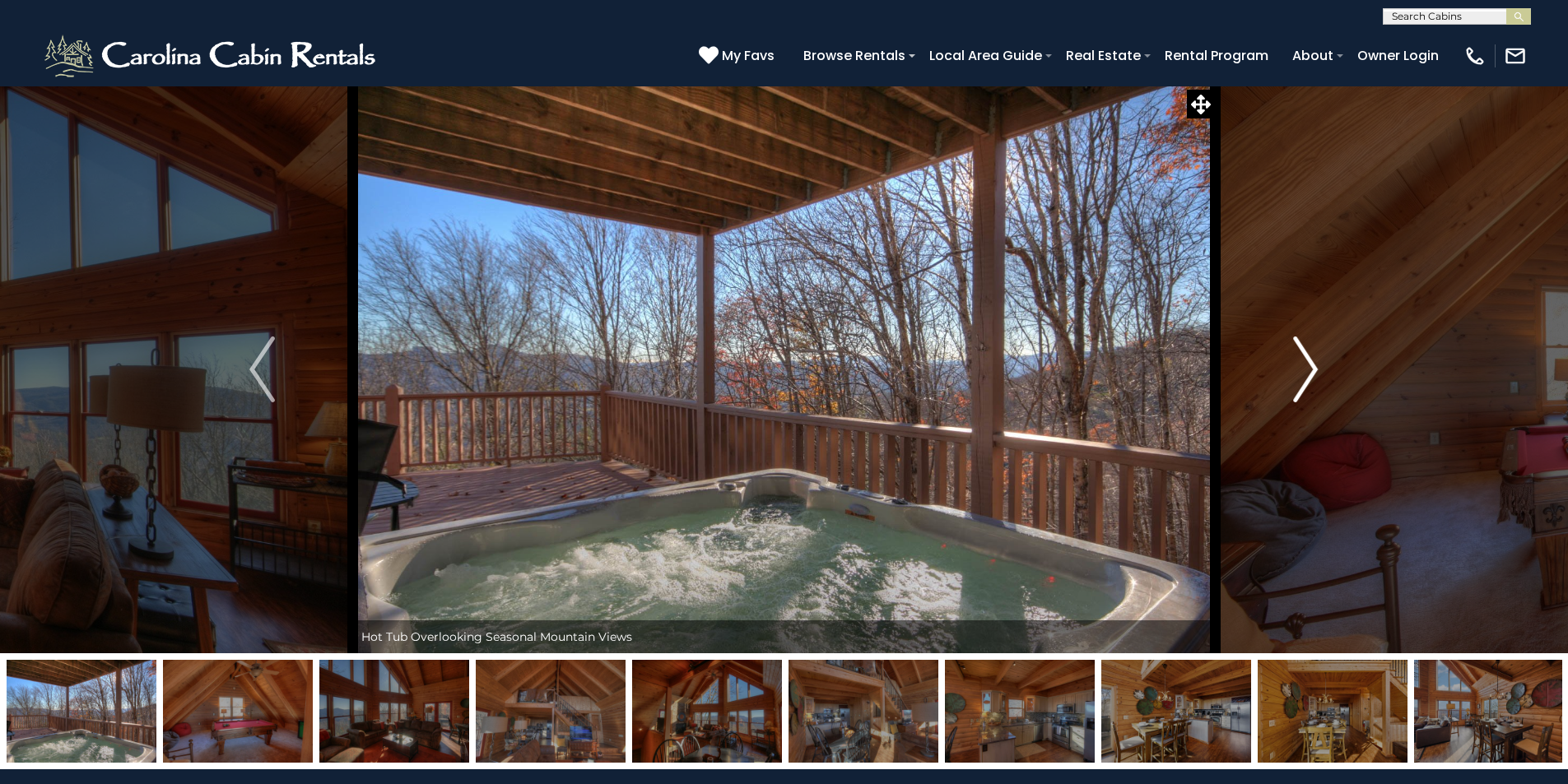
click at [1302, 378] on img "Next" at bounding box center [1306, 370] width 25 height 66
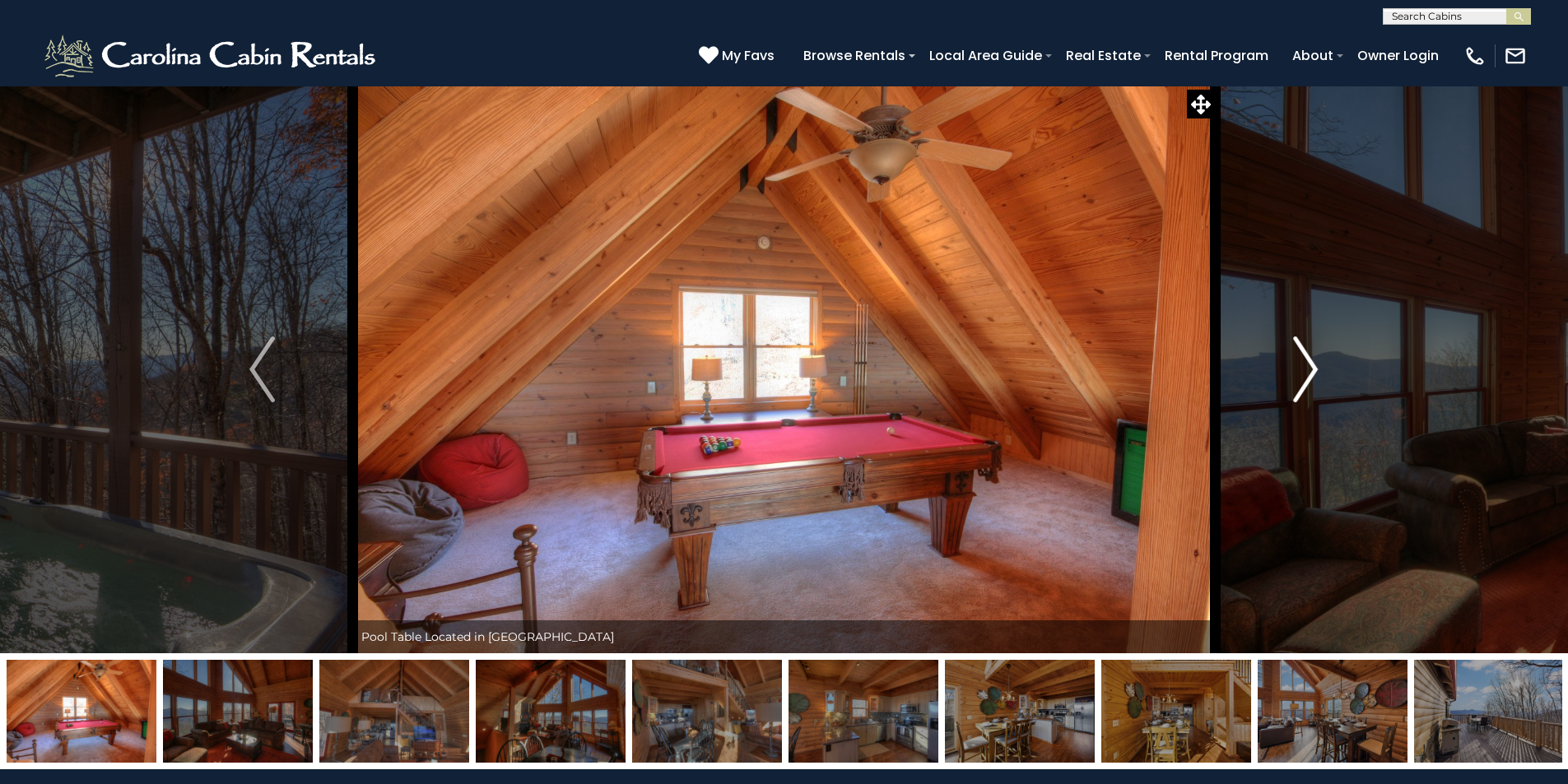
click at [1302, 378] on img "Next" at bounding box center [1306, 370] width 25 height 66
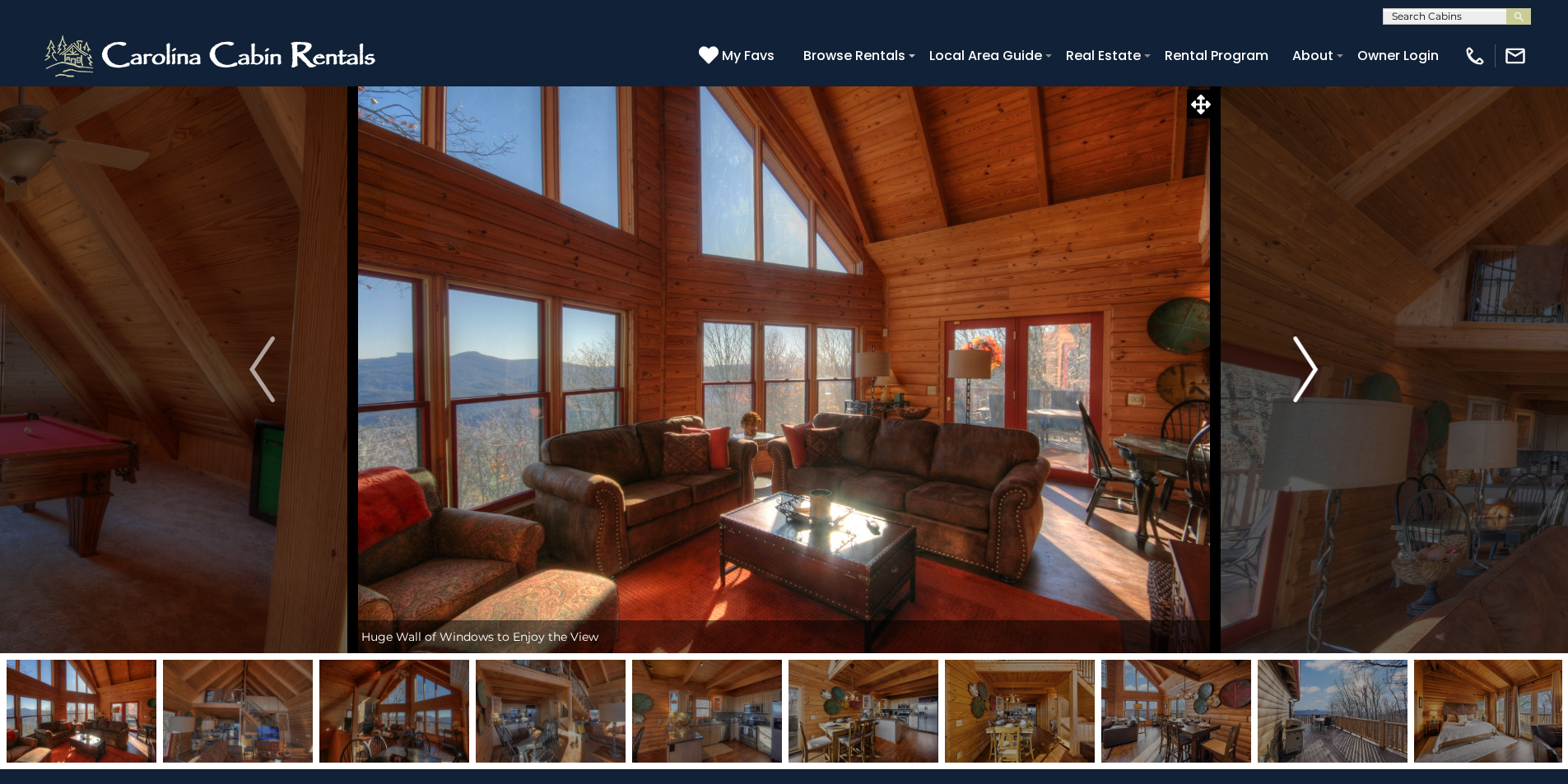
click at [1302, 378] on img "Next" at bounding box center [1306, 370] width 25 height 66
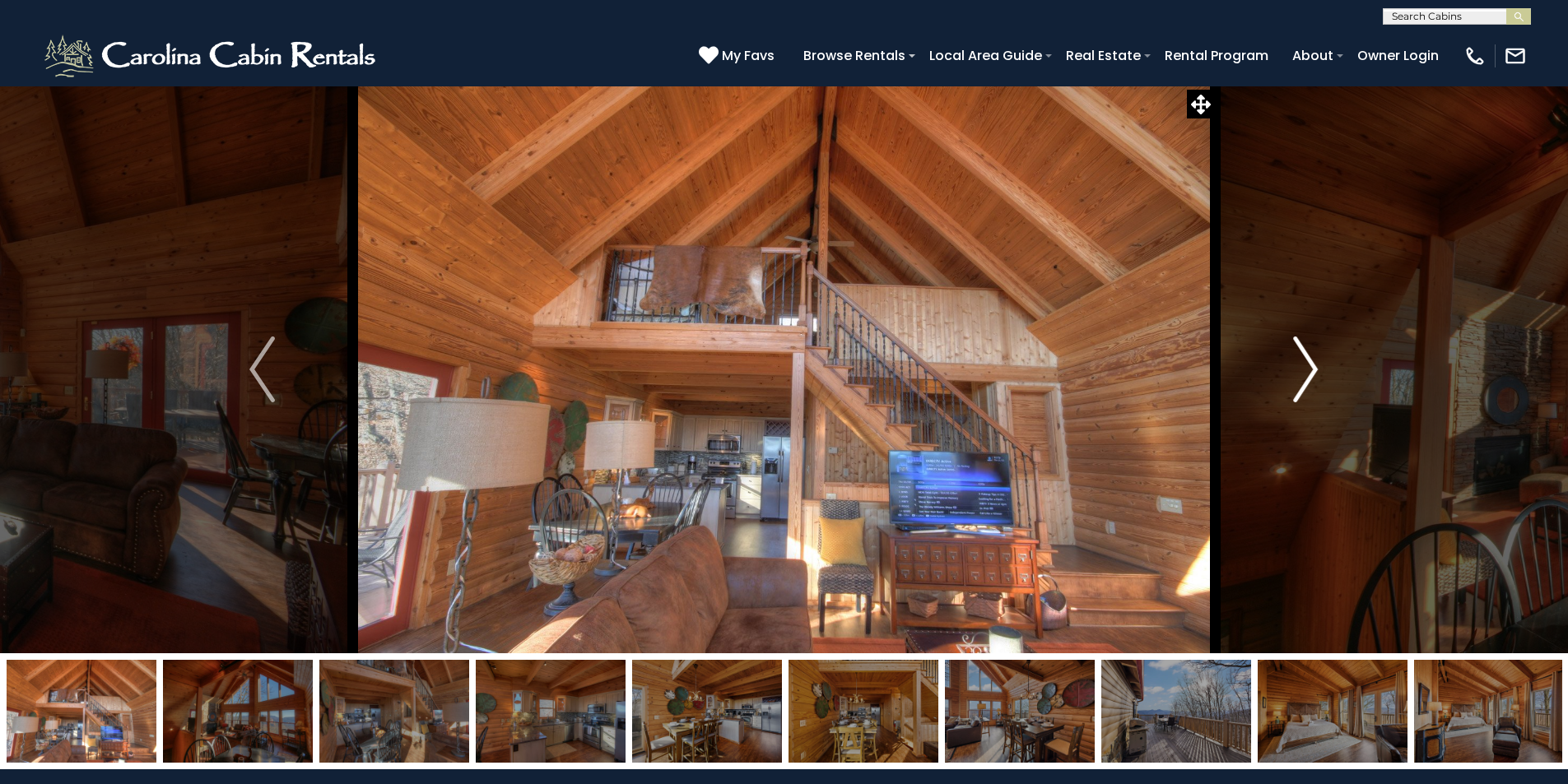
click at [1302, 378] on img "Next" at bounding box center [1306, 370] width 25 height 66
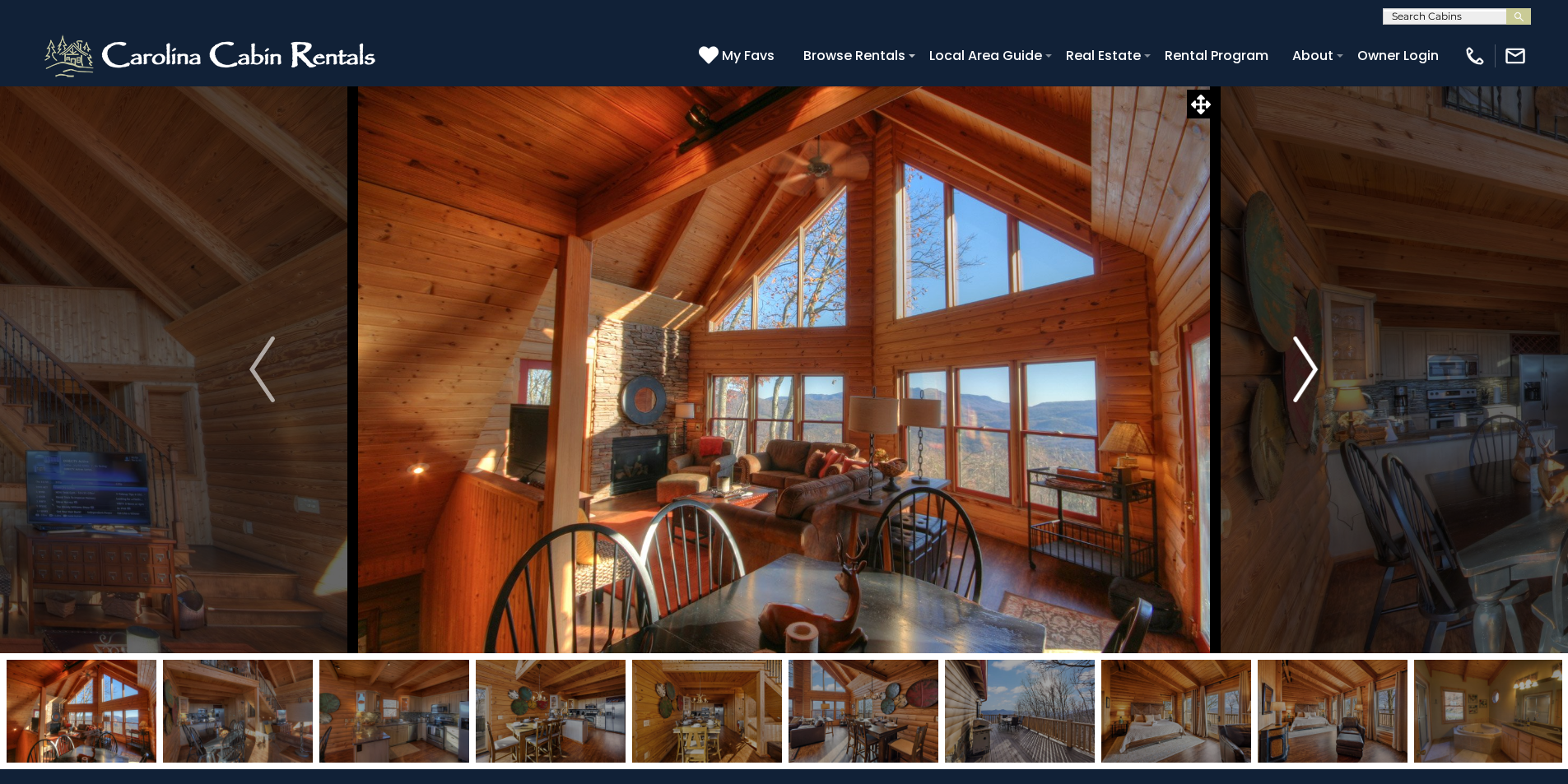
click at [1302, 378] on img "Next" at bounding box center [1306, 370] width 25 height 66
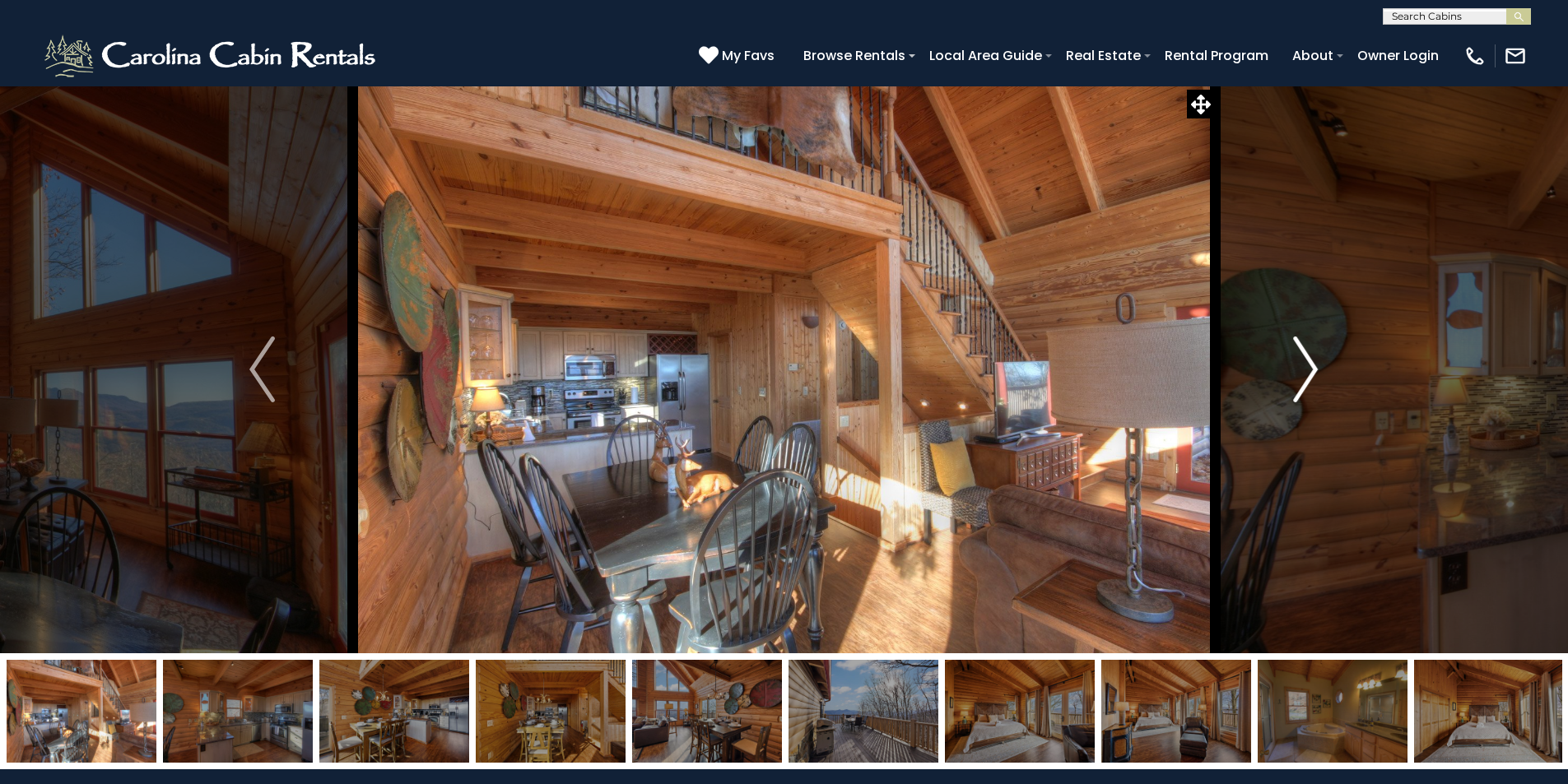
click at [1302, 378] on img "Next" at bounding box center [1306, 370] width 25 height 66
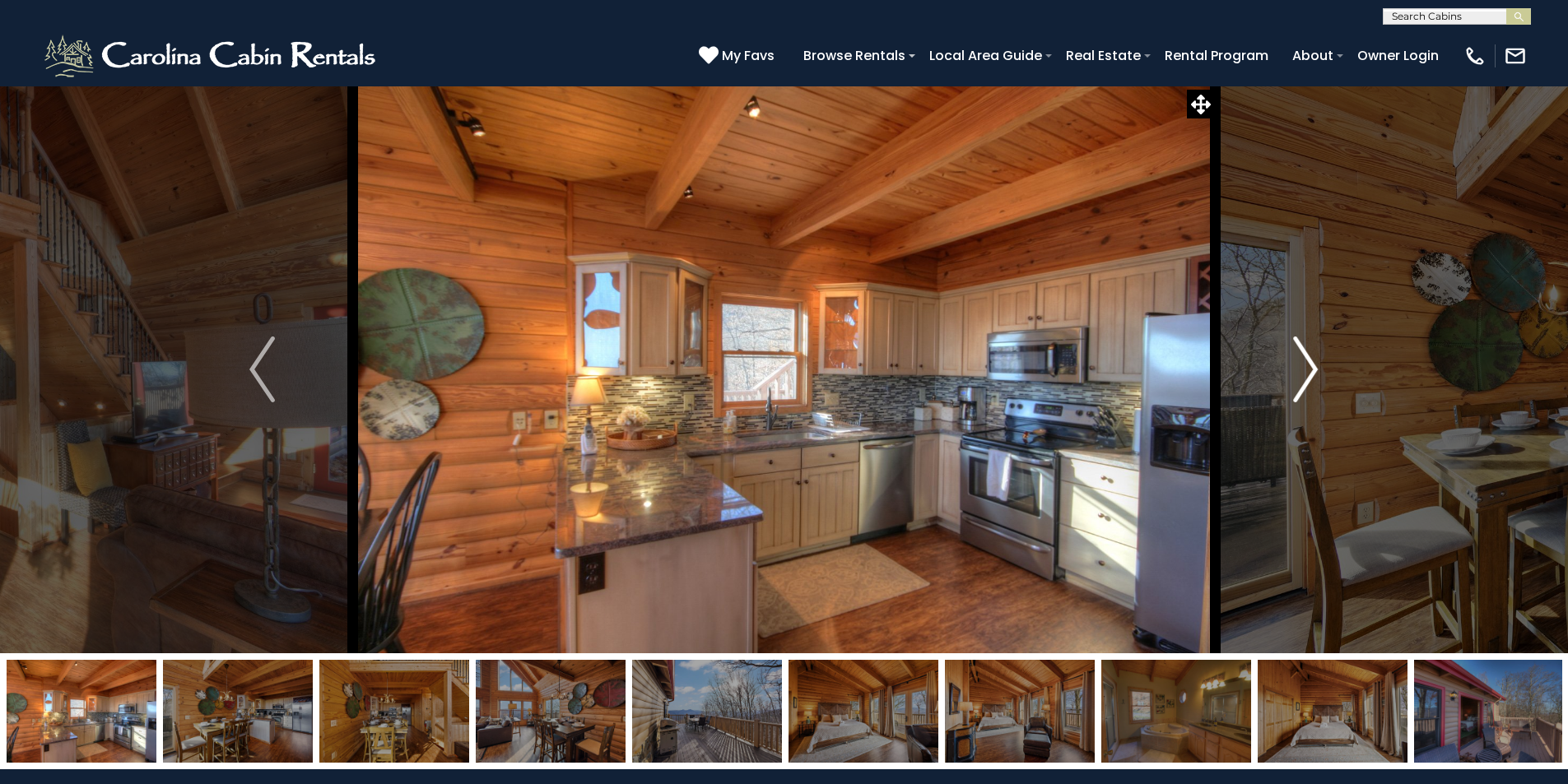
click at [1302, 378] on img "Next" at bounding box center [1306, 370] width 25 height 66
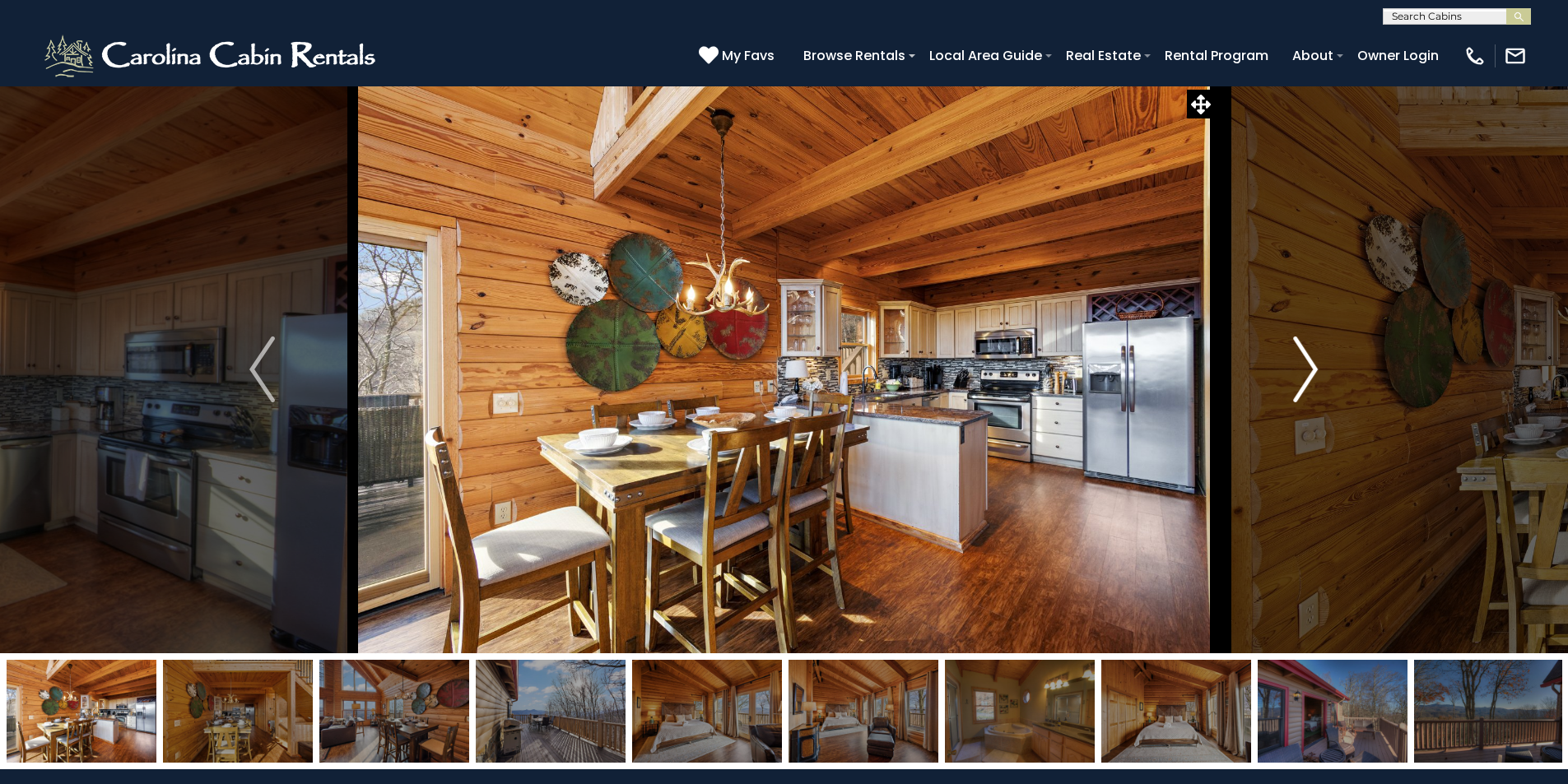
click at [1302, 378] on img "Next" at bounding box center [1306, 370] width 25 height 66
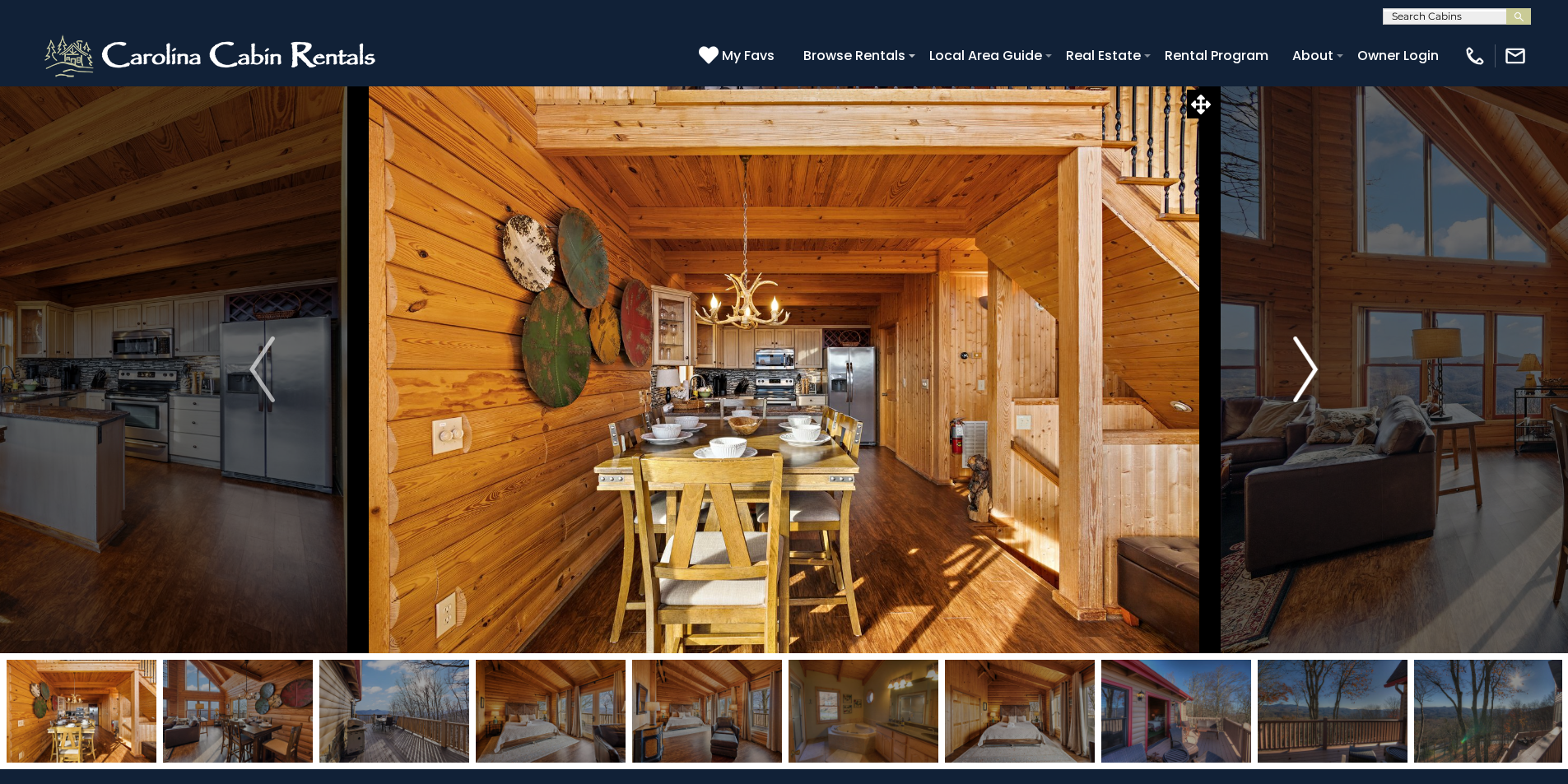
click at [1302, 378] on img "Next" at bounding box center [1306, 370] width 25 height 66
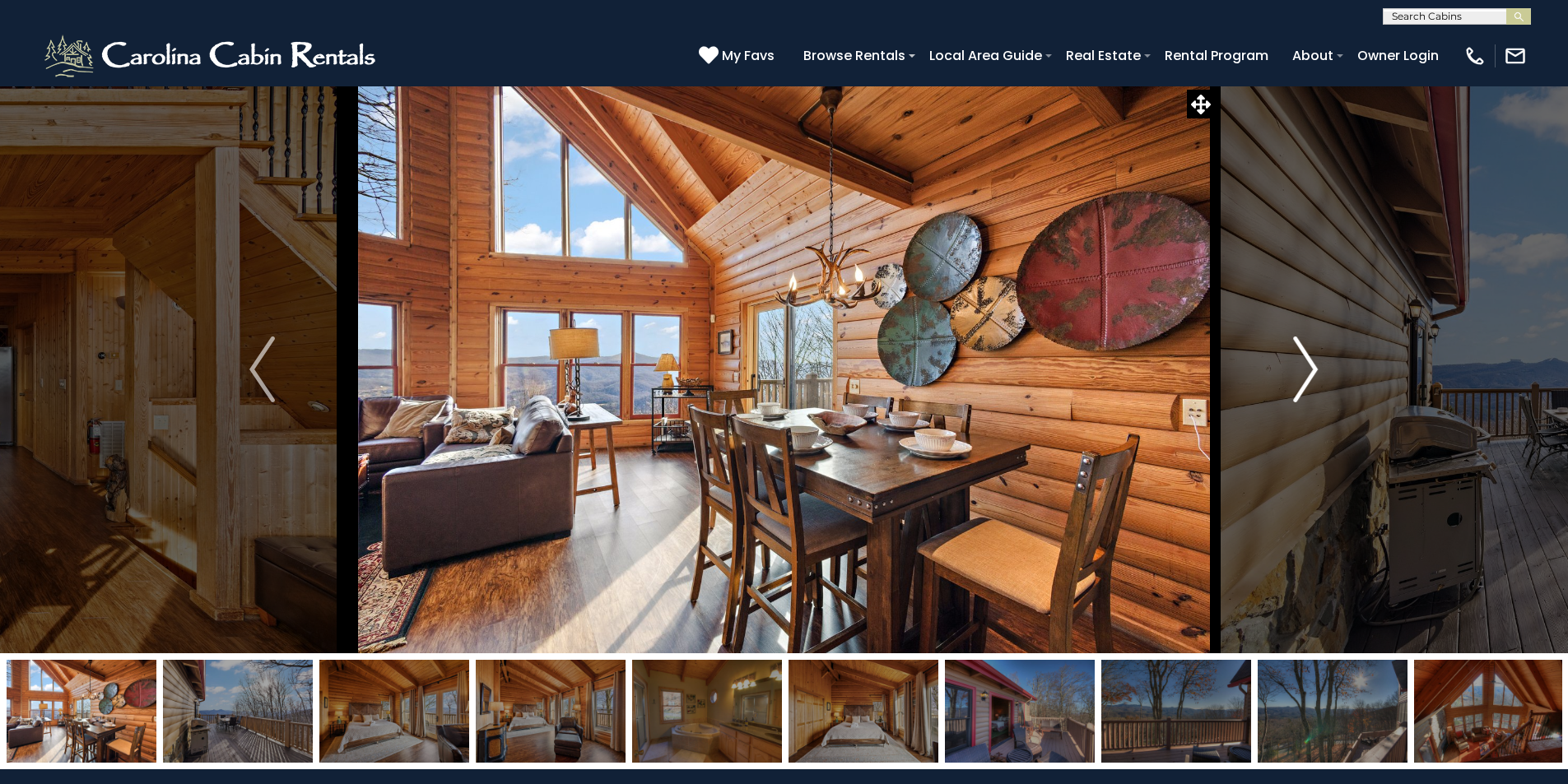
click at [1302, 378] on img "Next" at bounding box center [1306, 370] width 25 height 66
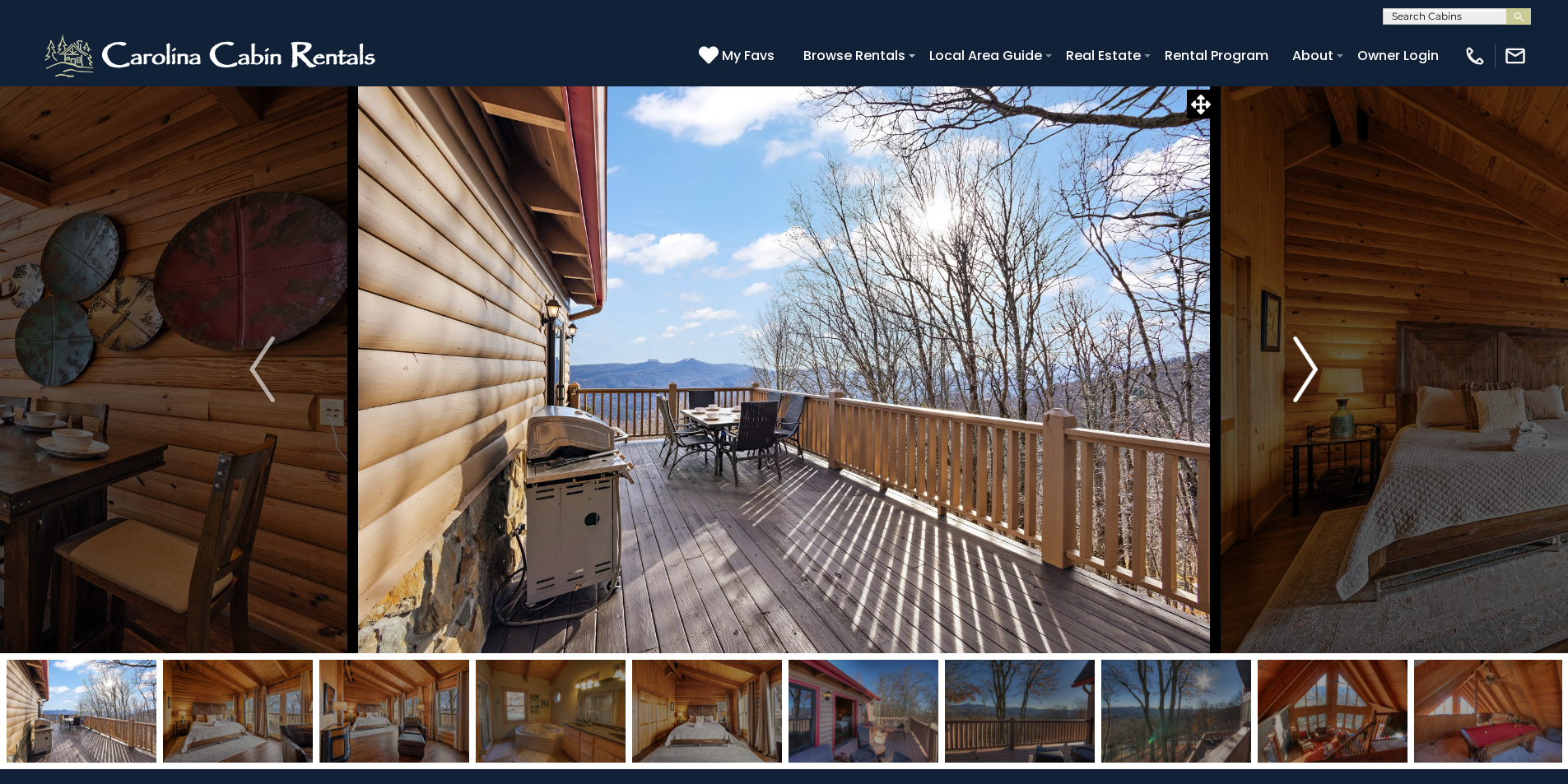
click at [1302, 378] on img "Next" at bounding box center [1306, 370] width 25 height 66
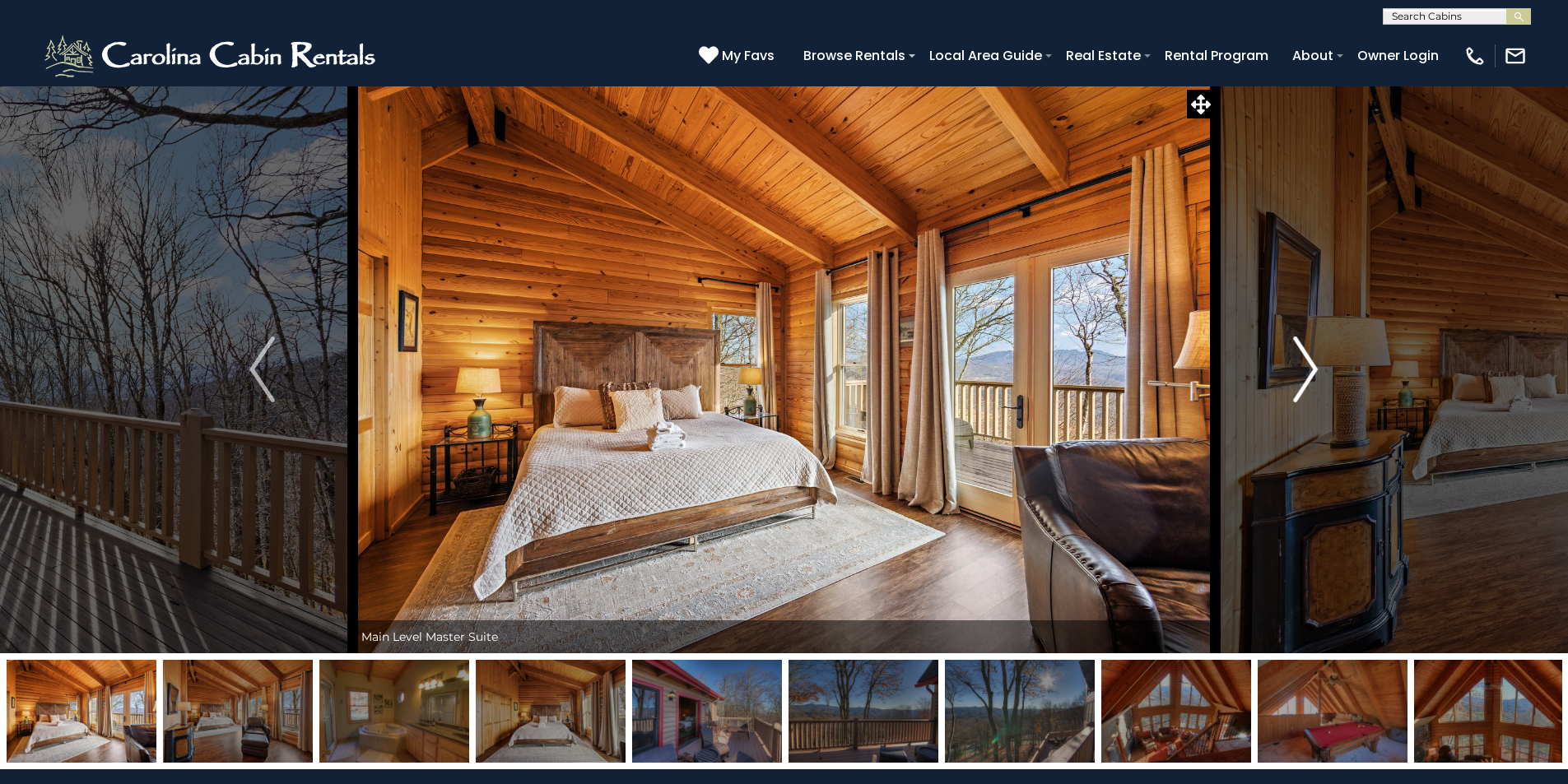
click at [1302, 378] on img "Next" at bounding box center [1306, 370] width 25 height 66
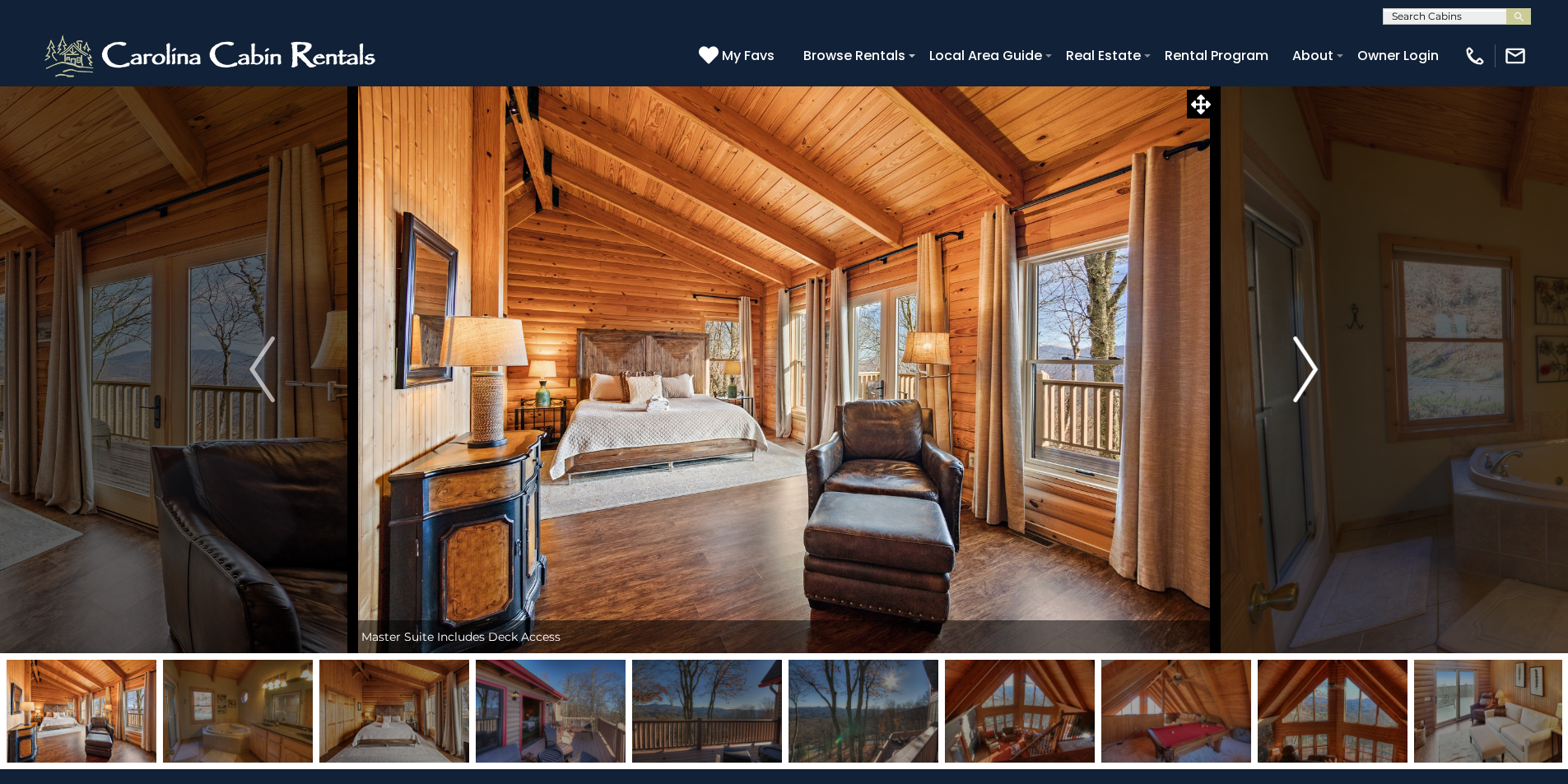
click at [1302, 378] on img "Next" at bounding box center [1306, 370] width 25 height 66
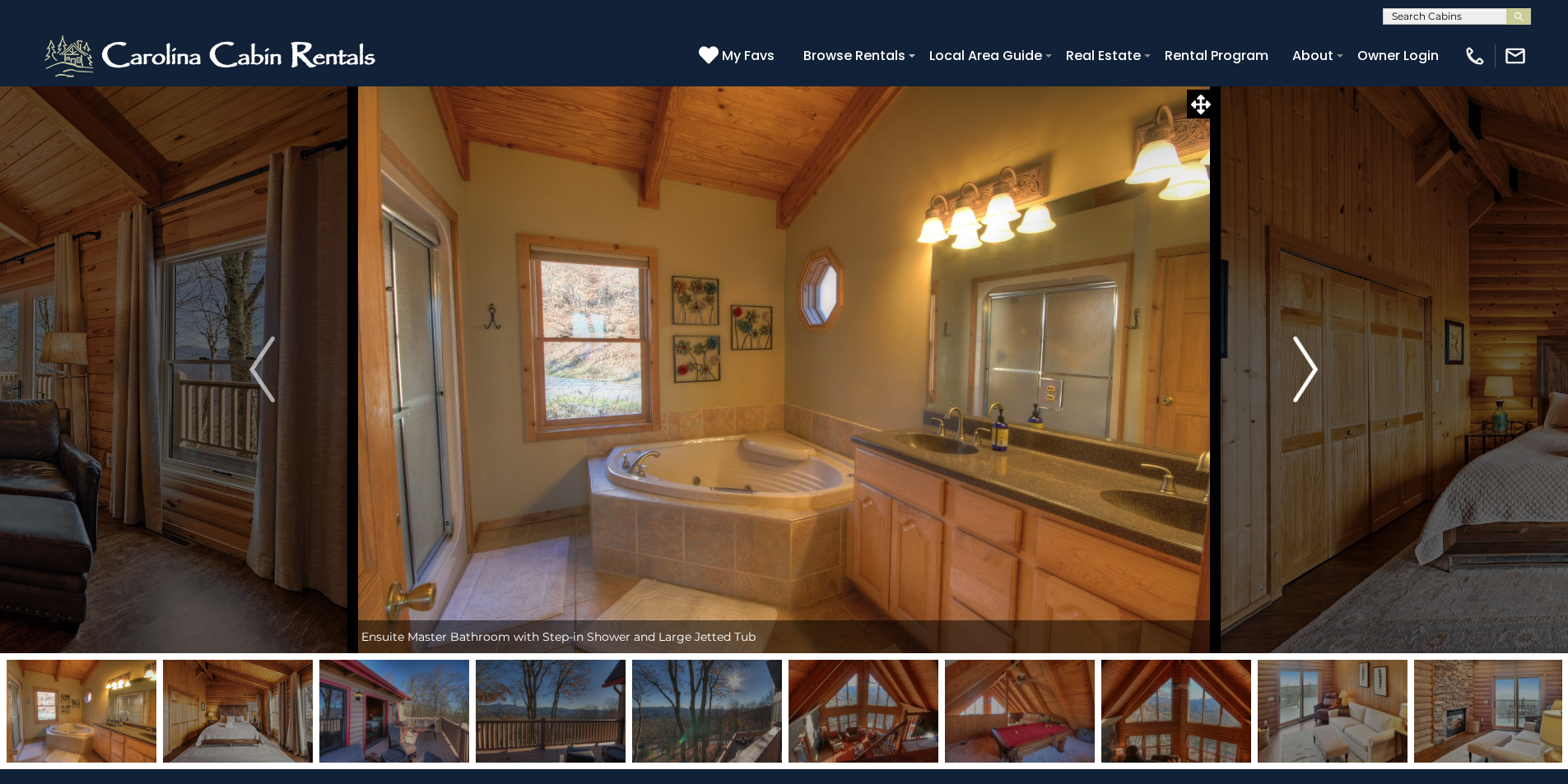
click at [1302, 378] on img "Next" at bounding box center [1306, 370] width 25 height 66
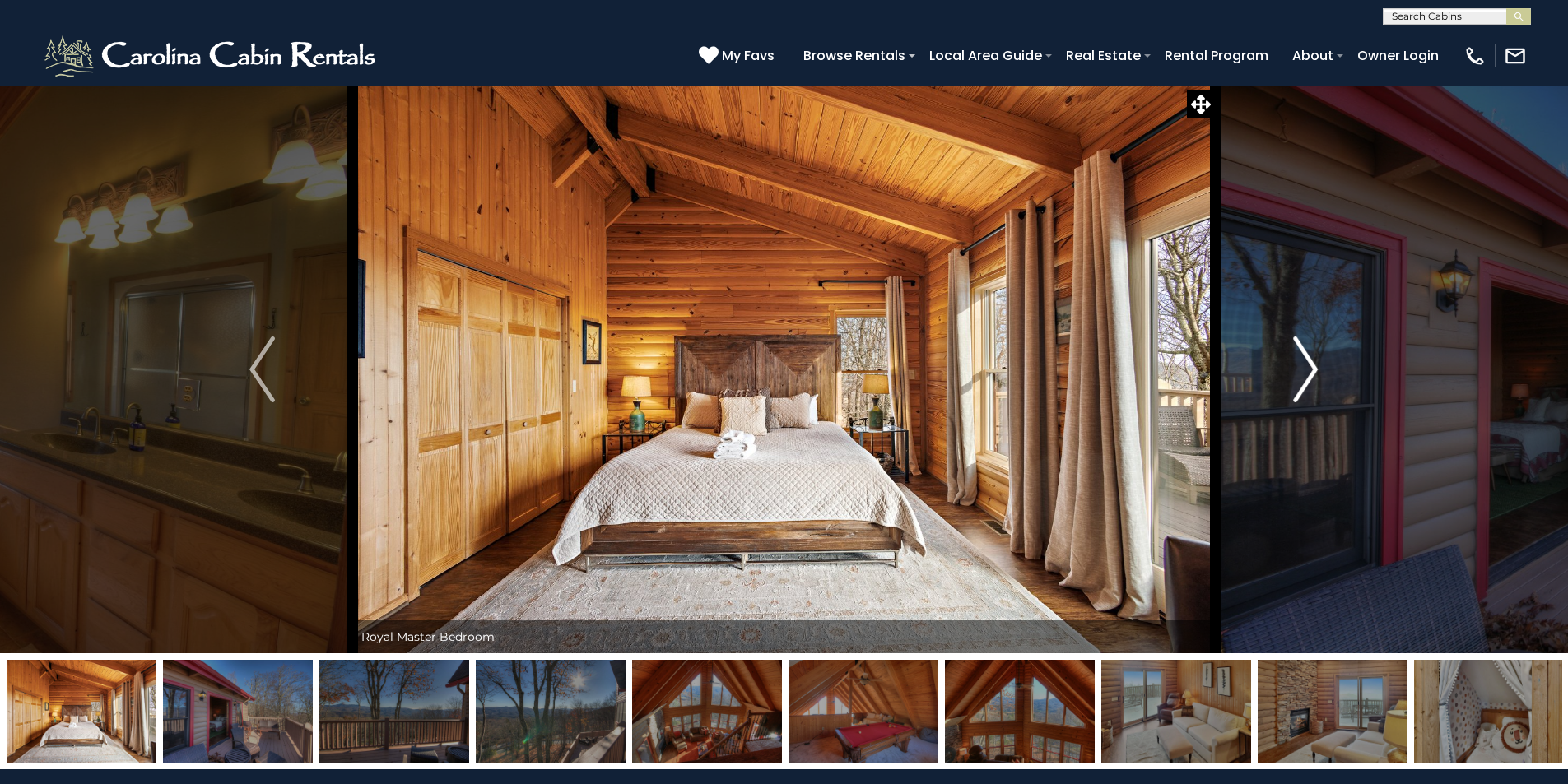
click at [1302, 378] on img "Next" at bounding box center [1306, 370] width 25 height 66
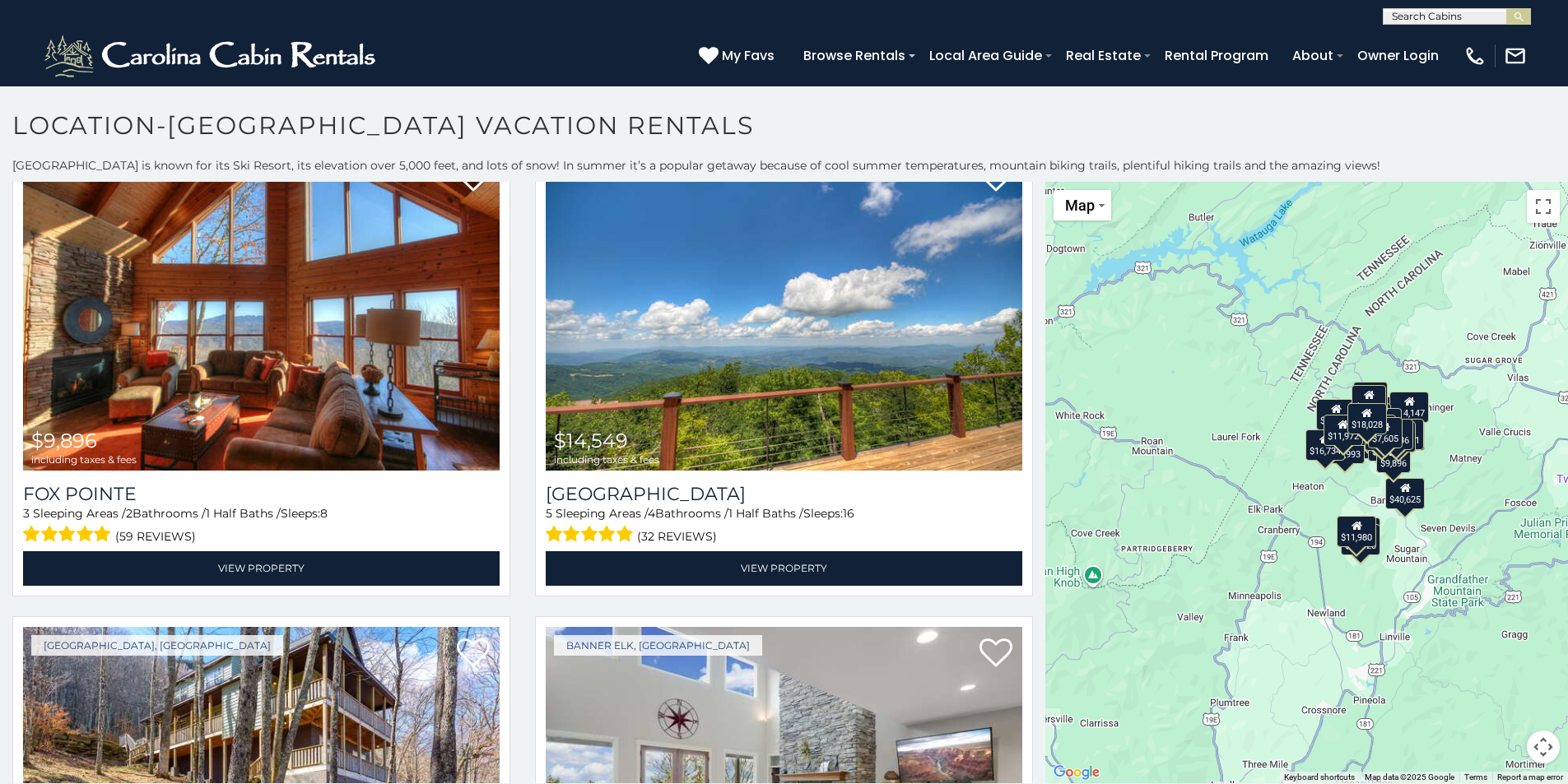
scroll to position [4838, 0]
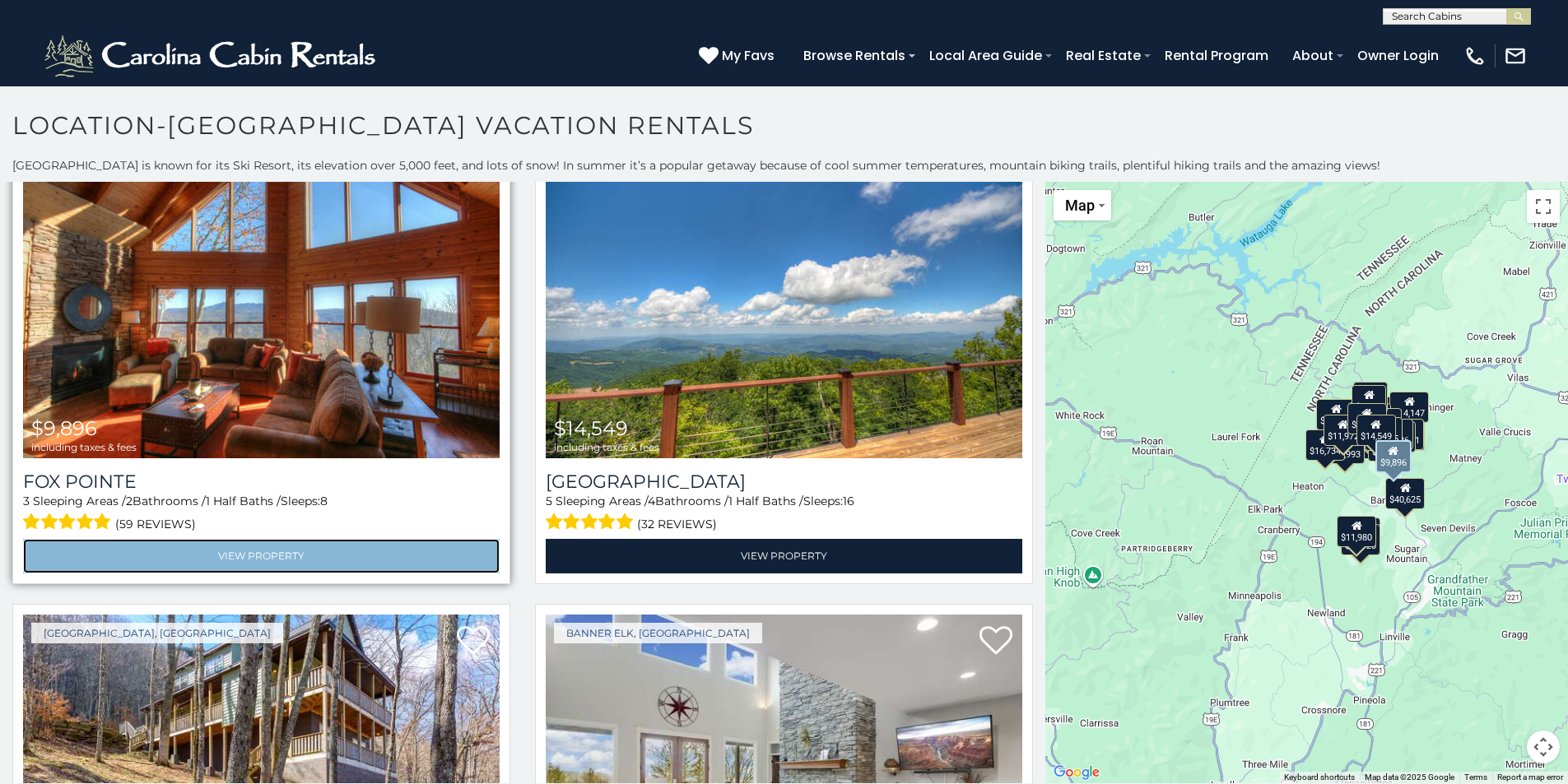
click at [268, 539] on link "View Property" at bounding box center [261, 556] width 477 height 34
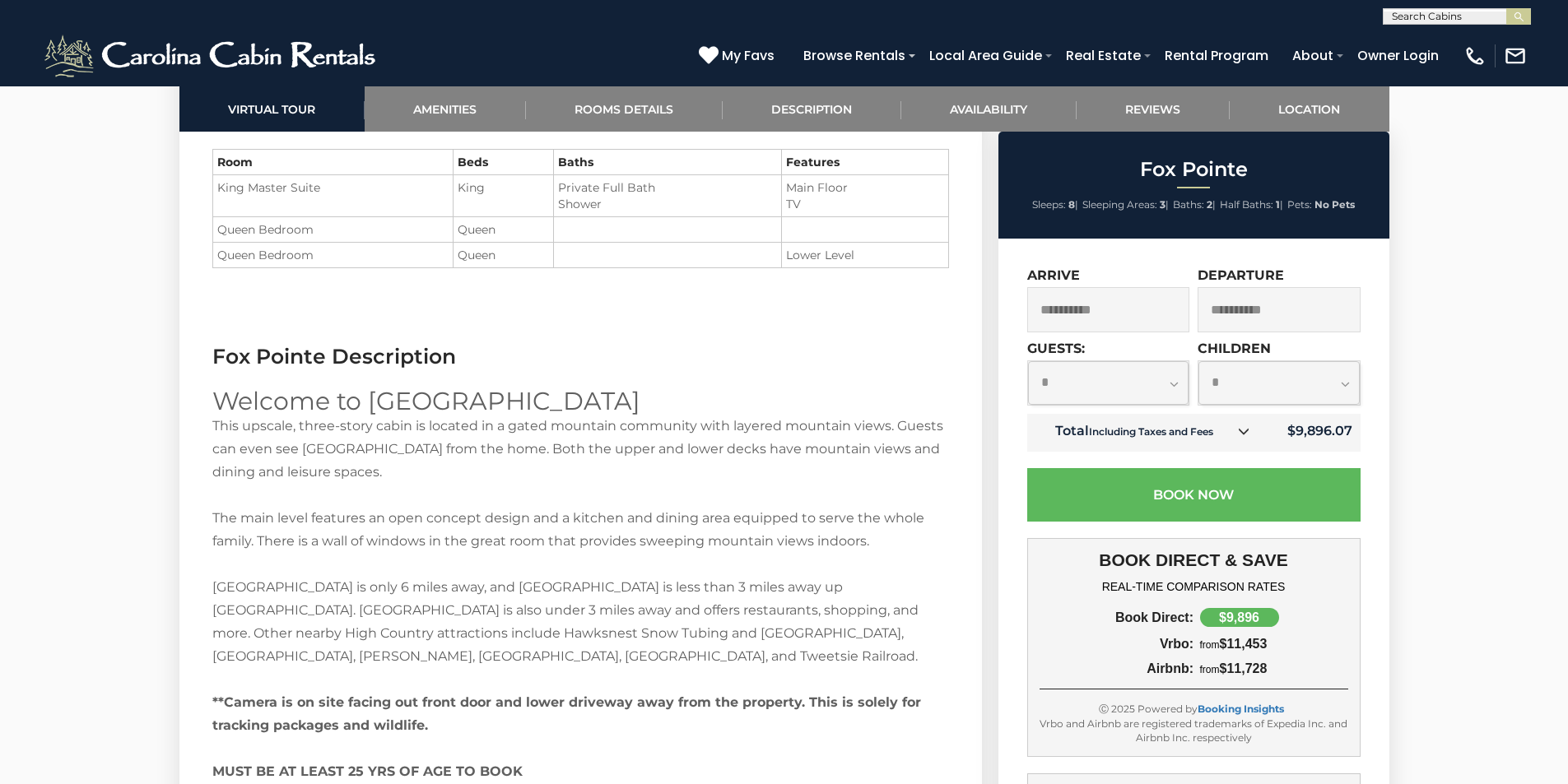
scroll to position [2073, 0]
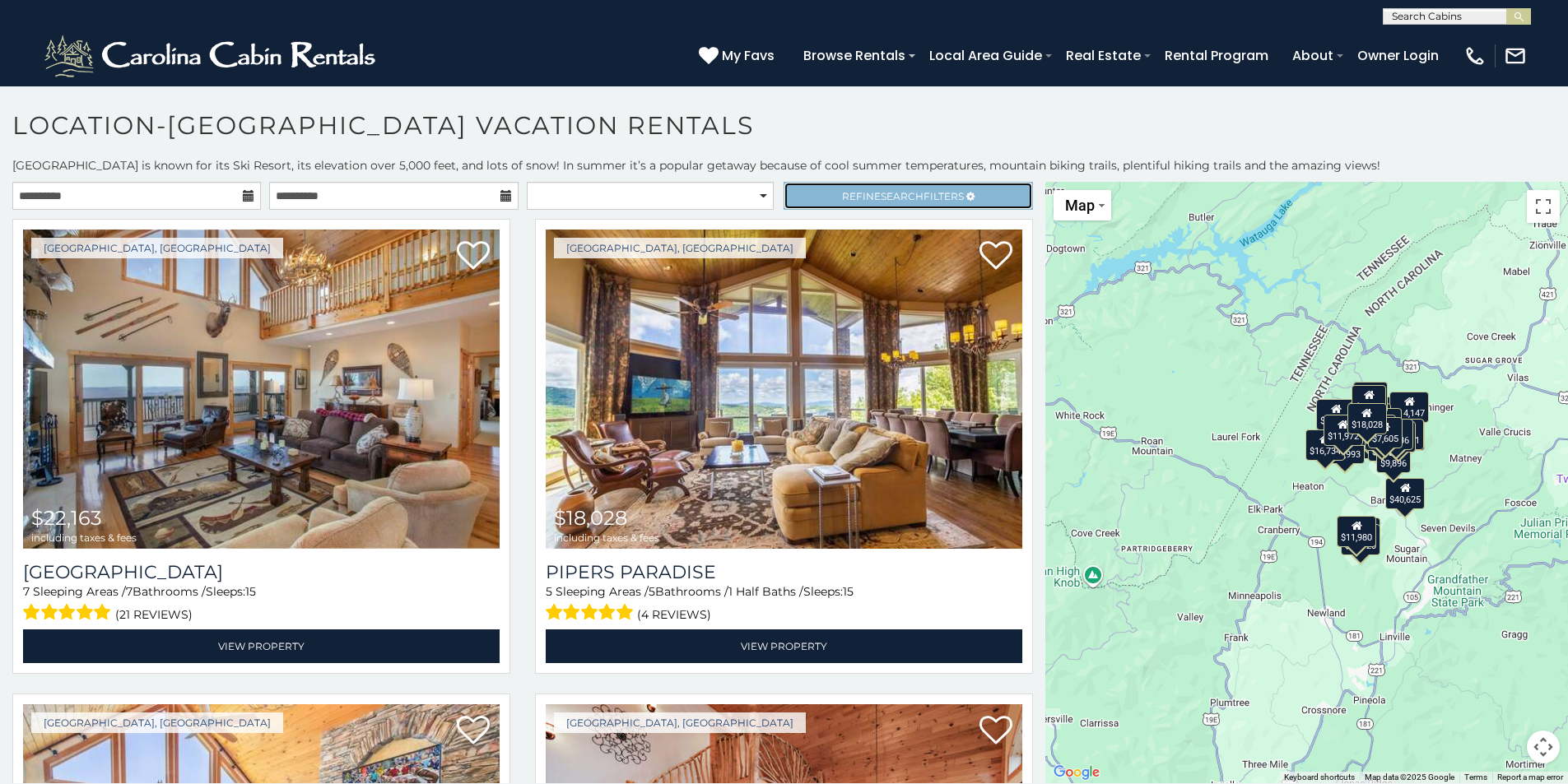
click at [883, 203] on link "Refine Search Filters" at bounding box center [907, 196] width 248 height 28
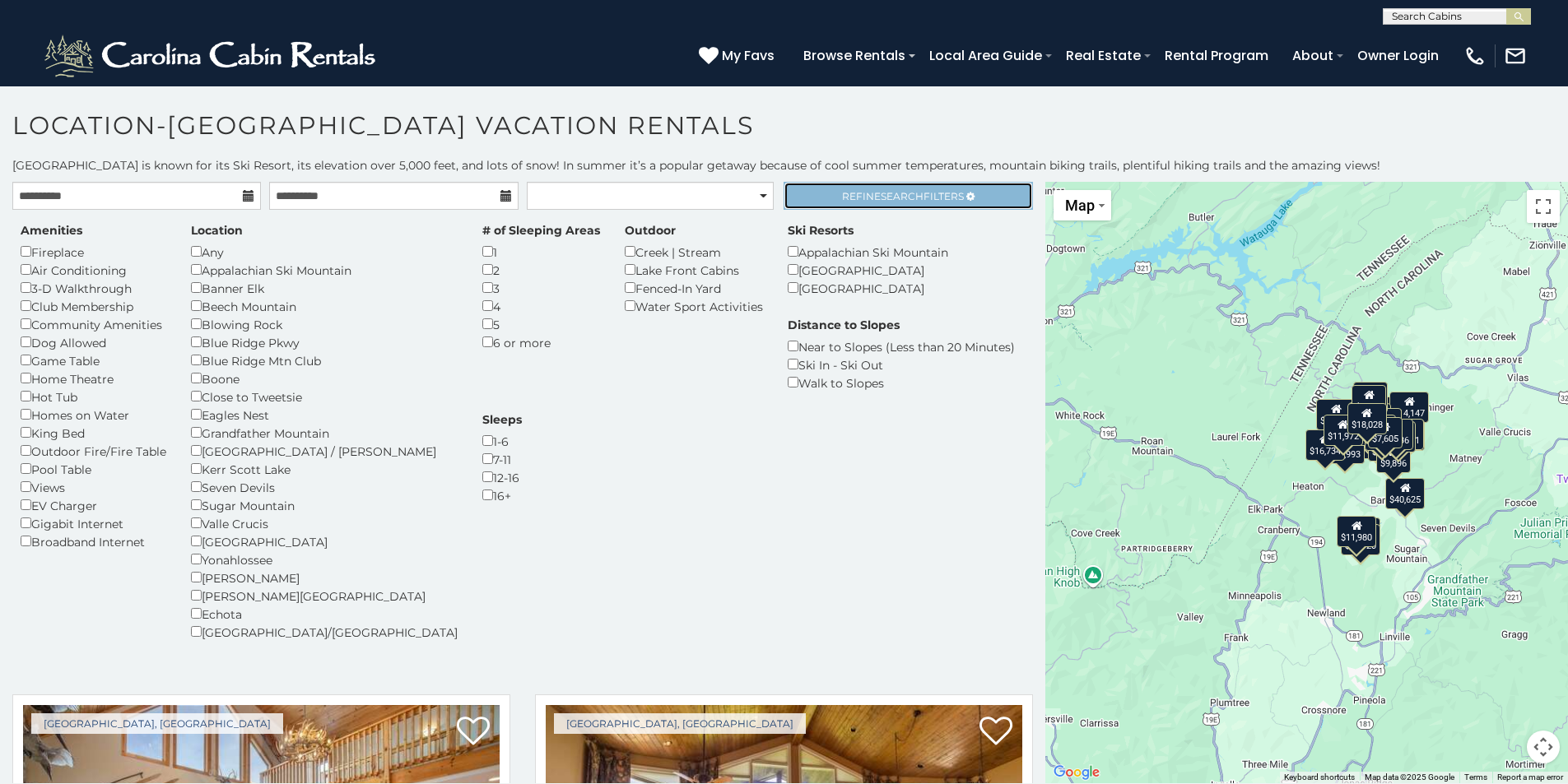
click at [927, 200] on span "Refine Search Filters" at bounding box center [903, 196] width 122 height 12
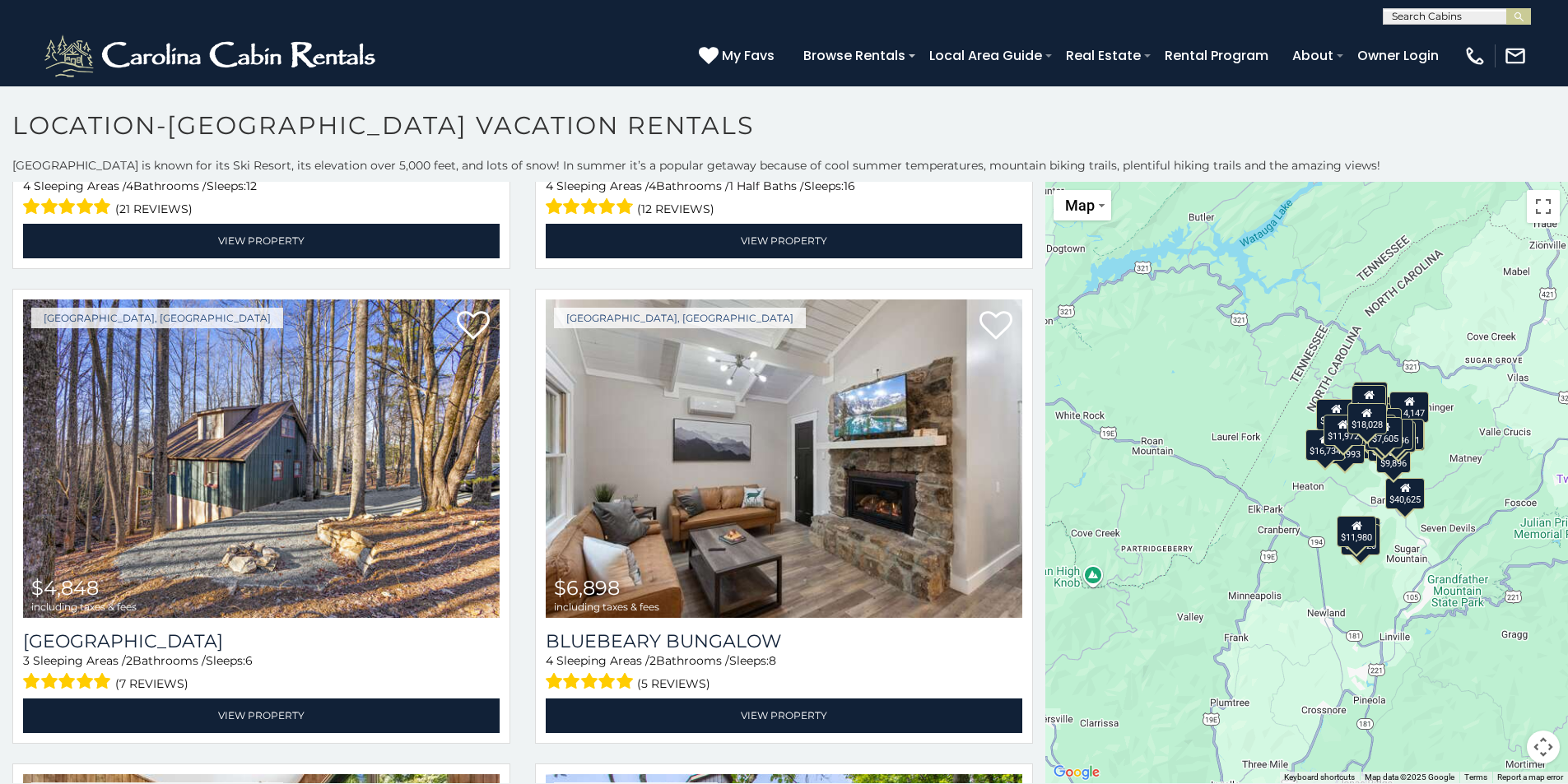
scroll to position [5661, 0]
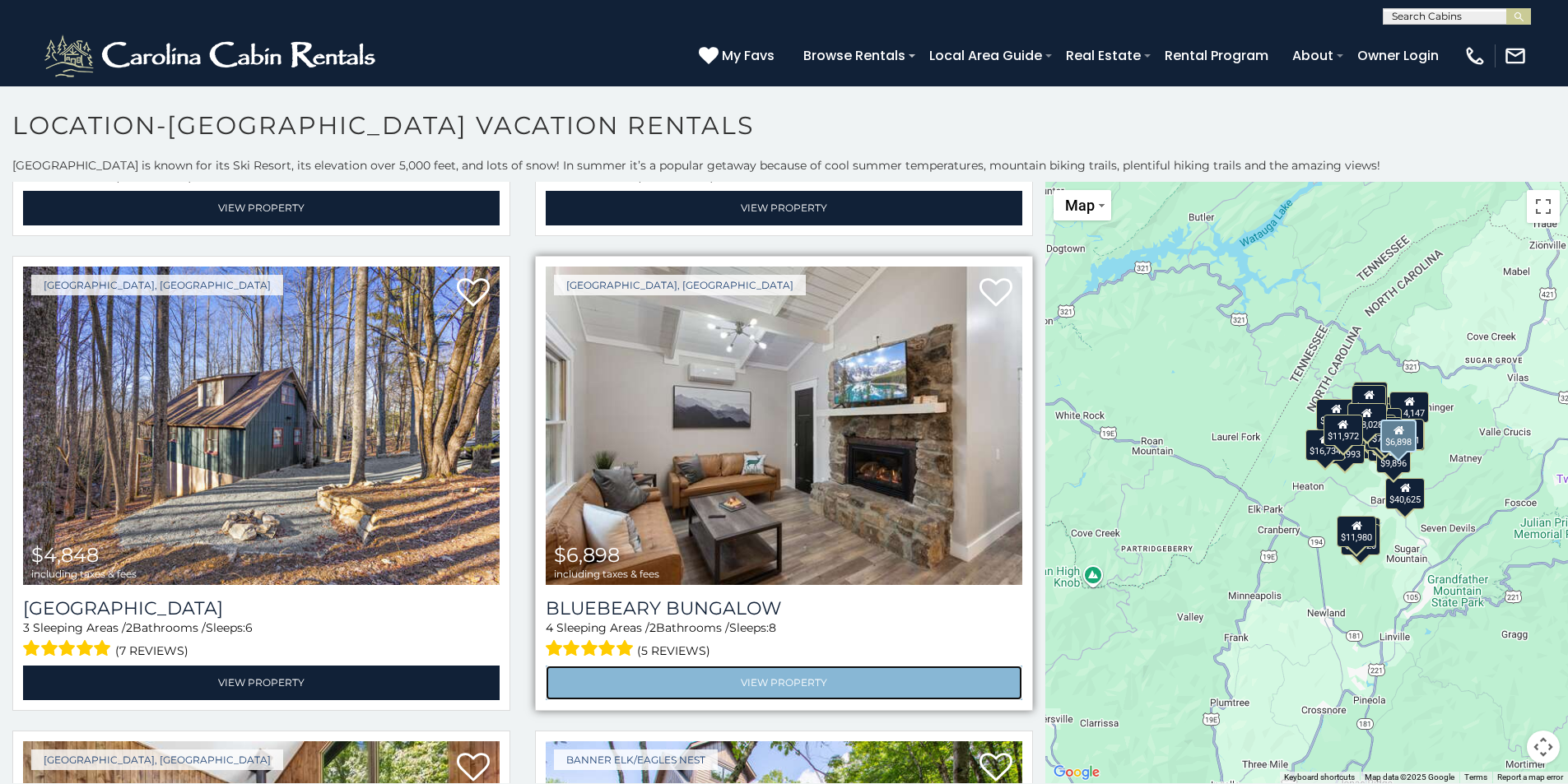
click at [746, 665] on link "View Property" at bounding box center [784, 682] width 477 height 34
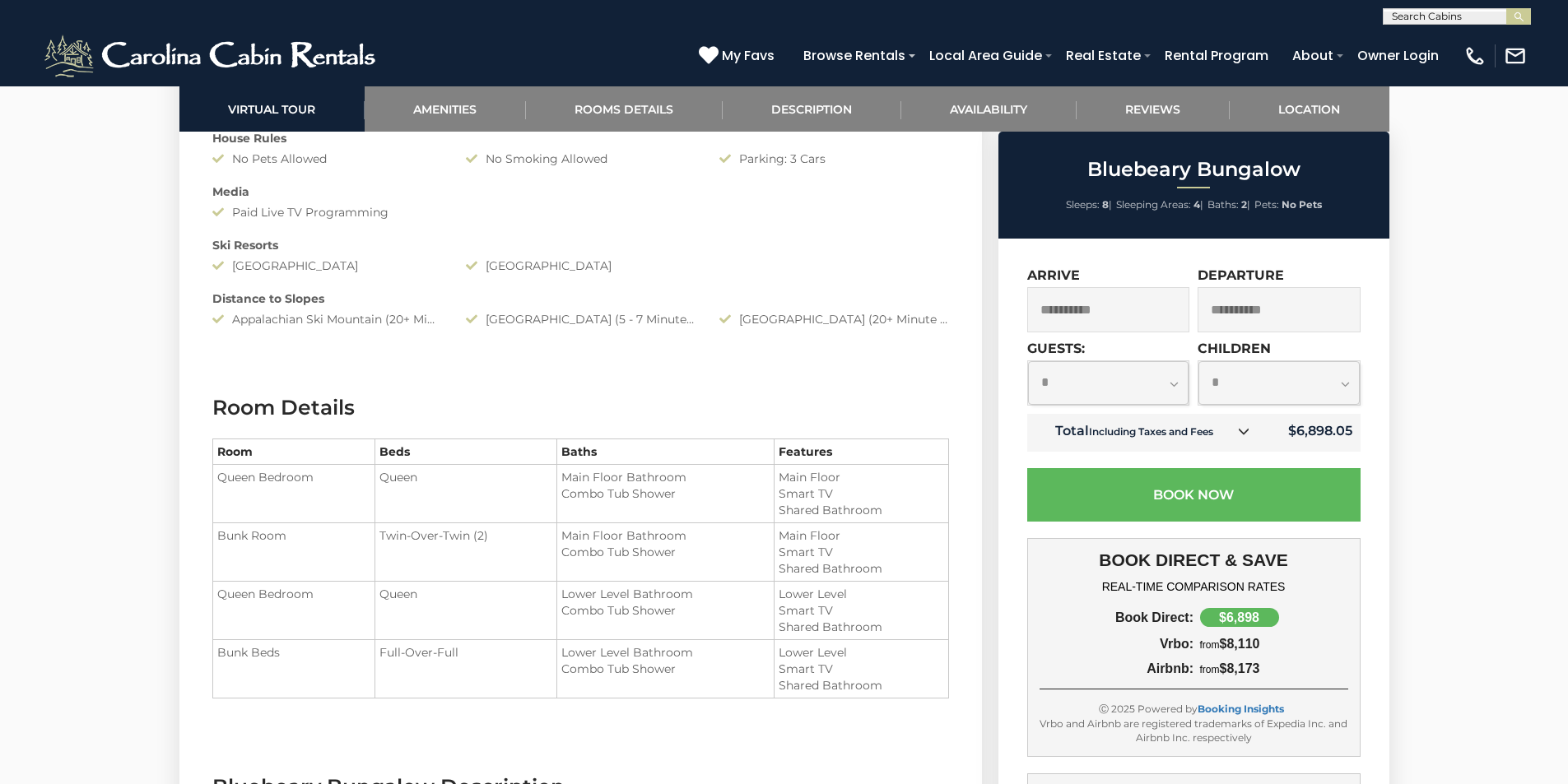
scroll to position [1843, 0]
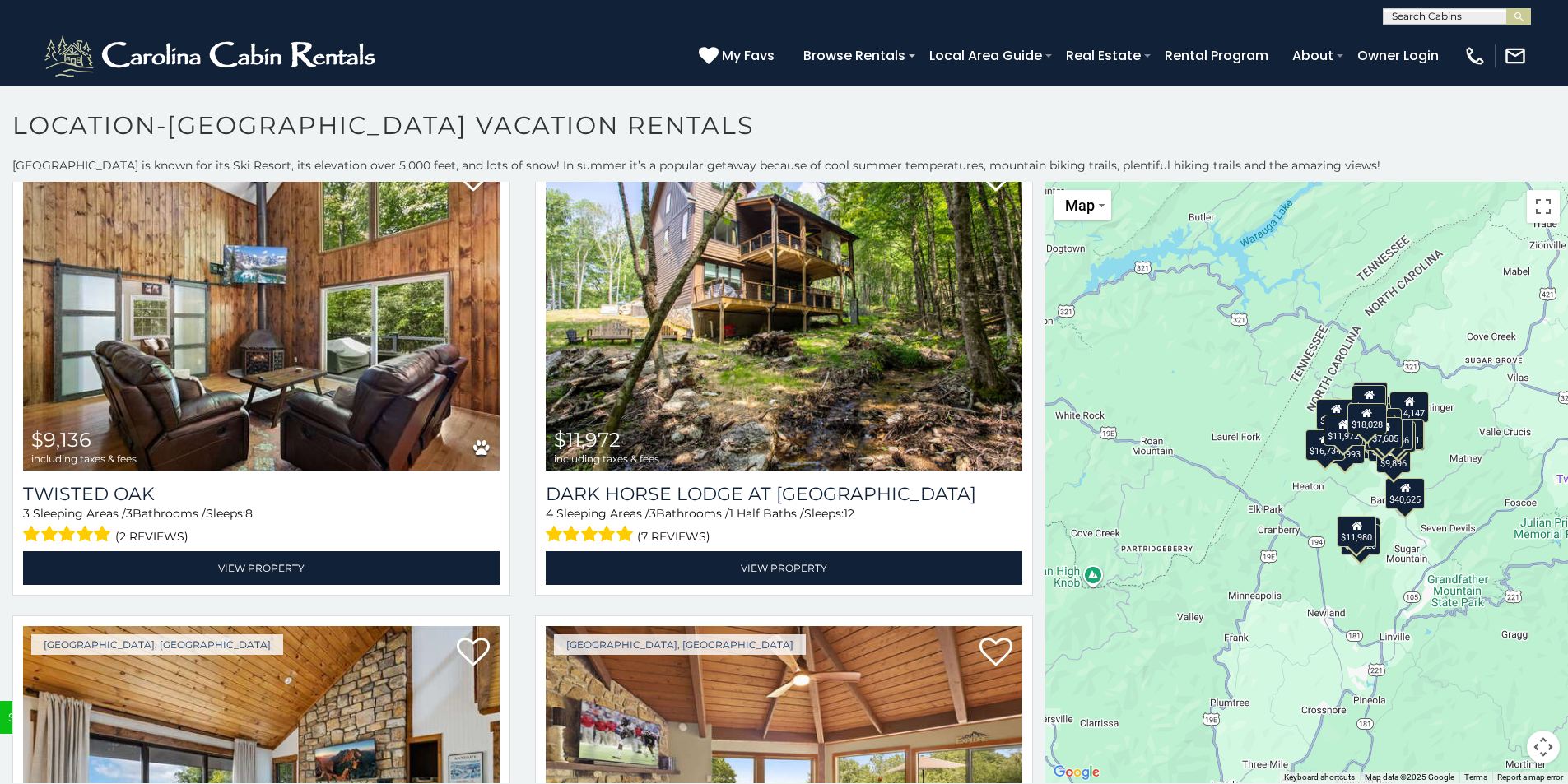
scroll to position [6253, 0]
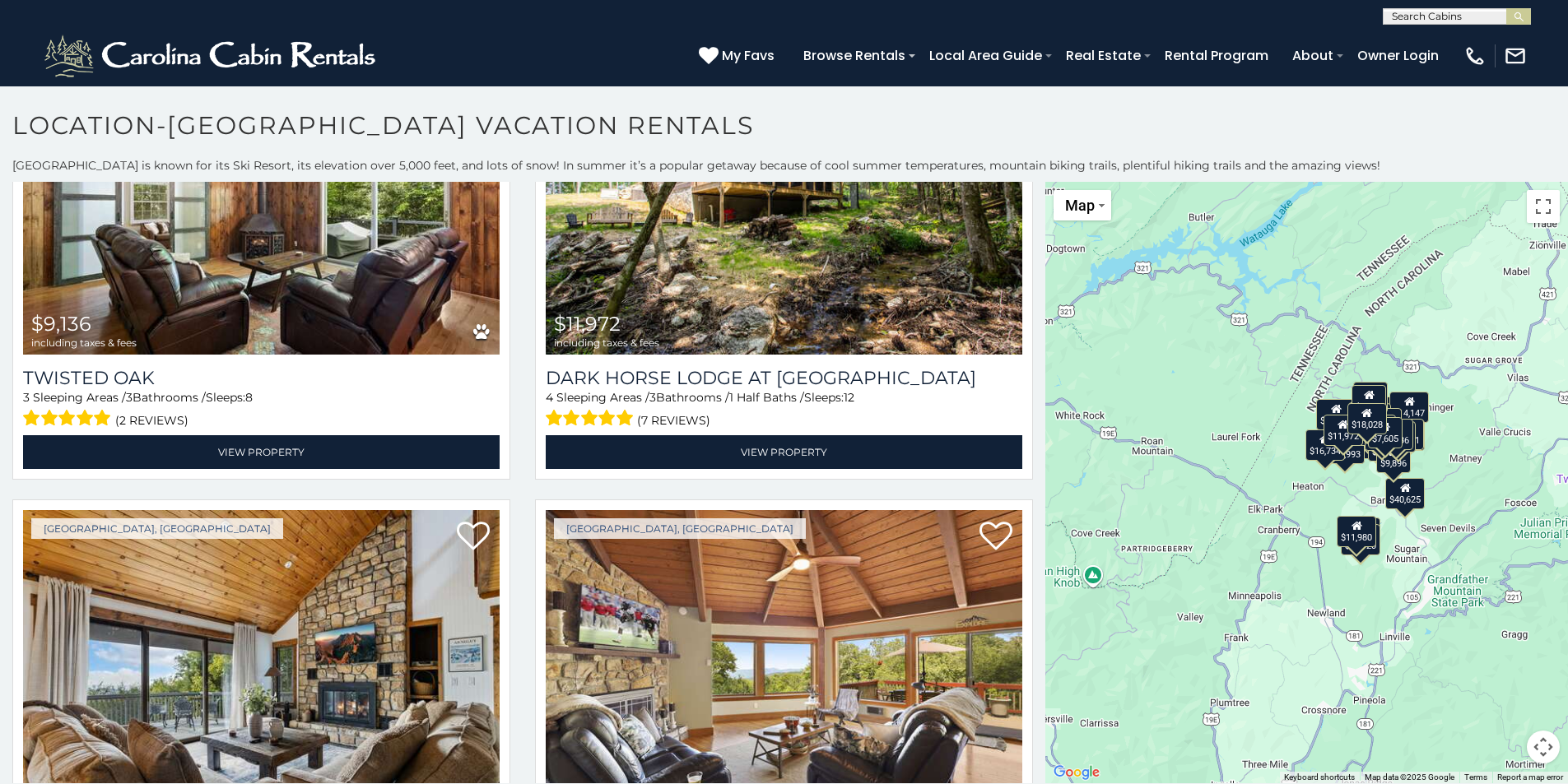
scroll to position [9, 0]
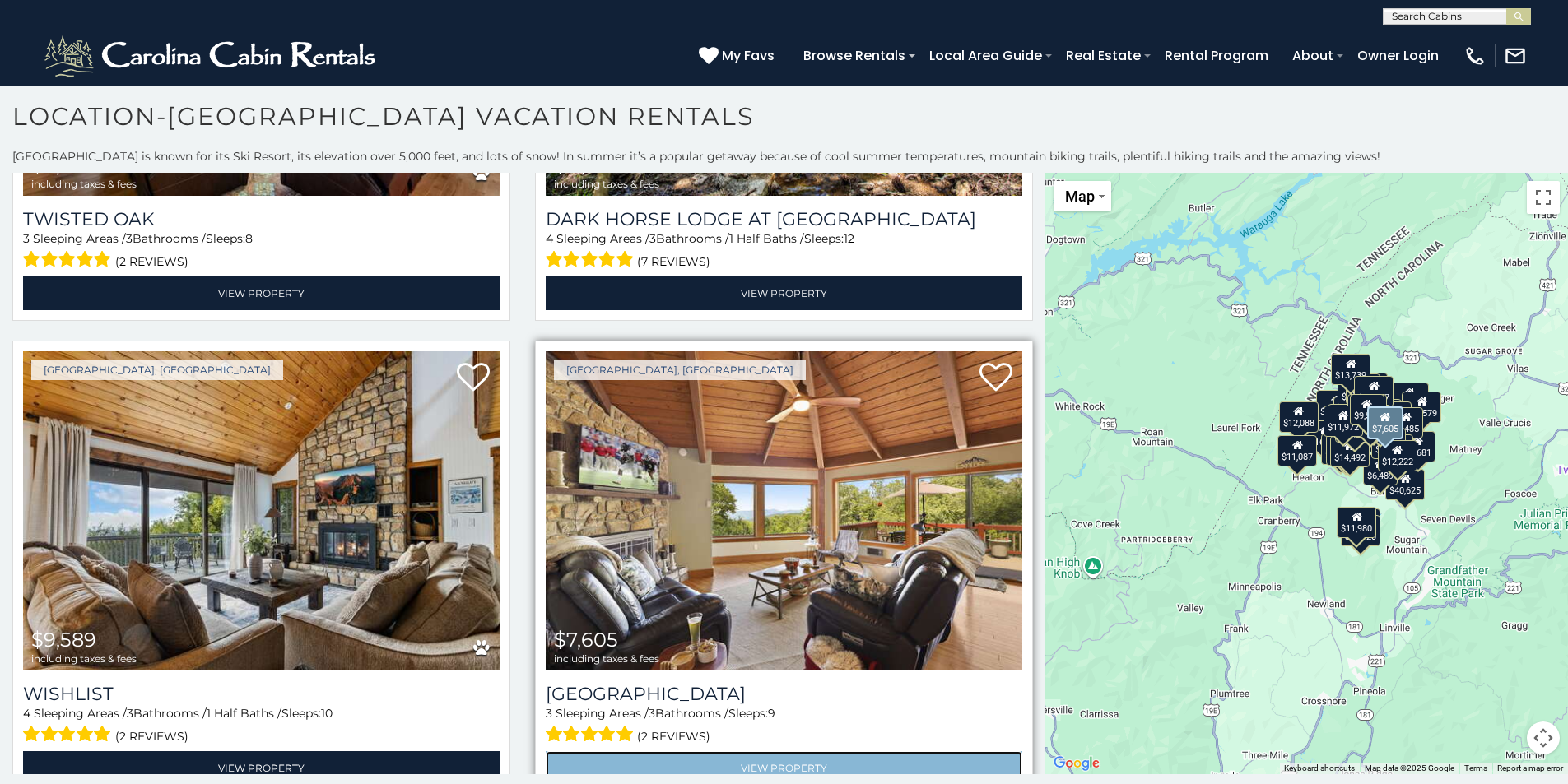
click at [788, 751] on link "View Property" at bounding box center [784, 768] width 477 height 34
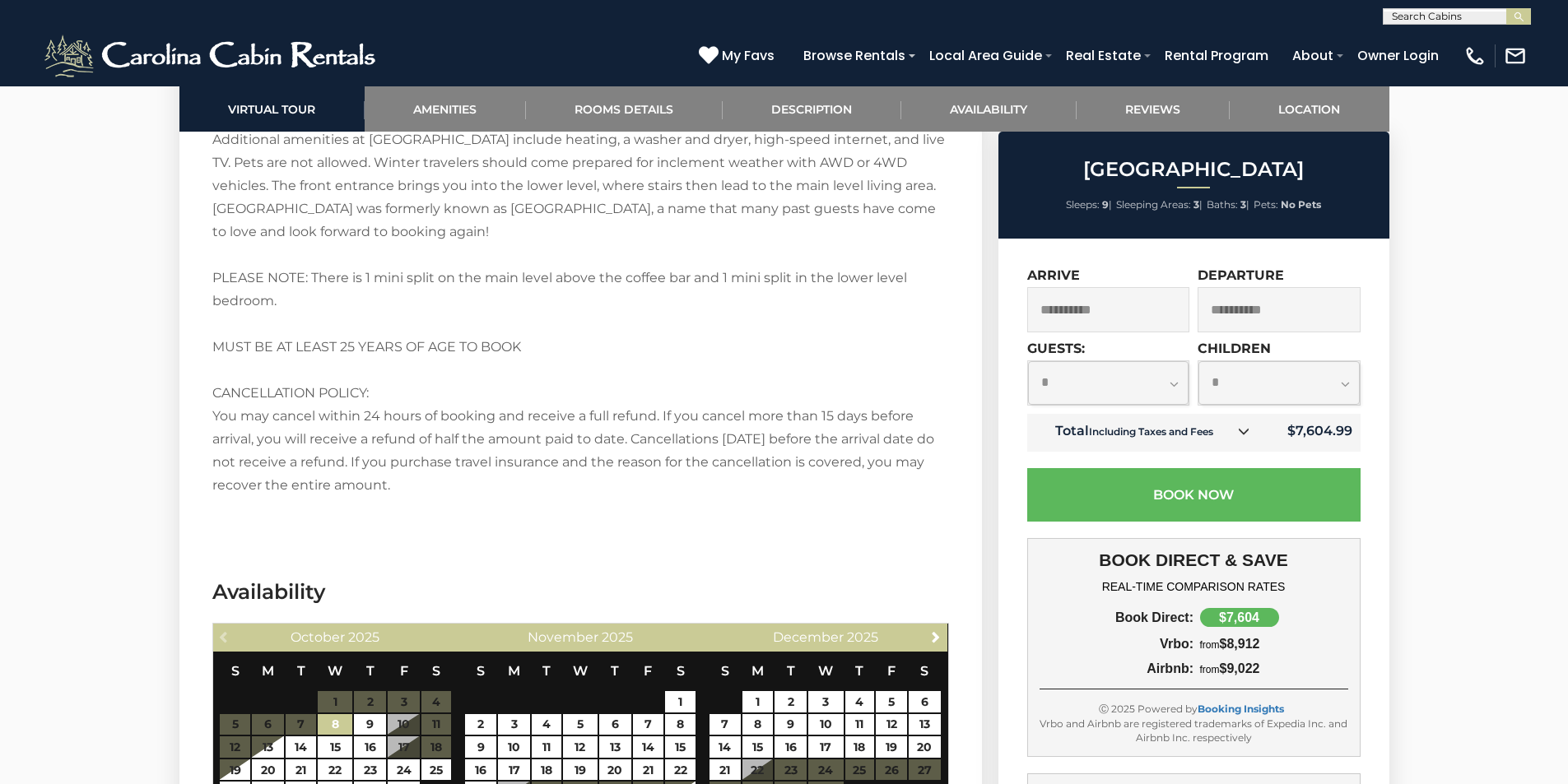
scroll to position [3159, 0]
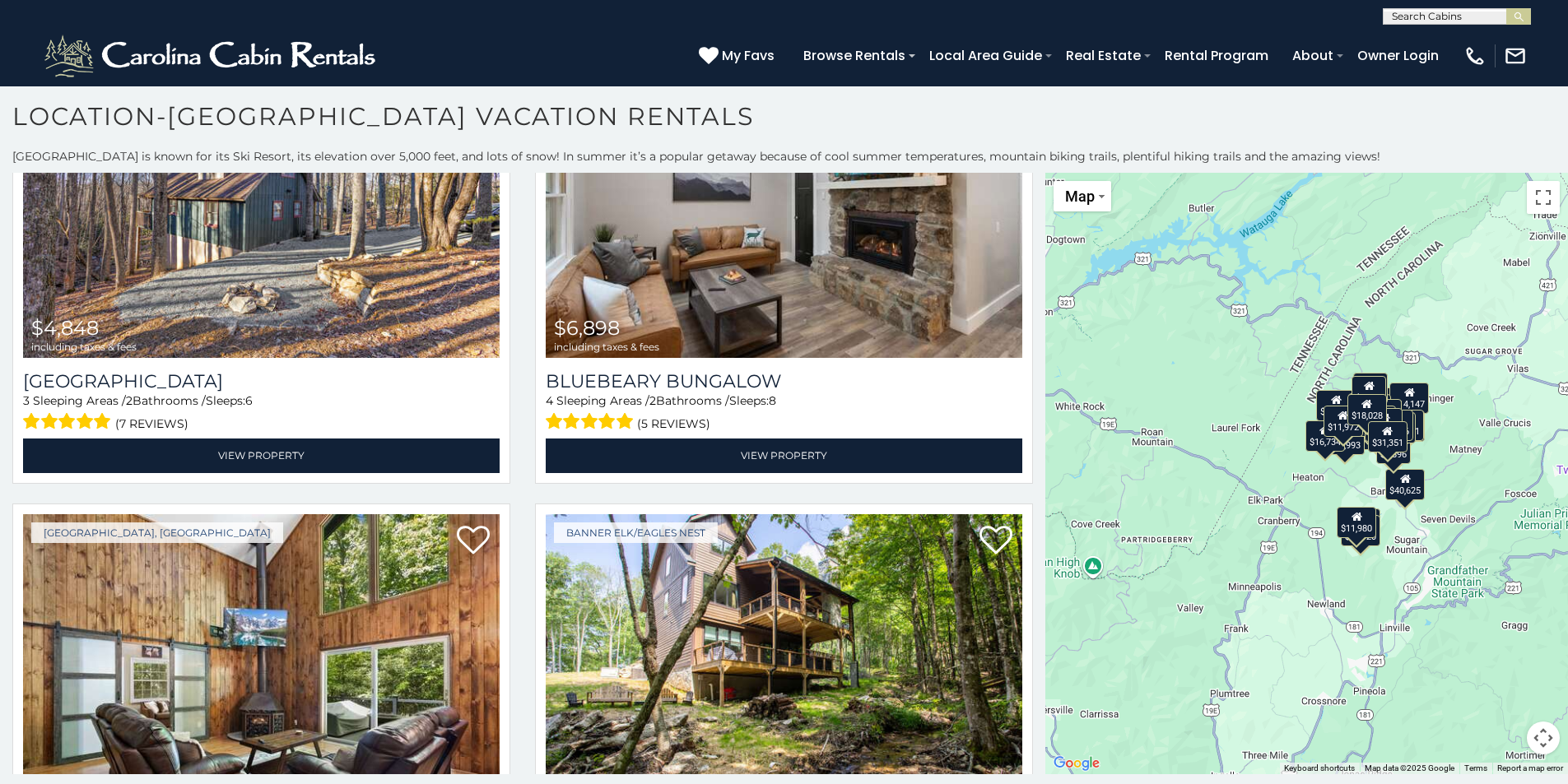
scroll to position [5891, 0]
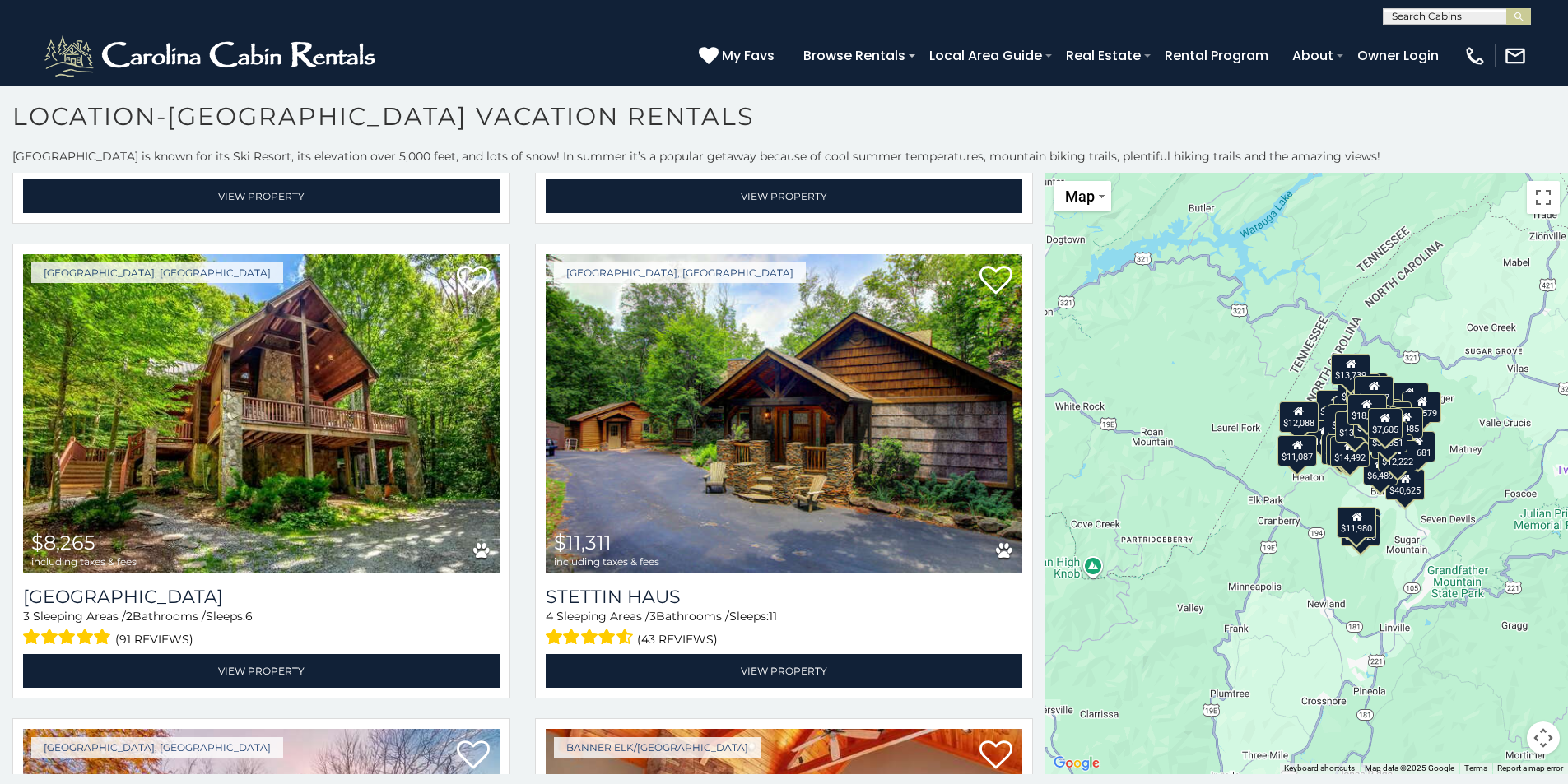
scroll to position [7109, 0]
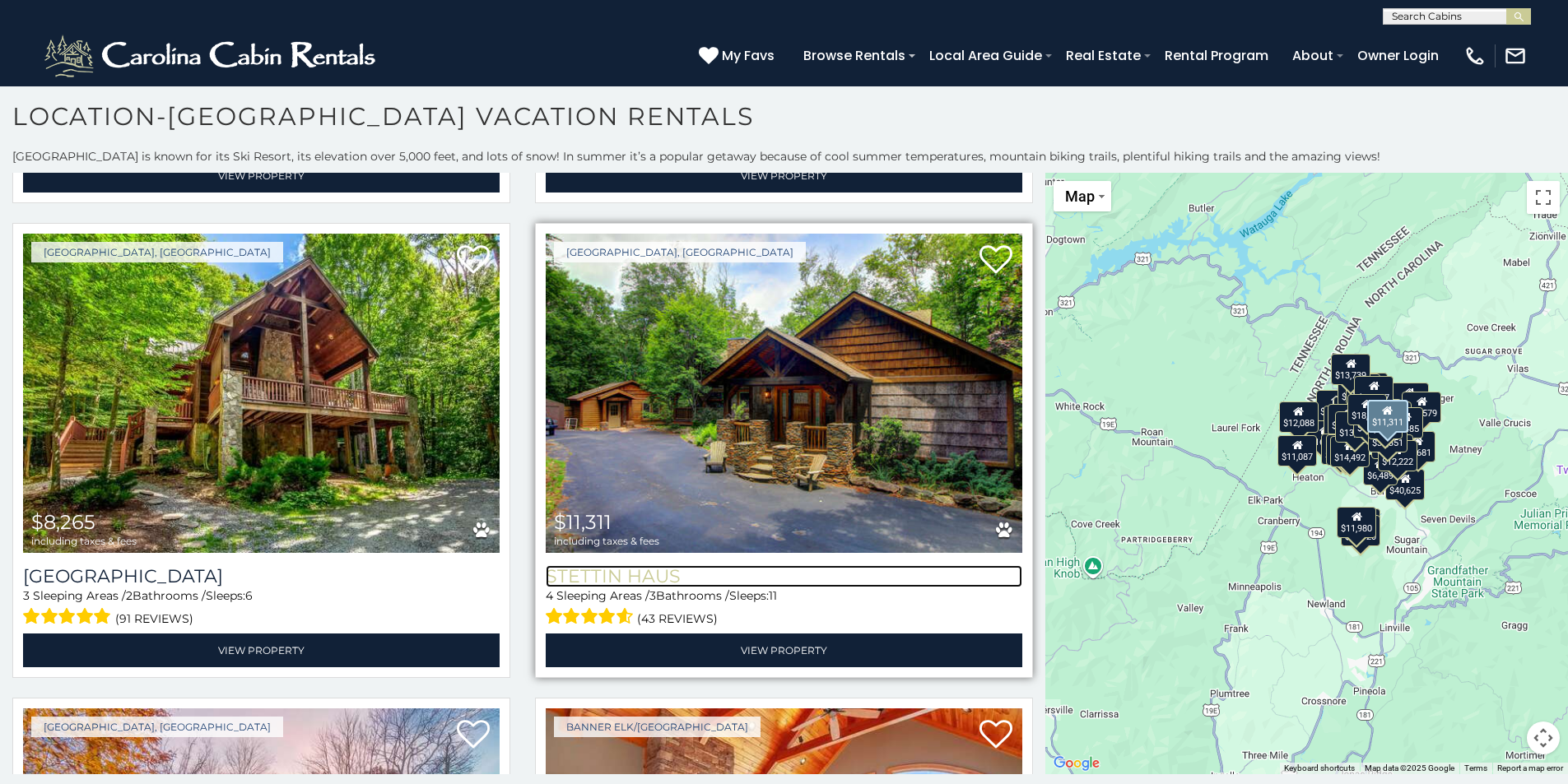
click at [631, 565] on h3 "Stettin Haus" at bounding box center [784, 576] width 477 height 22
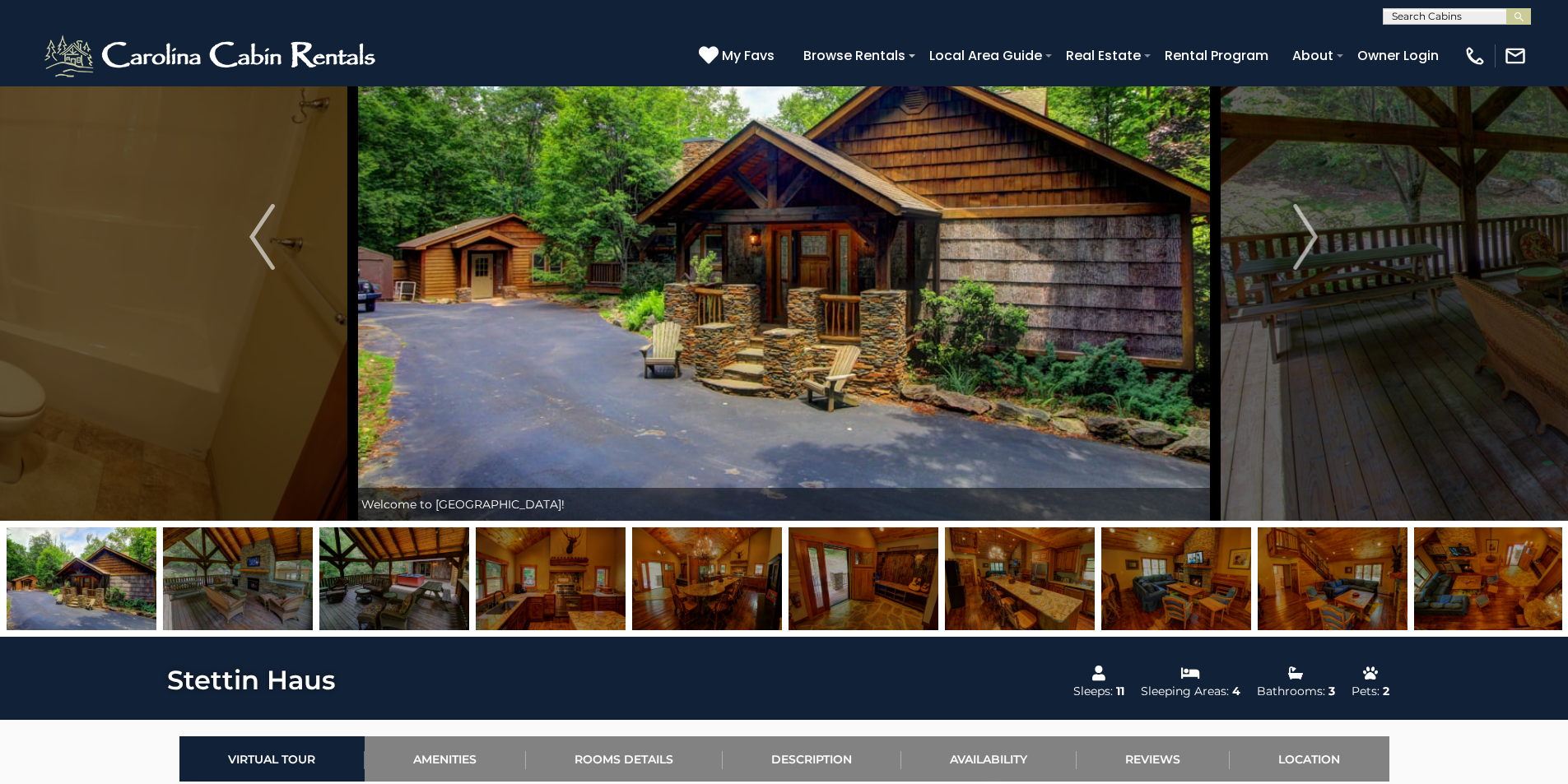
scroll to position [99, 0]
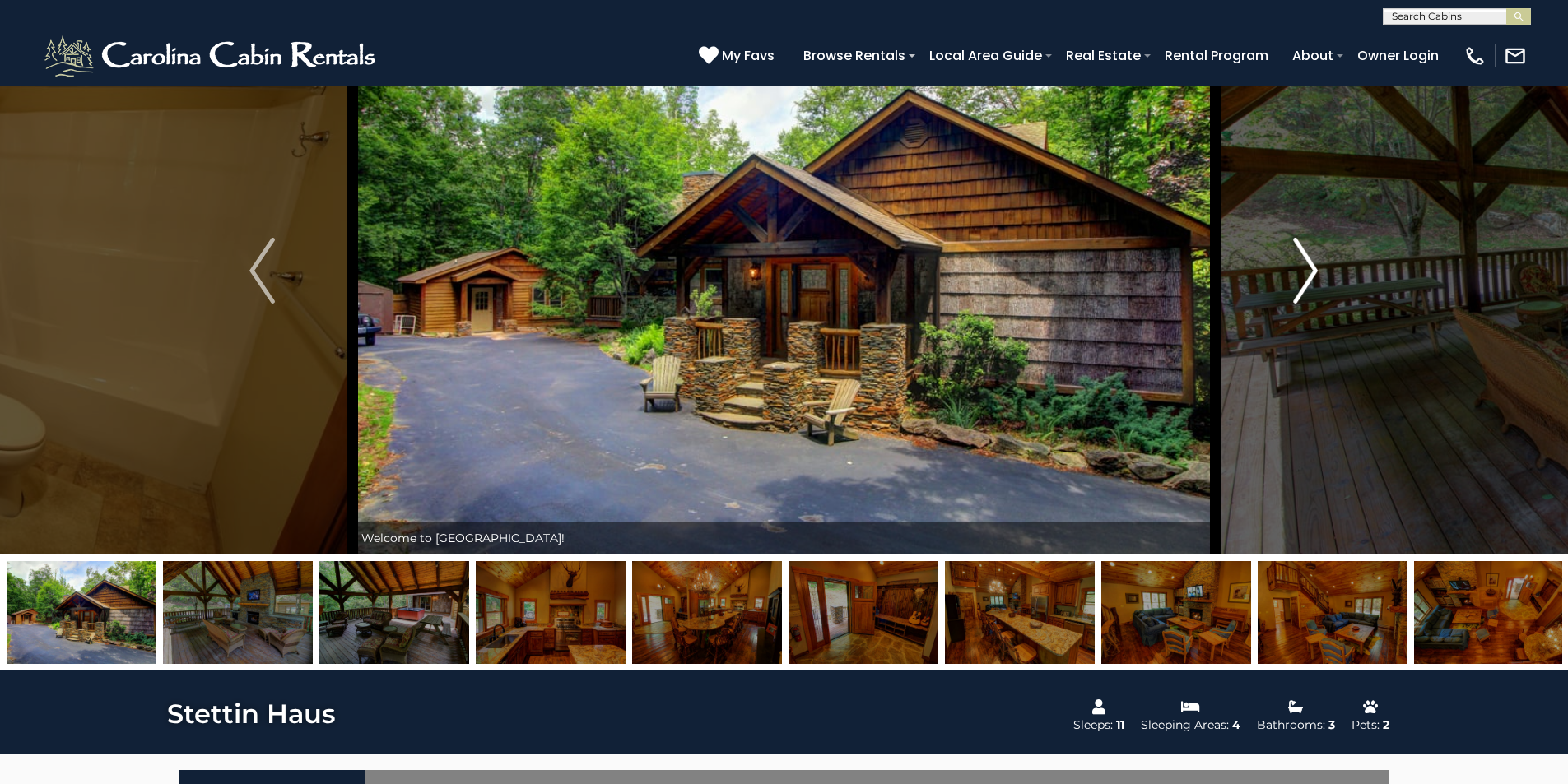
click at [1311, 269] on img "Next" at bounding box center [1306, 271] width 25 height 66
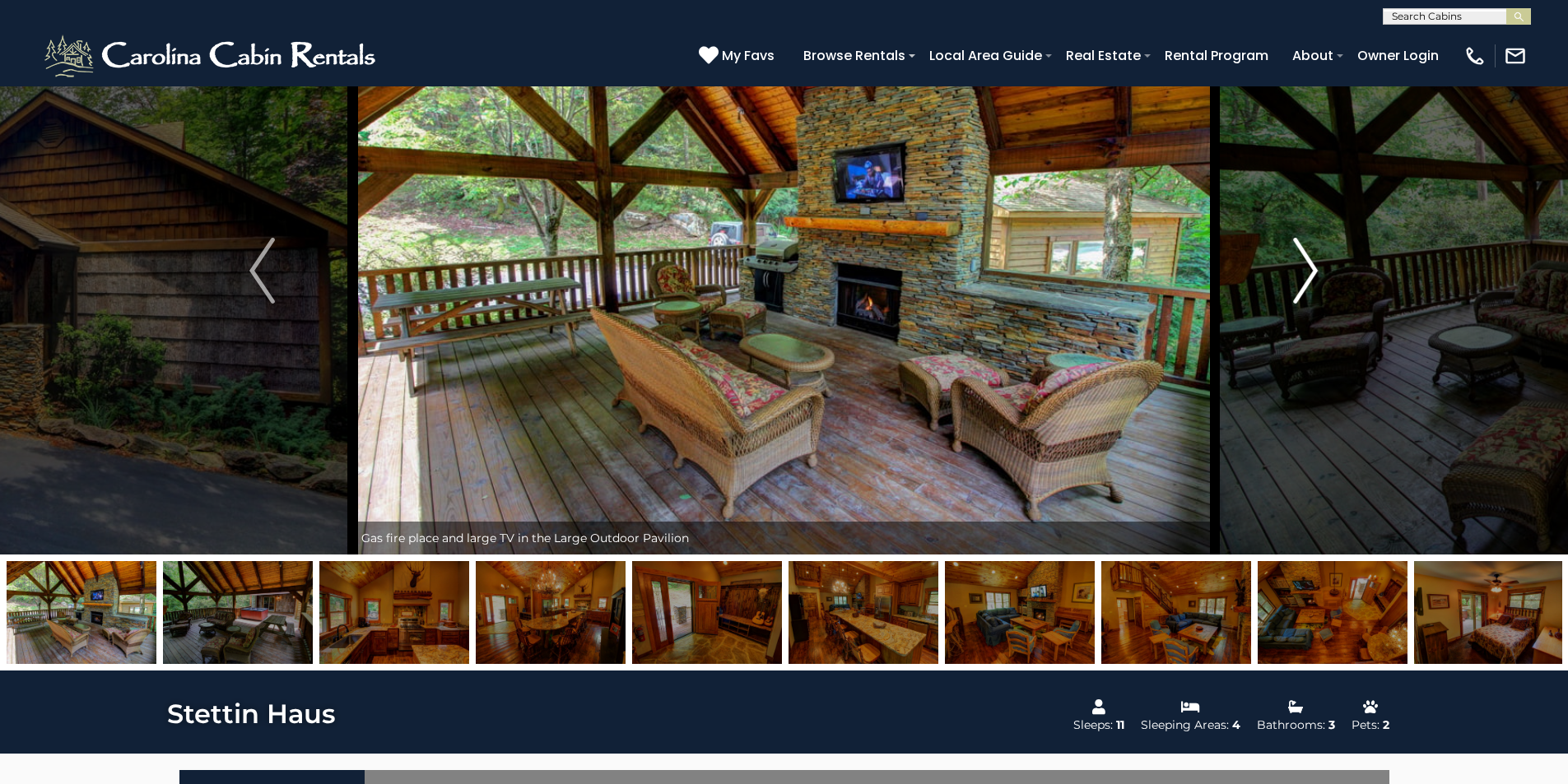
click at [1311, 269] on img "Next" at bounding box center [1306, 271] width 25 height 66
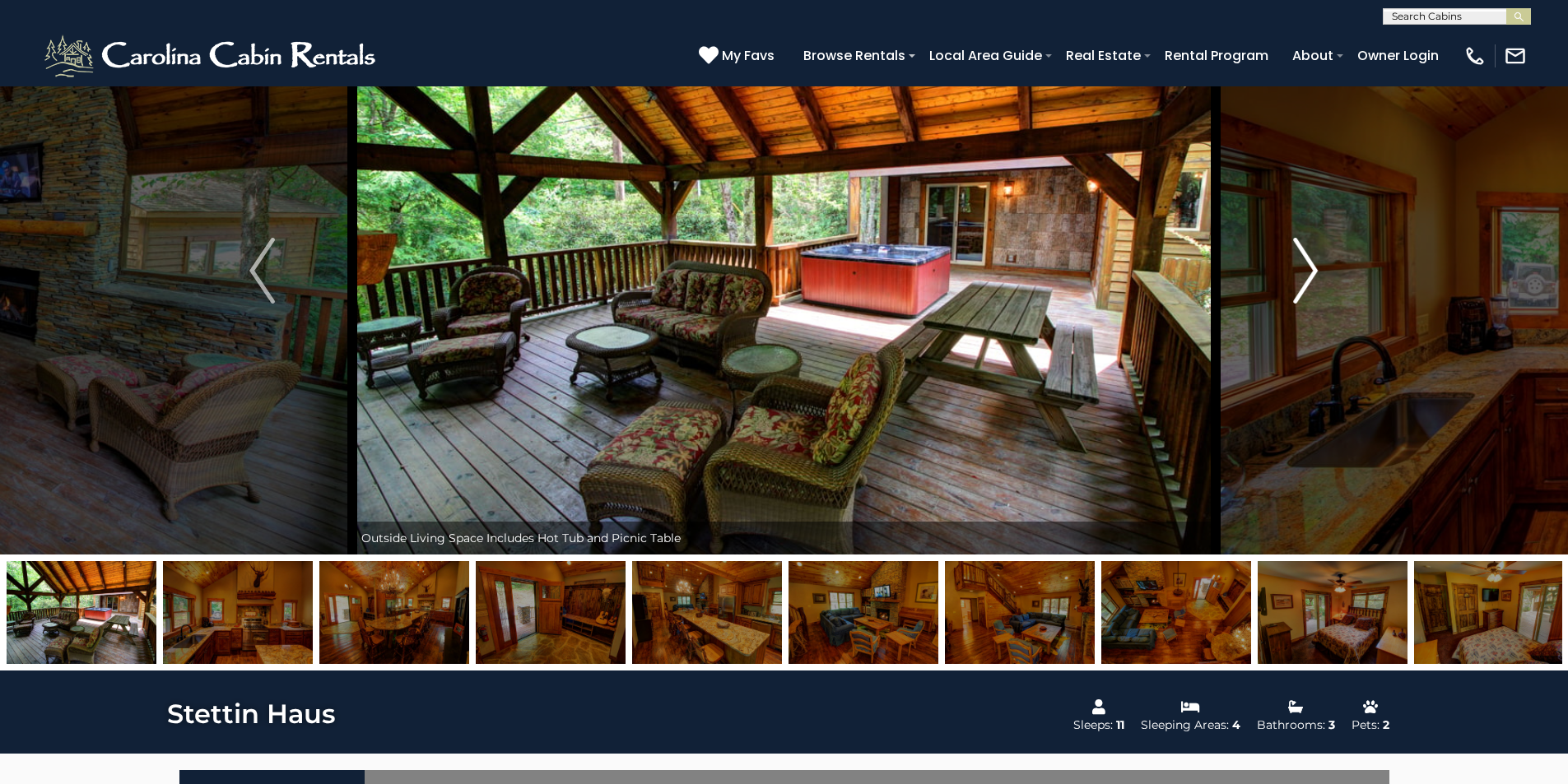
click at [1311, 269] on img "Next" at bounding box center [1306, 271] width 25 height 66
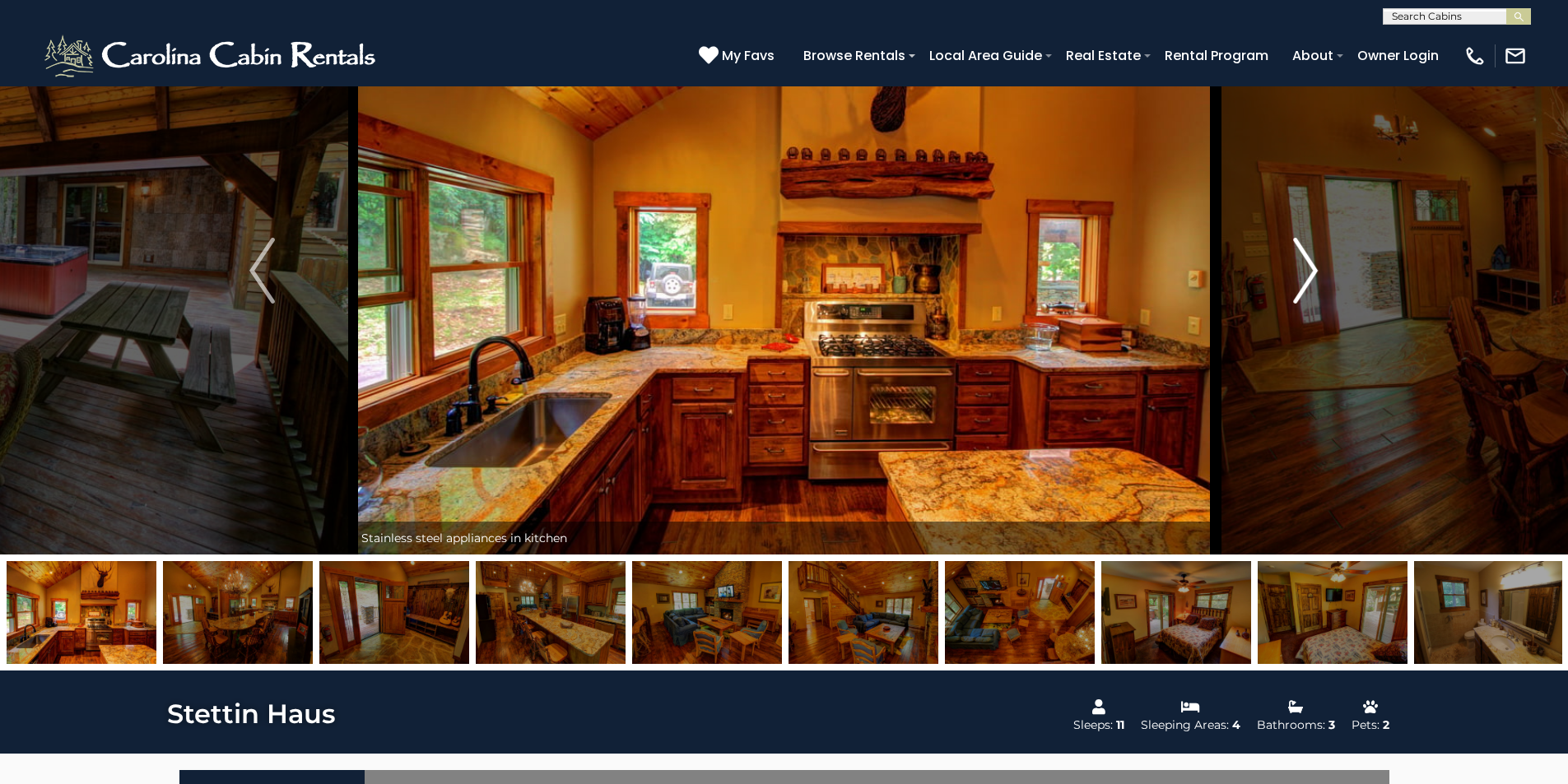
click at [1311, 269] on img "Next" at bounding box center [1306, 271] width 25 height 66
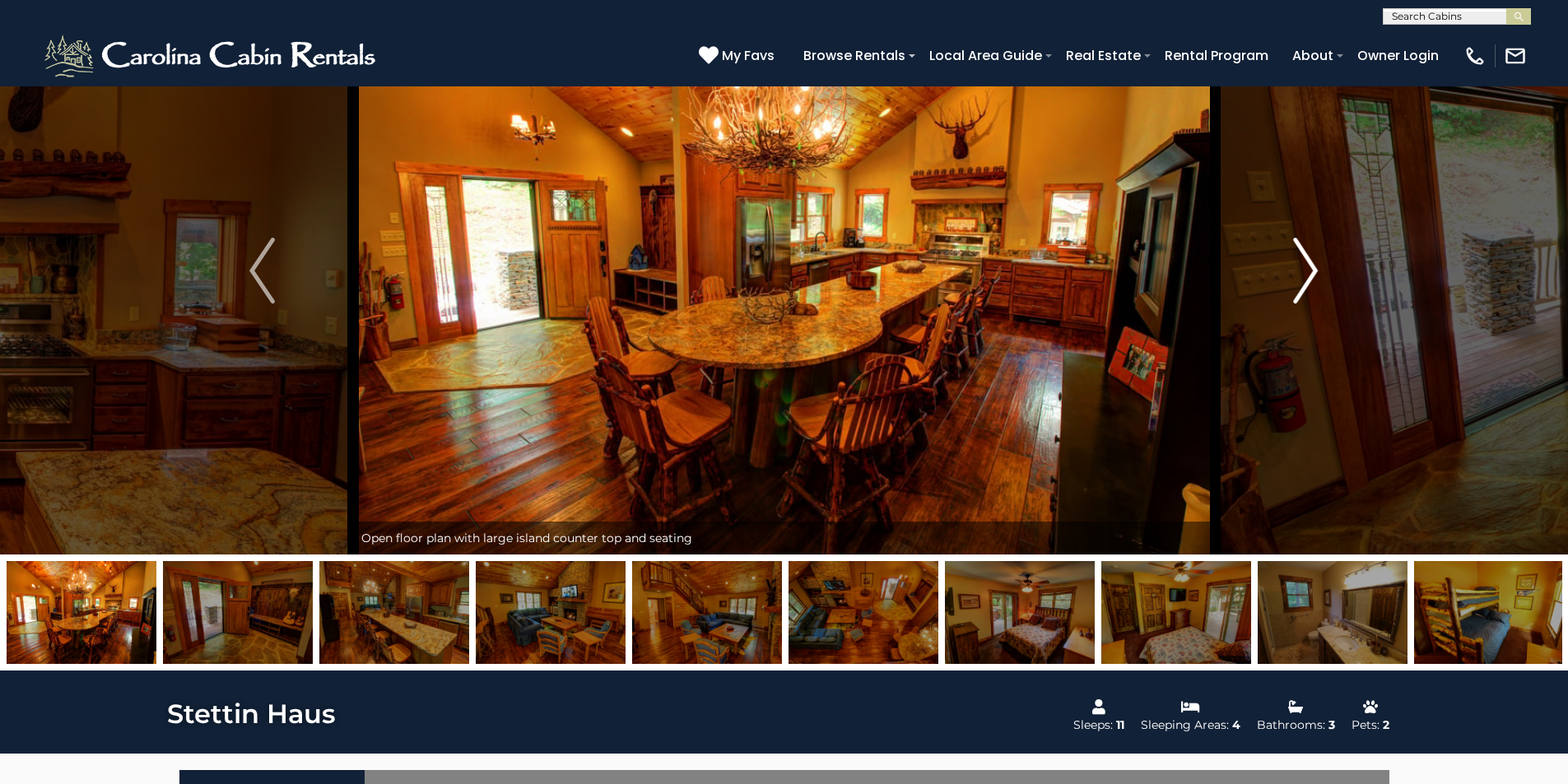
click at [1311, 269] on img "Next" at bounding box center [1306, 271] width 25 height 66
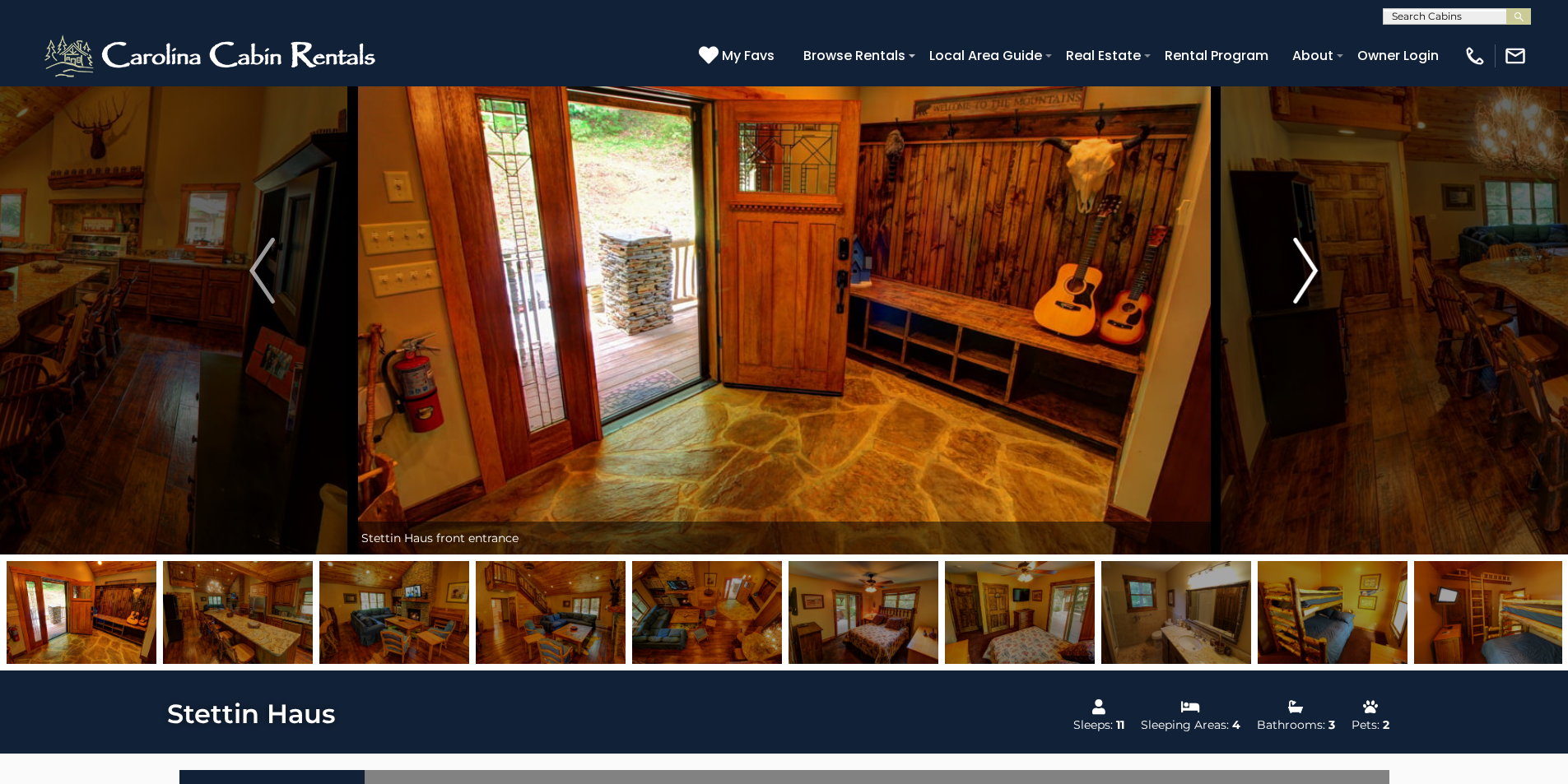
click at [1311, 269] on img "Next" at bounding box center [1306, 271] width 25 height 66
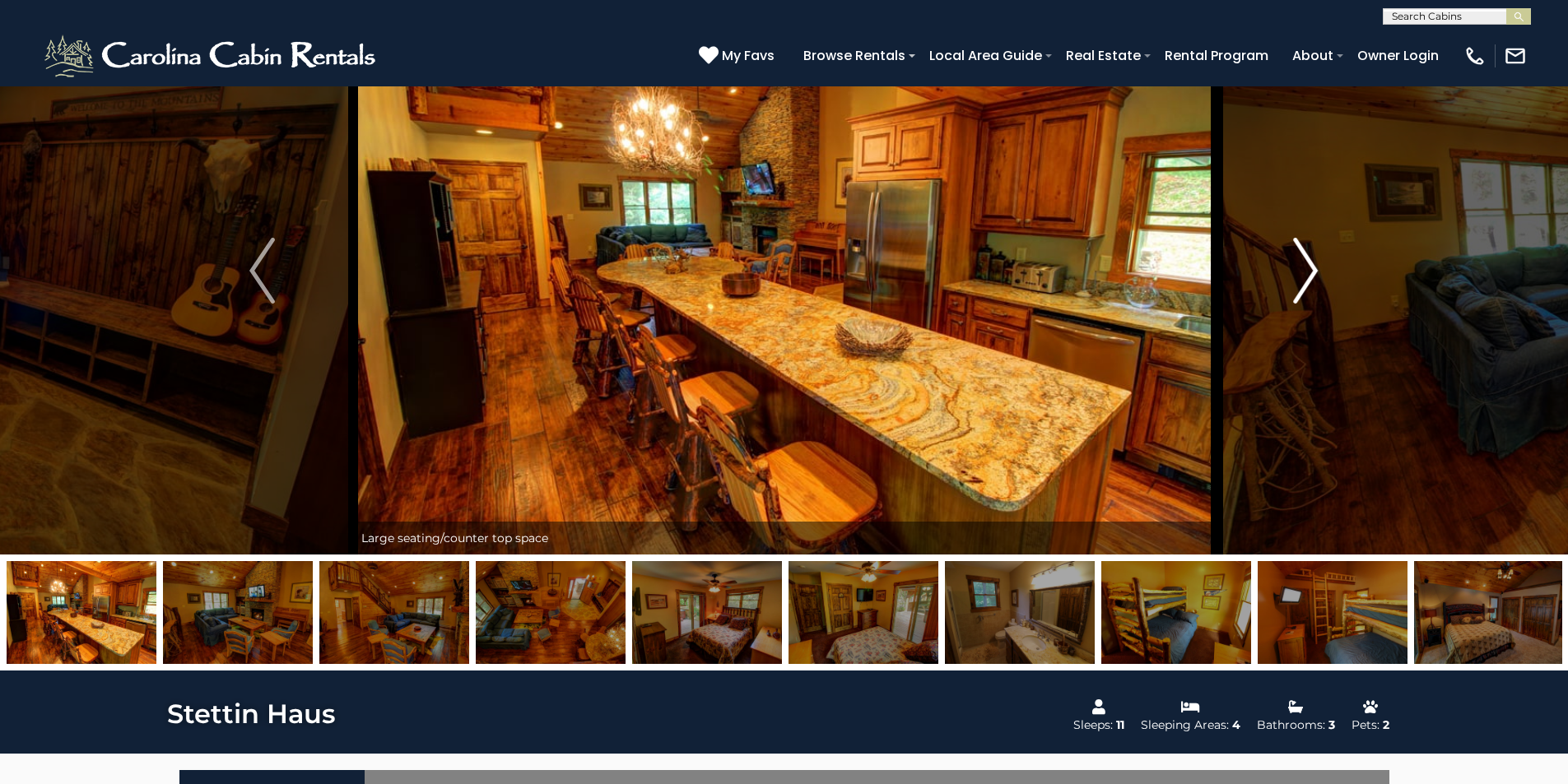
click at [1311, 269] on img "Next" at bounding box center [1306, 271] width 25 height 66
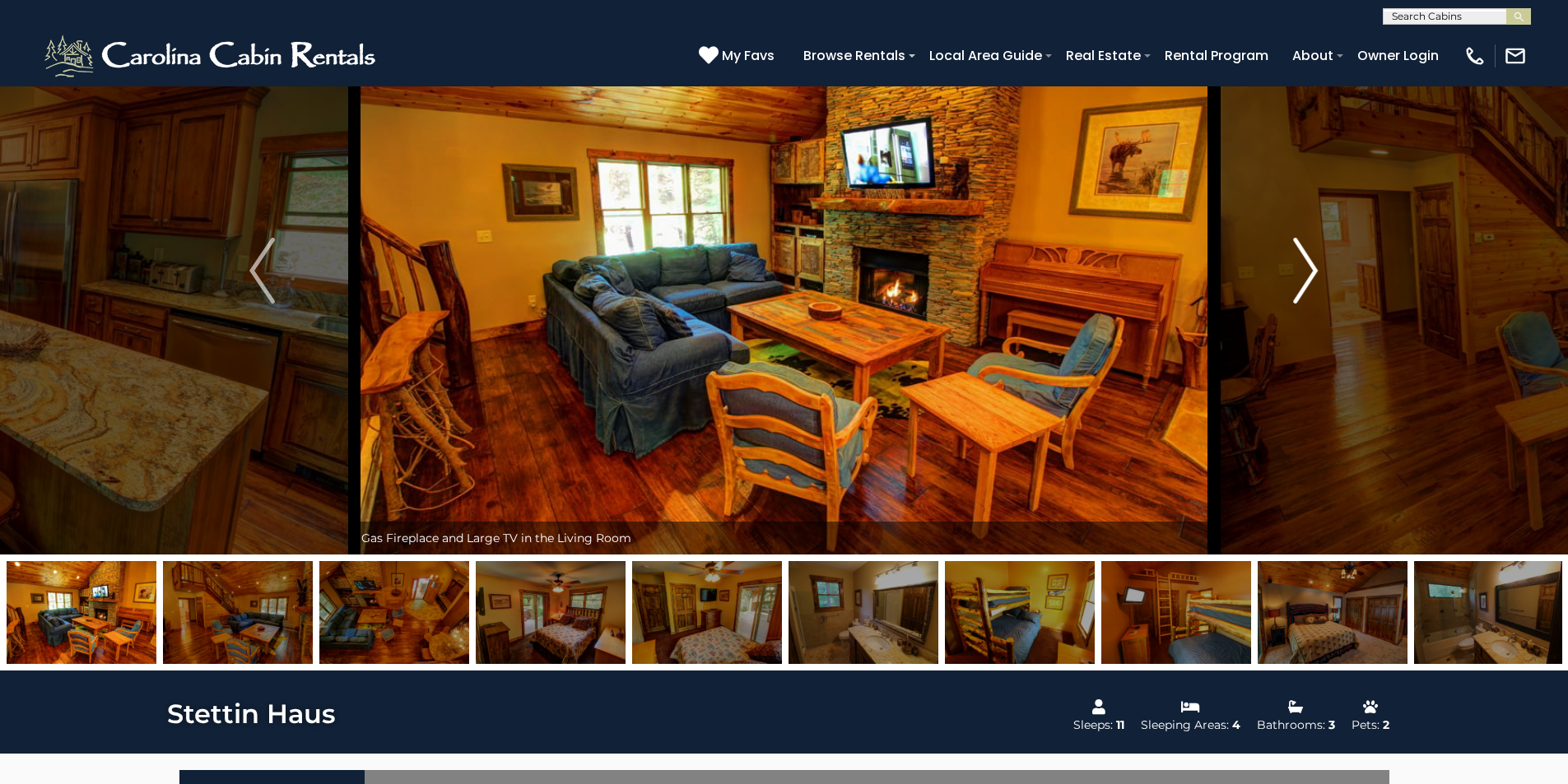
click at [1311, 269] on img "Next" at bounding box center [1306, 271] width 25 height 66
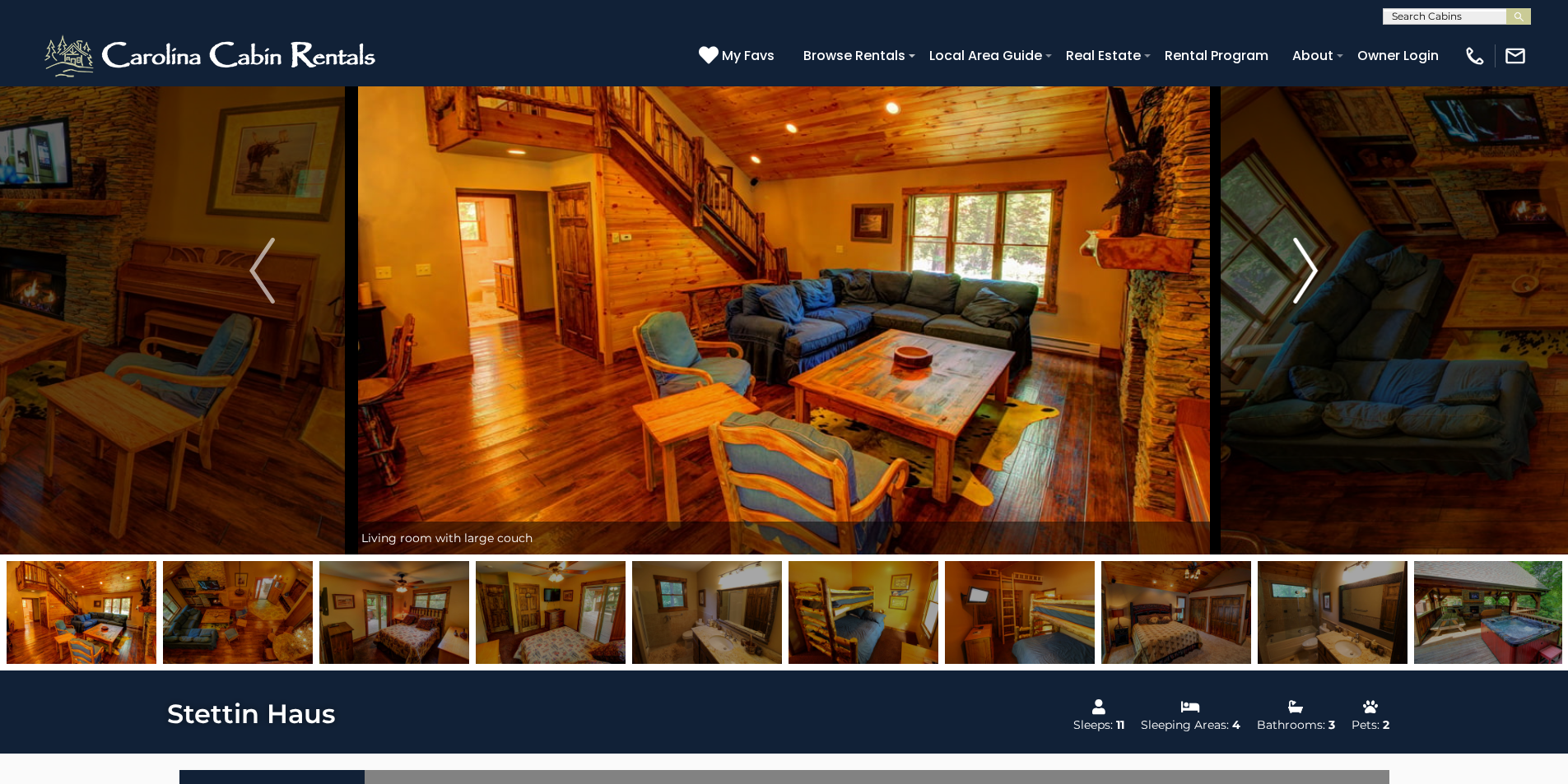
click at [1311, 269] on img "Next" at bounding box center [1306, 271] width 25 height 66
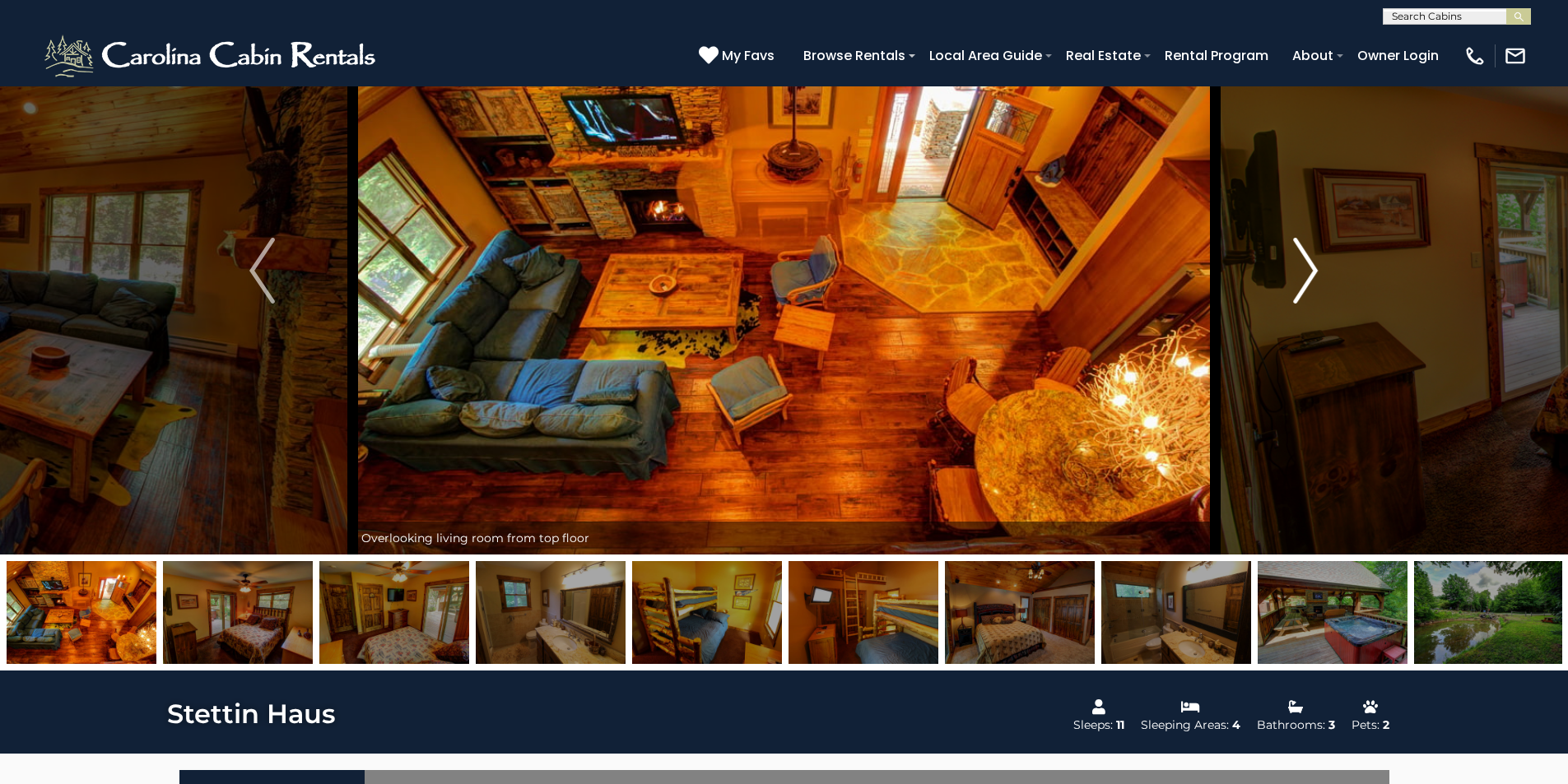
click at [1311, 269] on img "Next" at bounding box center [1306, 271] width 25 height 66
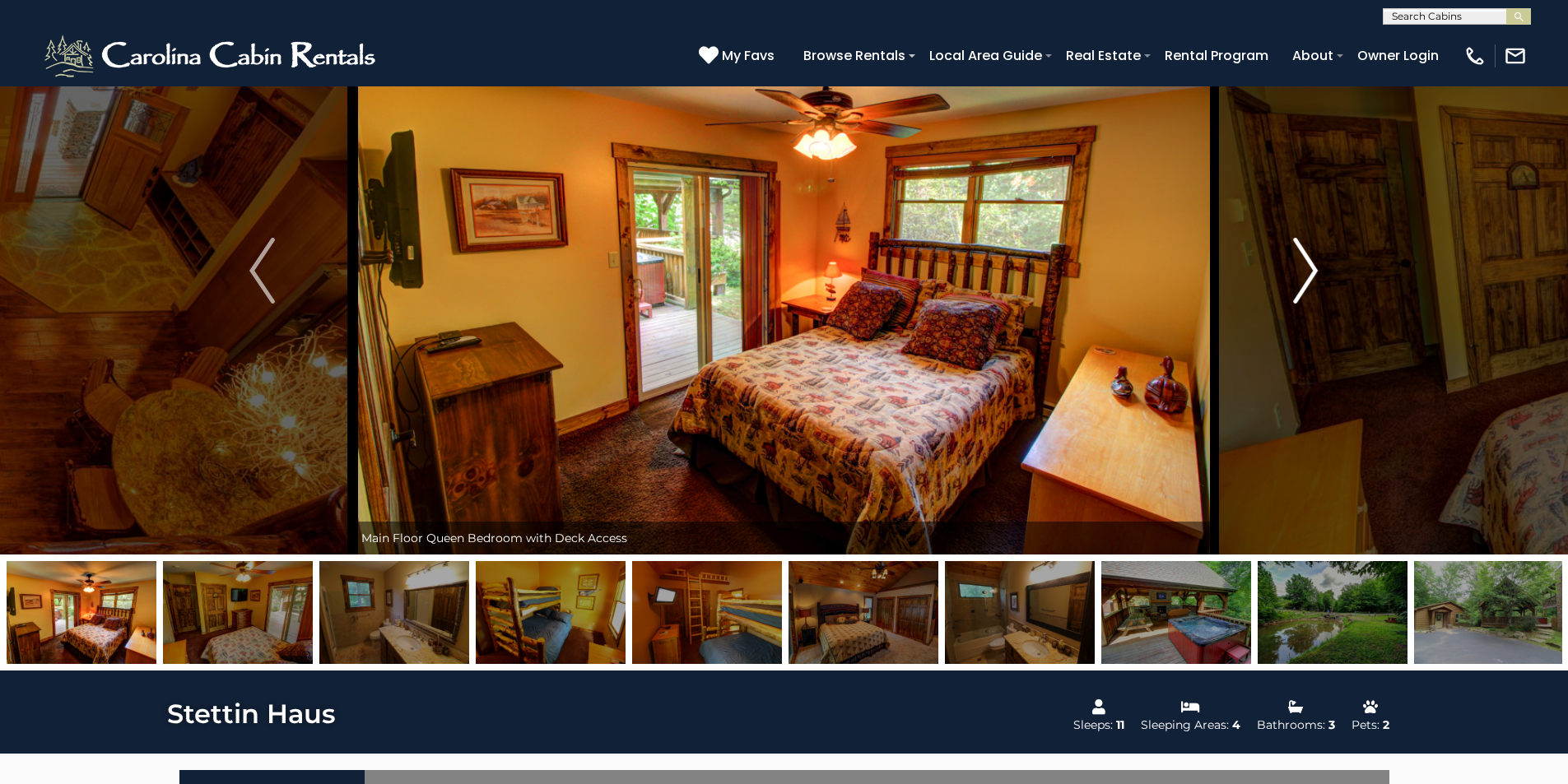
click at [1311, 269] on img "Next" at bounding box center [1306, 271] width 25 height 66
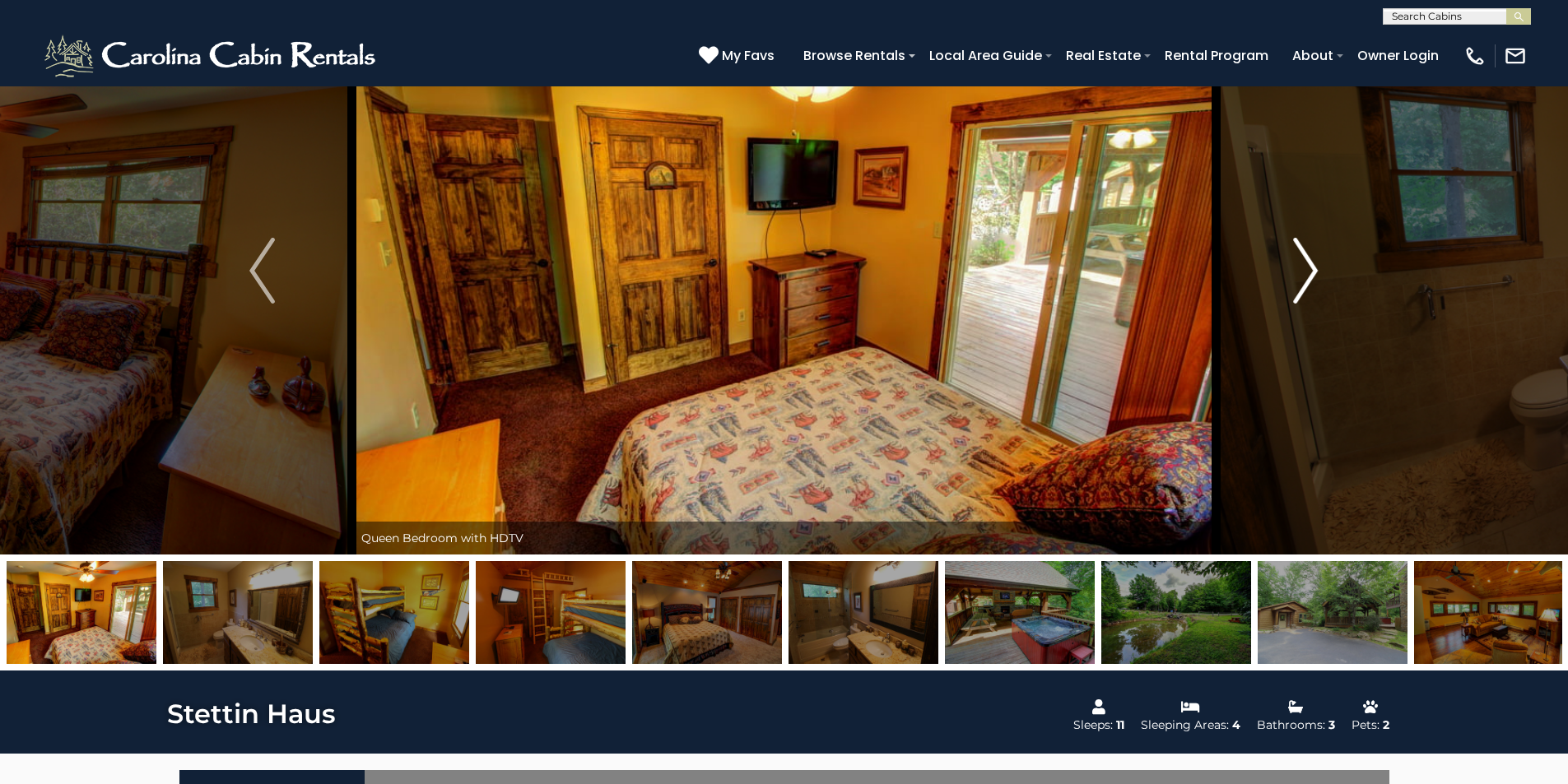
click at [1311, 269] on img "Next" at bounding box center [1306, 271] width 25 height 66
